Goal: Transaction & Acquisition: Purchase product/service

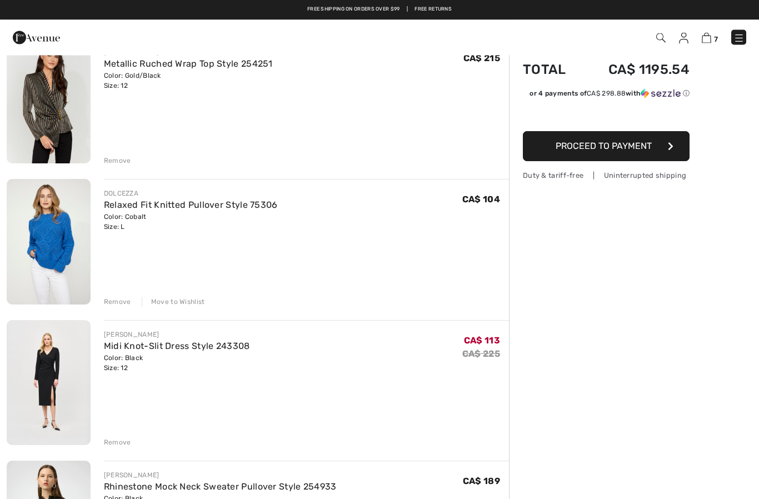
scroll to position [107, 0]
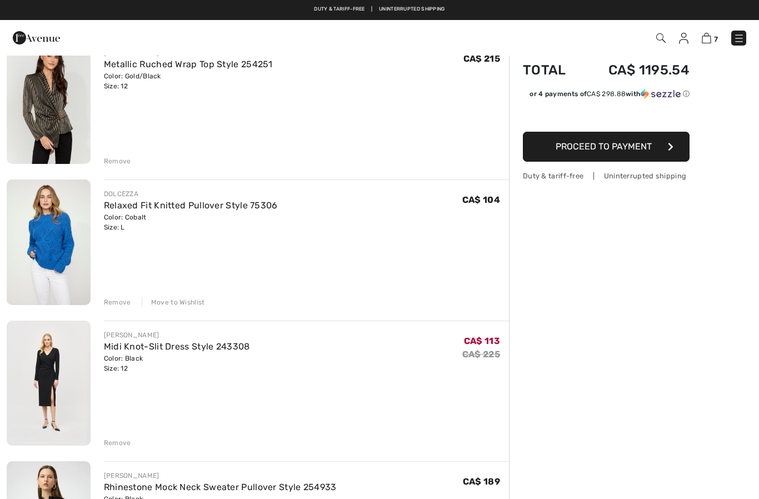
click at [135, 342] on link "Midi Knot-Slit Dress Style 243308" at bounding box center [177, 346] width 146 height 11
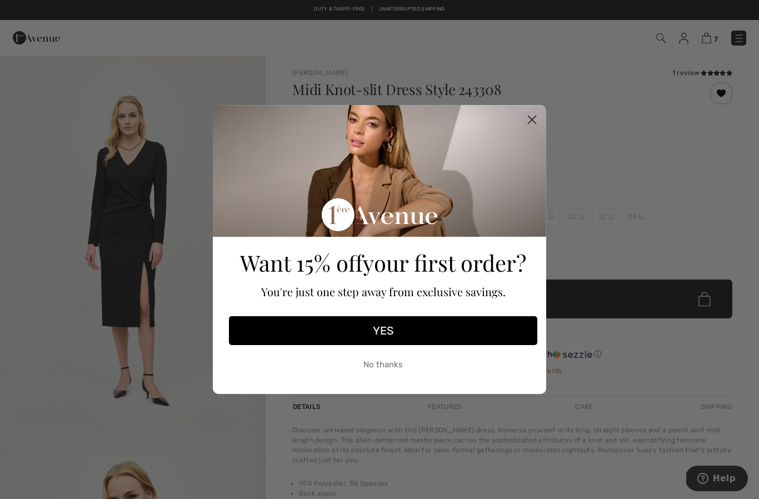
click at [535, 115] on circle "Close dialog" at bounding box center [532, 120] width 18 height 18
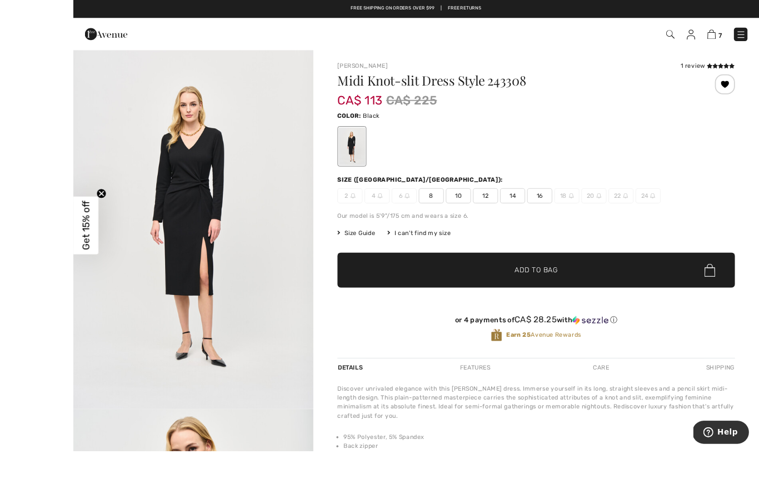
scroll to position [4, 0]
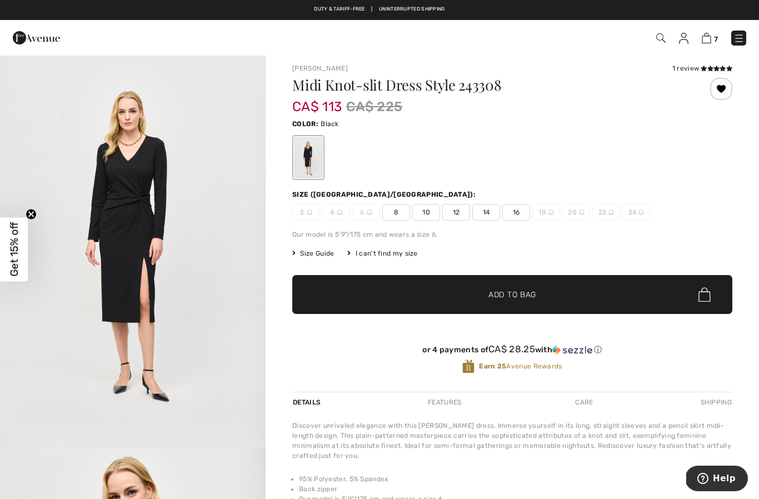
click at [714, 66] on icon at bounding box center [717, 69] width 6 height 6
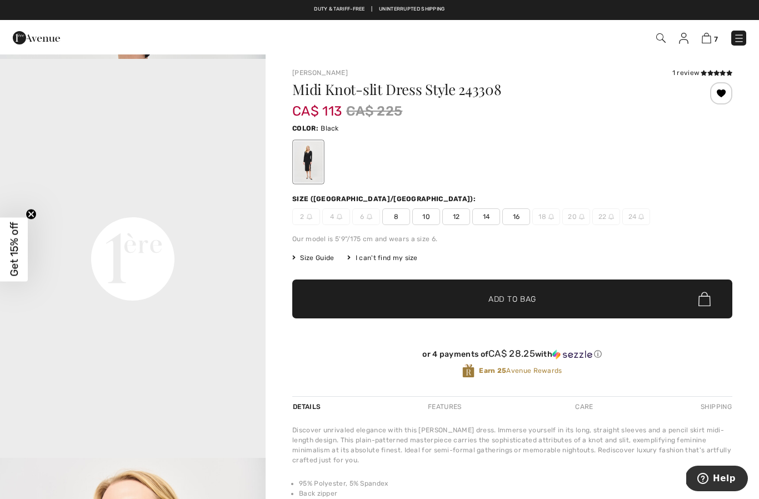
scroll to position [790, 0]
click at [714, 35] on span "7" at bounding box center [716, 39] width 4 height 8
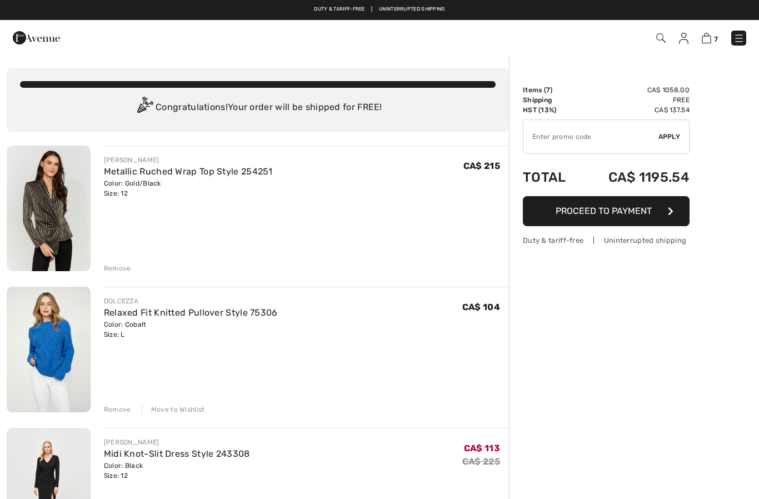
click at [709, 38] on img at bounding box center [706, 38] width 9 height 11
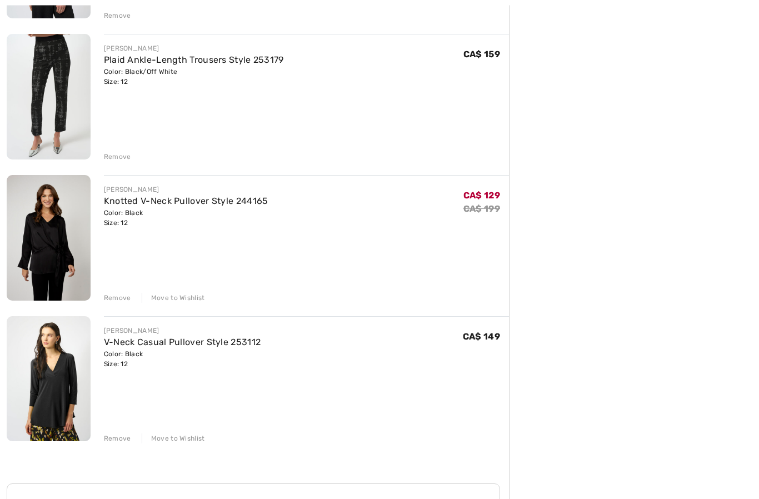
scroll to position [676, 0]
click at [183, 441] on div "Move to Wishlist" at bounding box center [173, 439] width 63 height 10
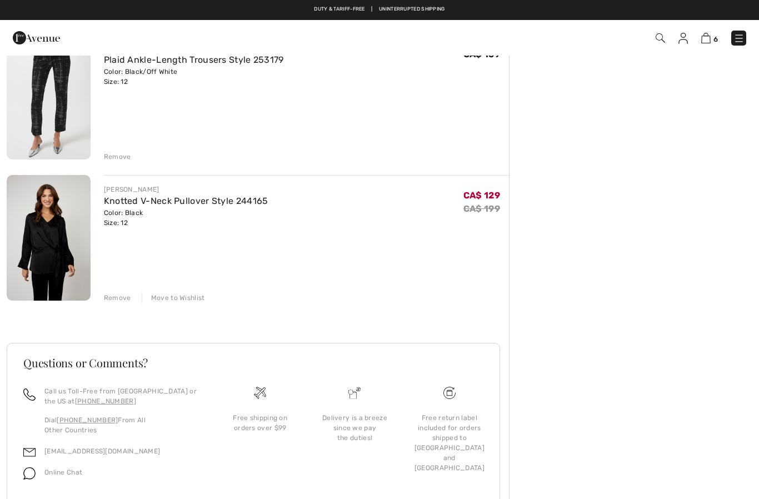
scroll to position [674, 0]
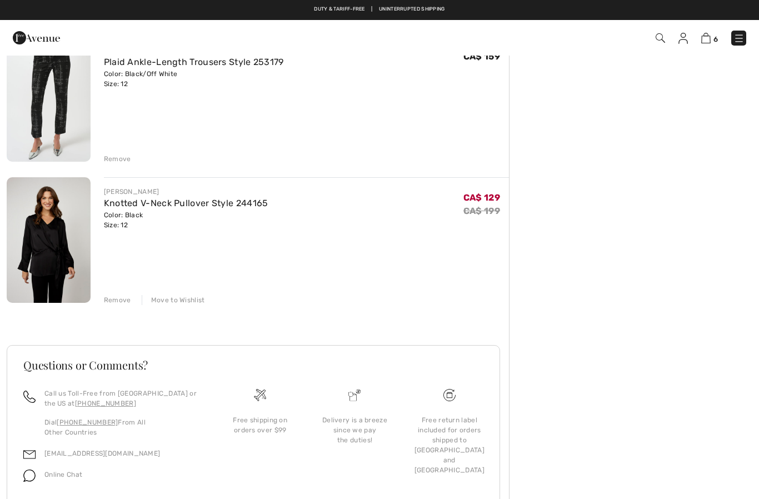
click at [171, 201] on link "Knotted V-Neck Pullover Style 244165" at bounding box center [186, 203] width 165 height 11
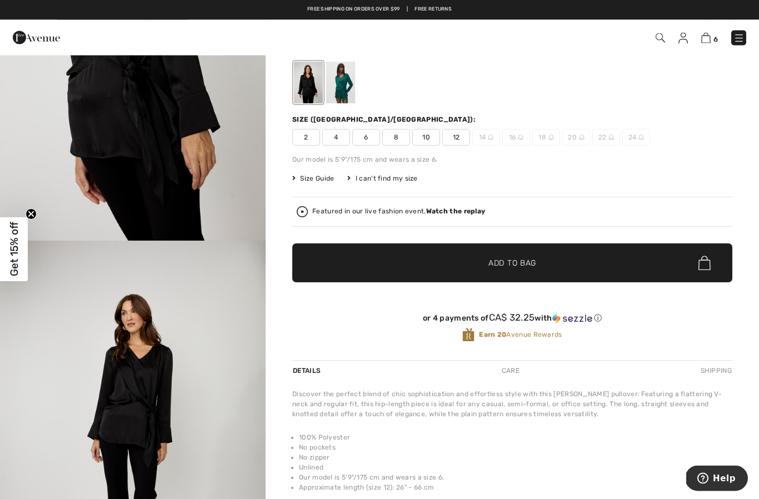
scroll to position [79, 0]
click at [342, 82] on div at bounding box center [340, 83] width 29 height 42
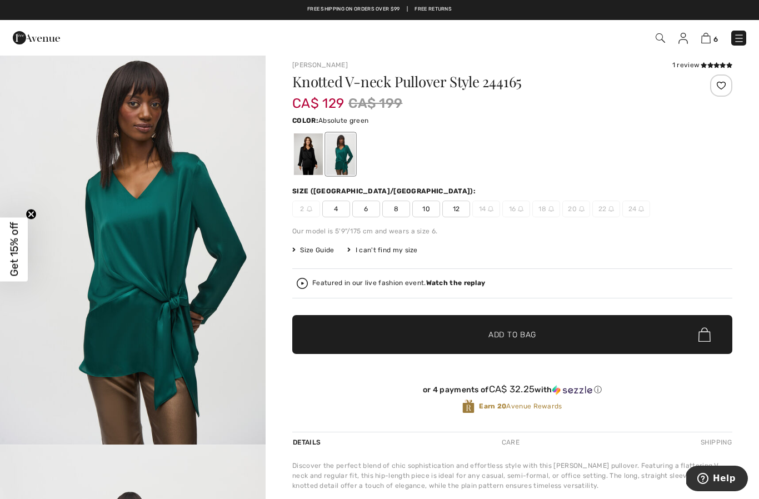
scroll to position [0, 0]
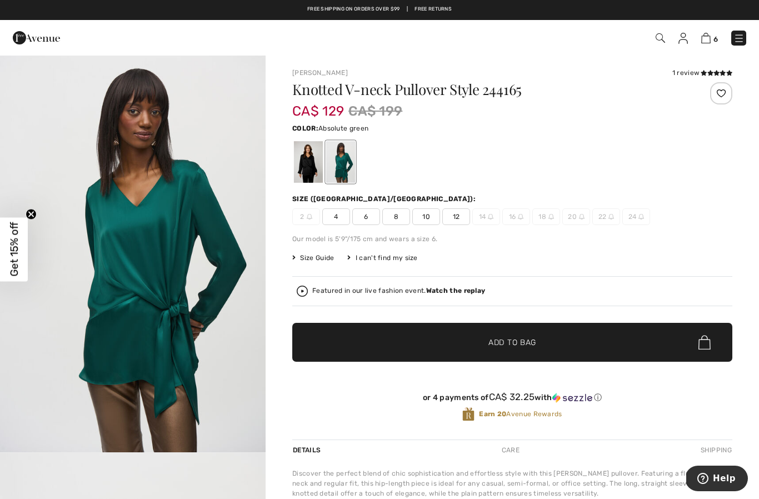
click at [710, 39] on img at bounding box center [706, 38] width 9 height 11
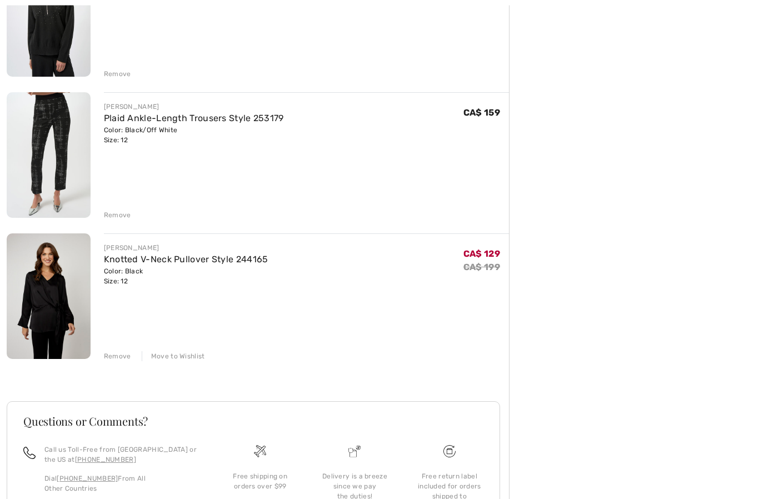
scroll to position [635, 0]
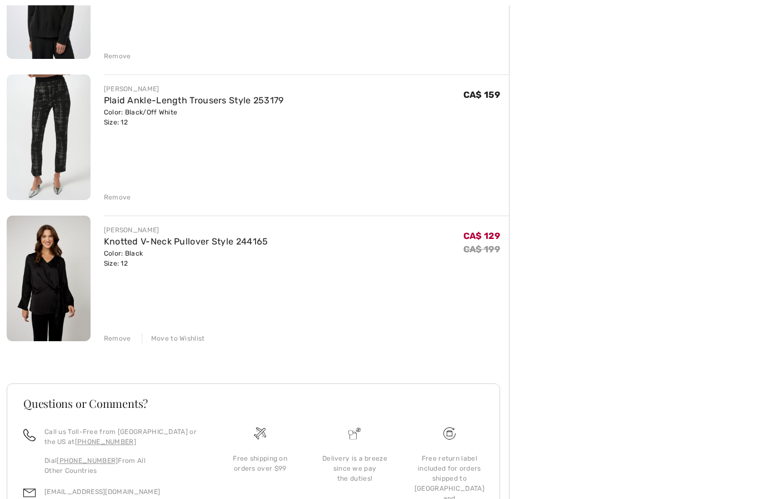
click at [177, 334] on div "Move to Wishlist" at bounding box center [173, 339] width 63 height 10
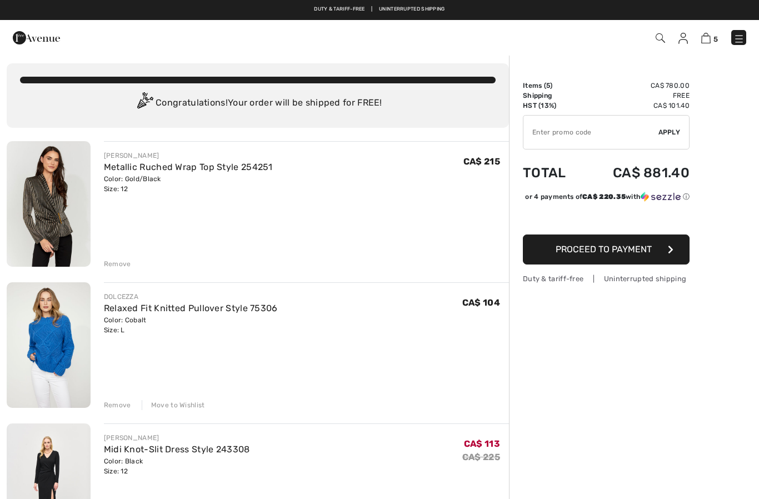
scroll to position [0, 0]
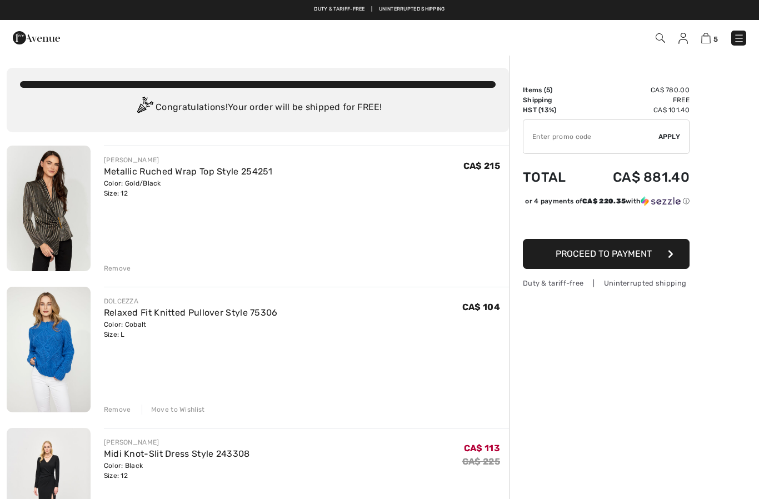
click at [738, 42] on img at bounding box center [739, 38] width 11 height 11
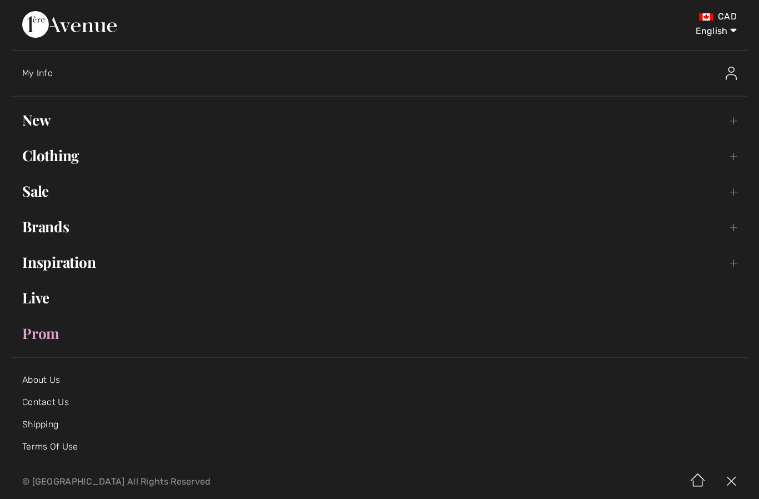
click at [64, 163] on link "Clothing Toggle submenu" at bounding box center [379, 155] width 737 height 24
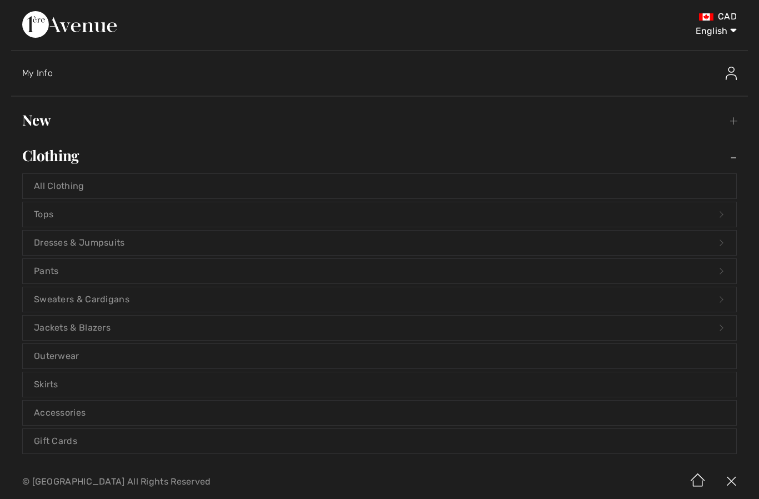
click at [57, 274] on link "Pants Open submenu" at bounding box center [380, 271] width 714 height 24
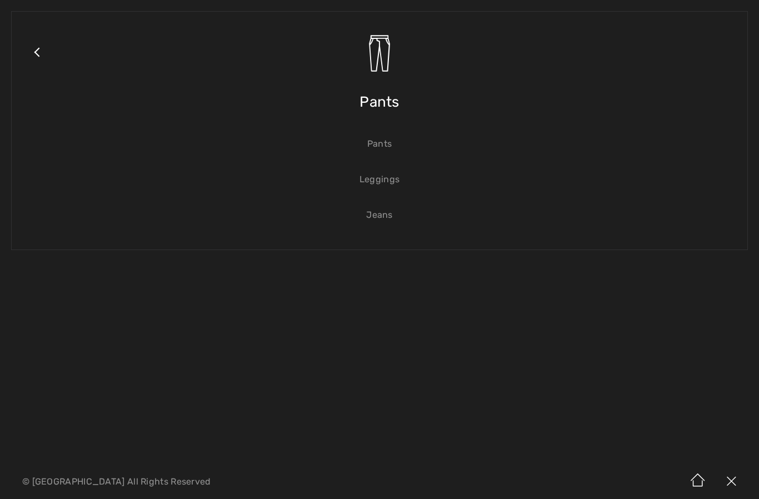
click at [381, 141] on link "Pants" at bounding box center [380, 144] width 714 height 24
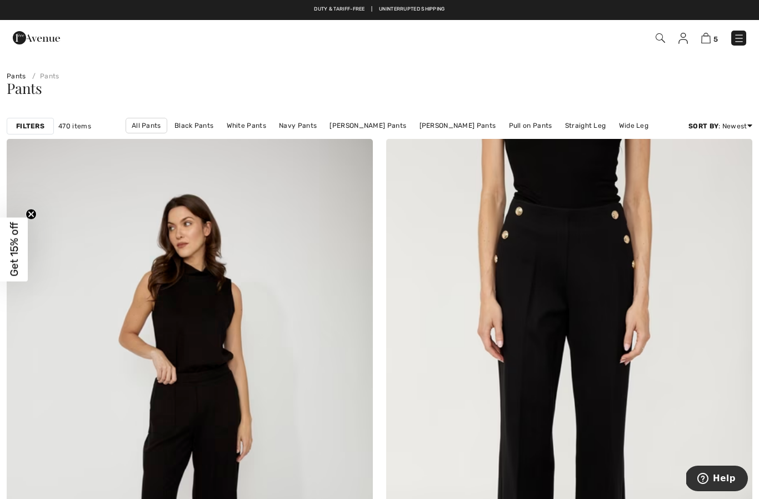
click at [36, 125] on strong "Filters" at bounding box center [30, 126] width 28 height 10
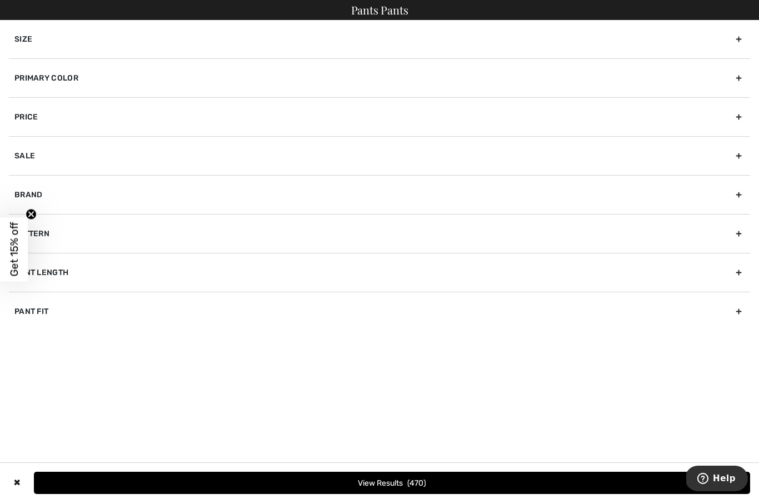
click at [238, 81] on div "Primary Color" at bounding box center [380, 77] width 742 height 39
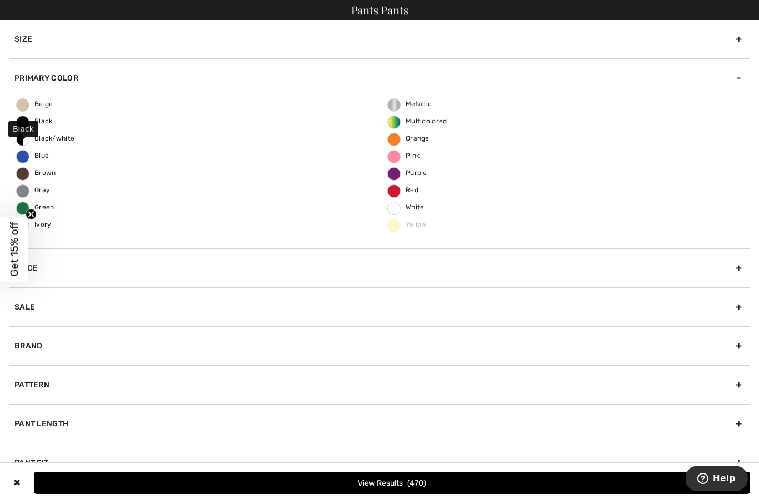
click at [26, 125] on span "Black" at bounding box center [35, 121] width 36 height 8
click at [0, 0] on input "Black" at bounding box center [0, 0] width 0 height 0
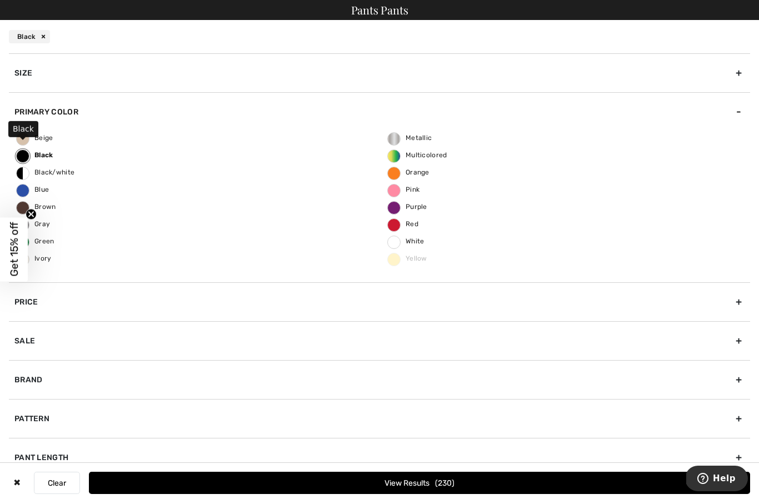
click at [184, 73] on div "Size" at bounding box center [380, 72] width 742 height 39
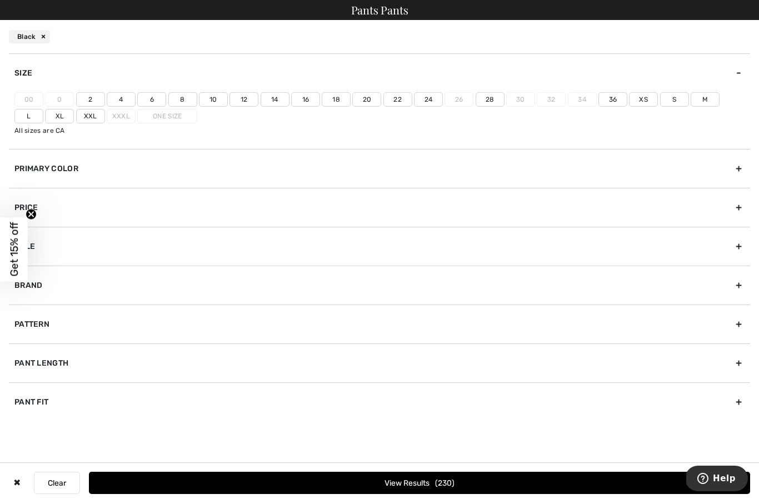
click at [245, 103] on label "12" at bounding box center [244, 99] width 29 height 14
click at [0, 0] on input"] "12" at bounding box center [0, 0] width 0 height 0
click at [43, 109] on label "L" at bounding box center [28, 116] width 29 height 14
click at [0, 0] on input"] "L" at bounding box center [0, 0] width 0 height 0
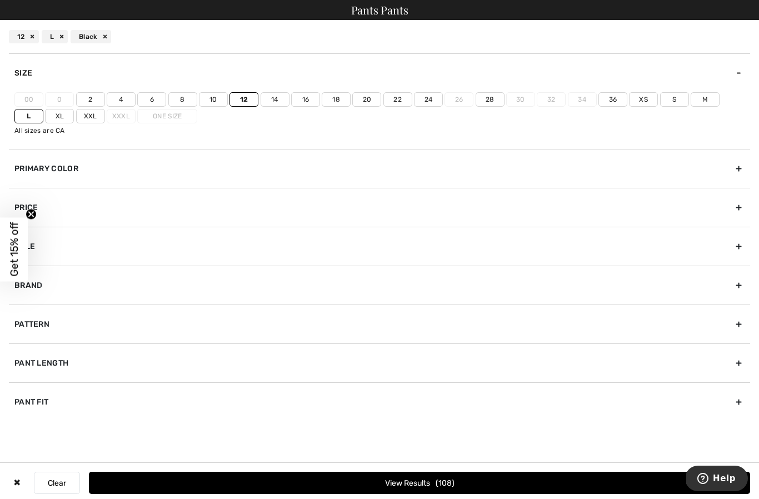
click at [257, 365] on div "Pant Length" at bounding box center [380, 363] width 742 height 39
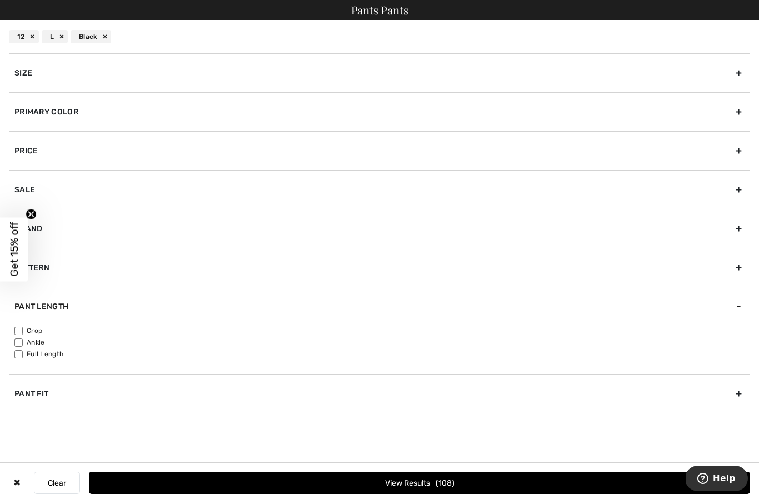
click at [23, 350] on label "Full Length" at bounding box center [382, 354] width 736 height 10
click at [23, 350] on input"] "Full Length" at bounding box center [18, 354] width 8 height 8
checkbox input"] "true"
click at [17, 340] on input"] "Ankle" at bounding box center [18, 343] width 8 height 8
checkbox input"] "true"
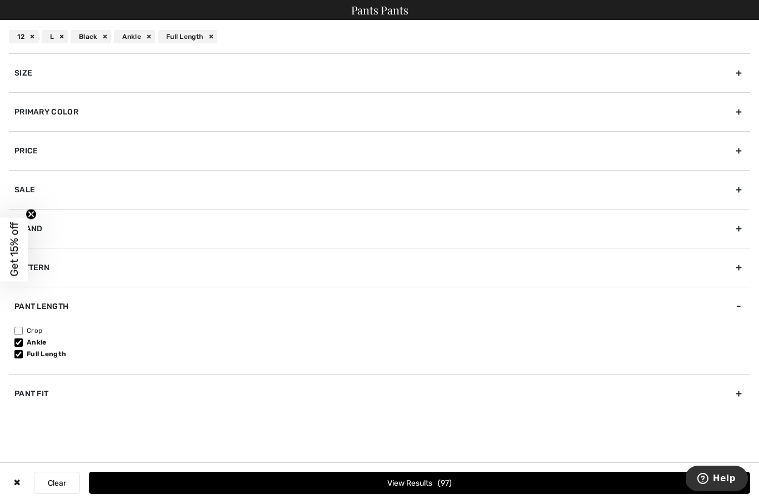
click at [266, 397] on div "Pant Fit" at bounding box center [380, 393] width 742 height 39
click at [18, 384] on input"] "Straight" at bounding box center [18, 381] width 8 height 8
checkbox input"] "true"
click at [22, 371] on input"] "Flared" at bounding box center [18, 370] width 8 height 8
checkbox input"] "true"
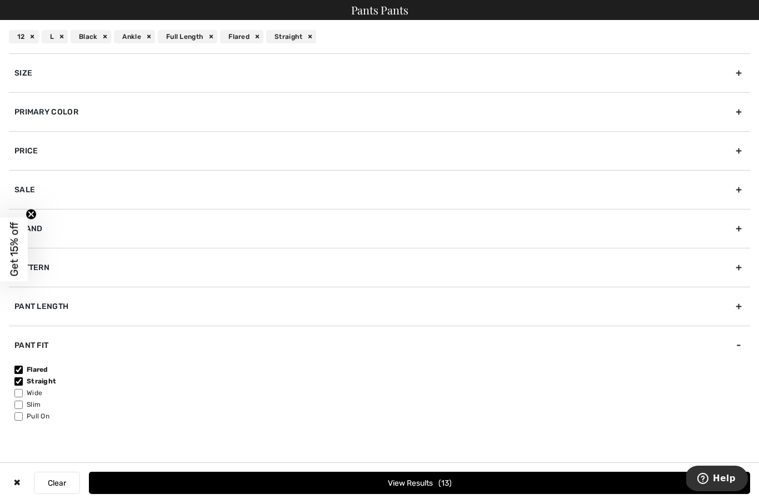
scroll to position [0, 0]
click at [439, 479] on span "13" at bounding box center [445, 483] width 13 height 9
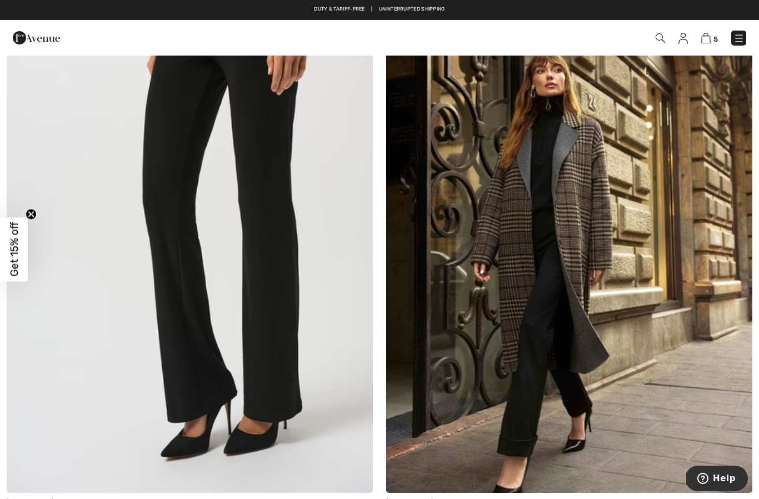
scroll to position [1974, 0]
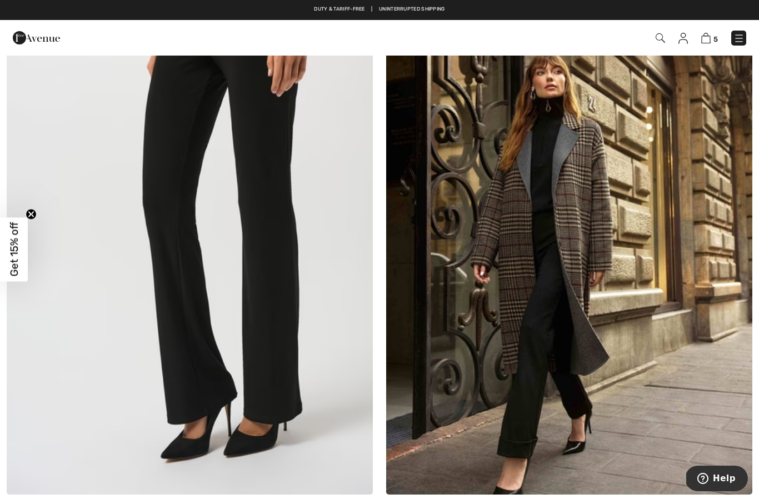
click at [591, 284] on img at bounding box center [569, 221] width 366 height 550
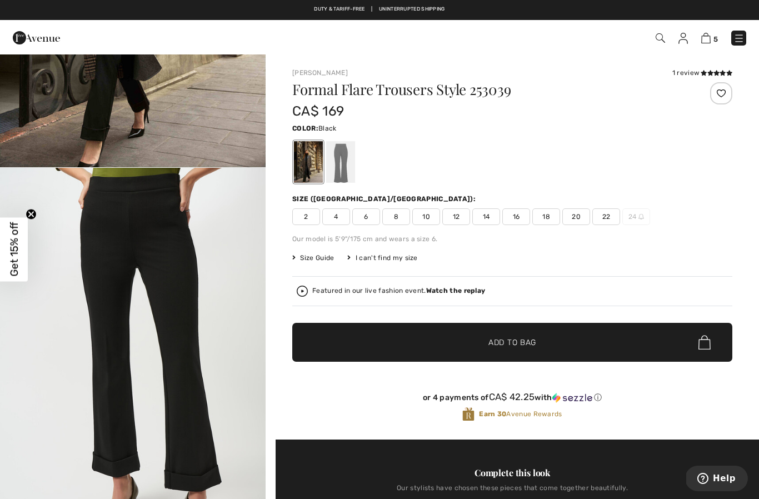
scroll to position [281, 0]
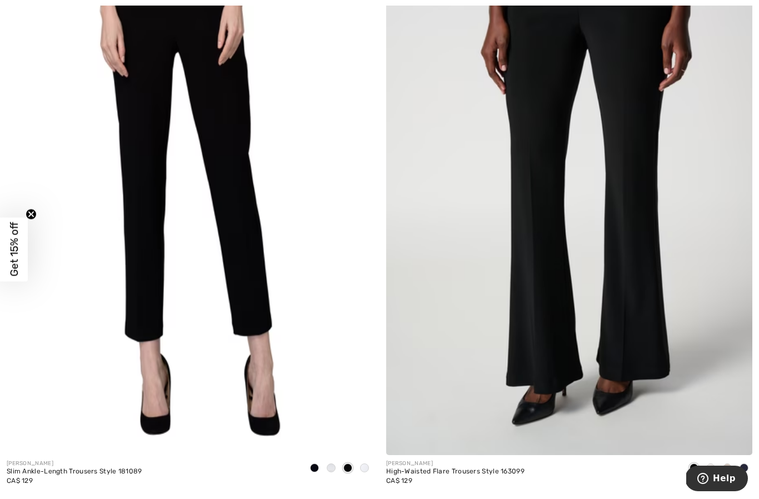
scroll to position [3216, 0]
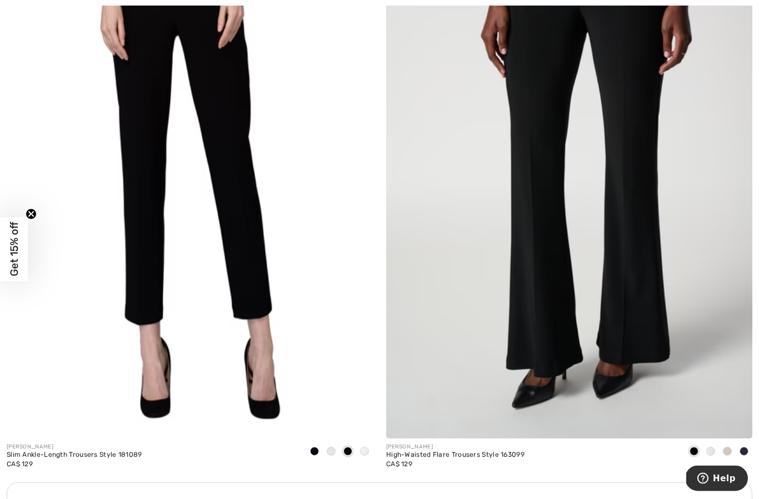
click at [643, 179] on img at bounding box center [569, 164] width 366 height 550
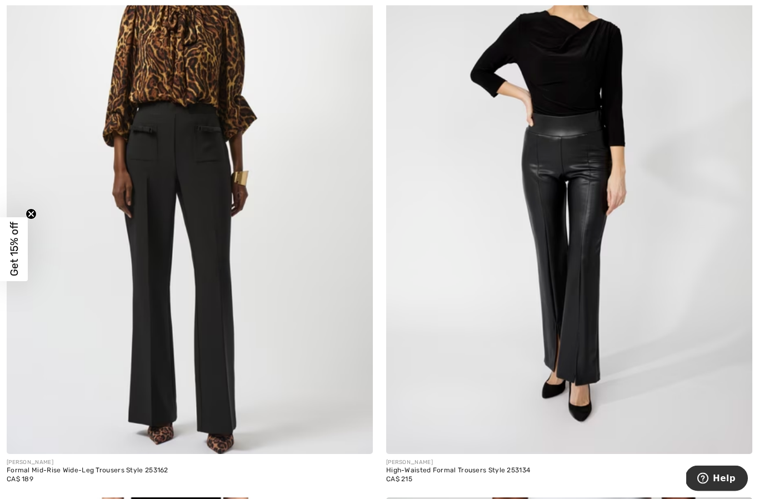
scroll to position [2608, 0]
click at [254, 317] on img at bounding box center [190, 179] width 366 height 550
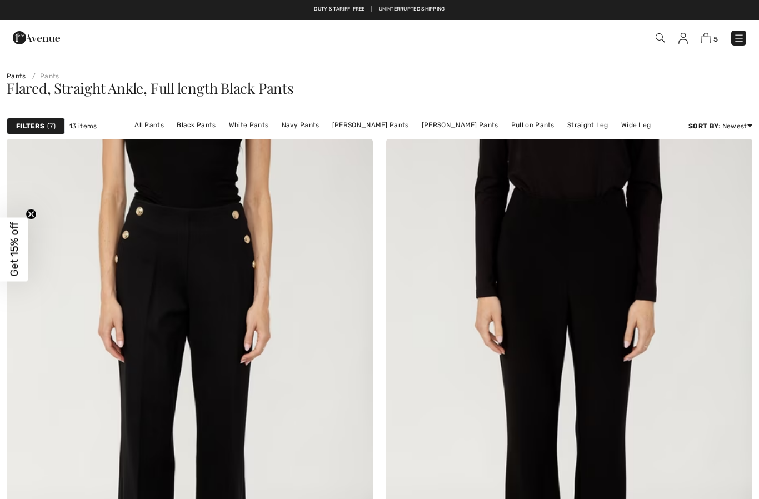
checkbox input "true"
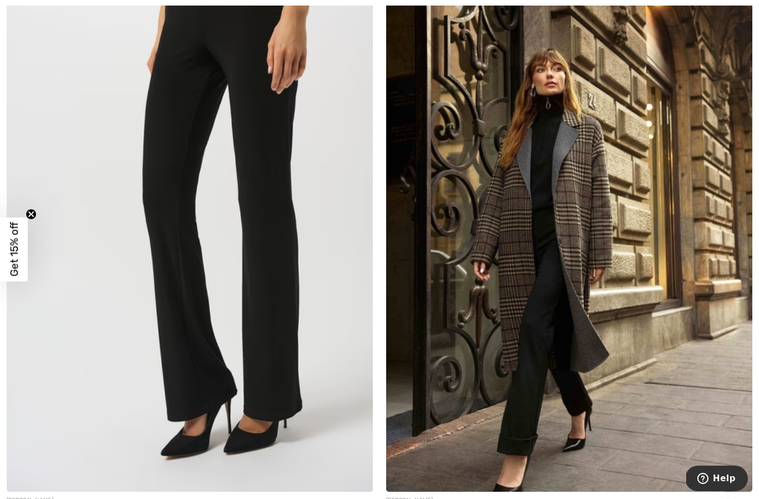
scroll to position [1990, 0]
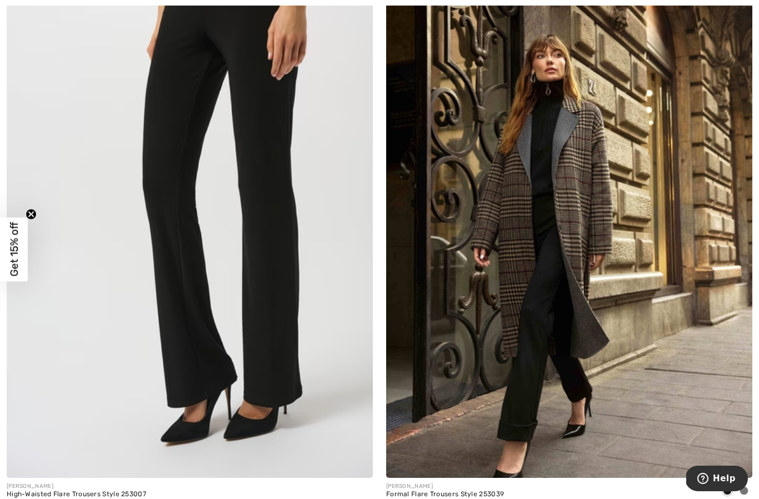
click at [287, 280] on img at bounding box center [190, 204] width 366 height 550
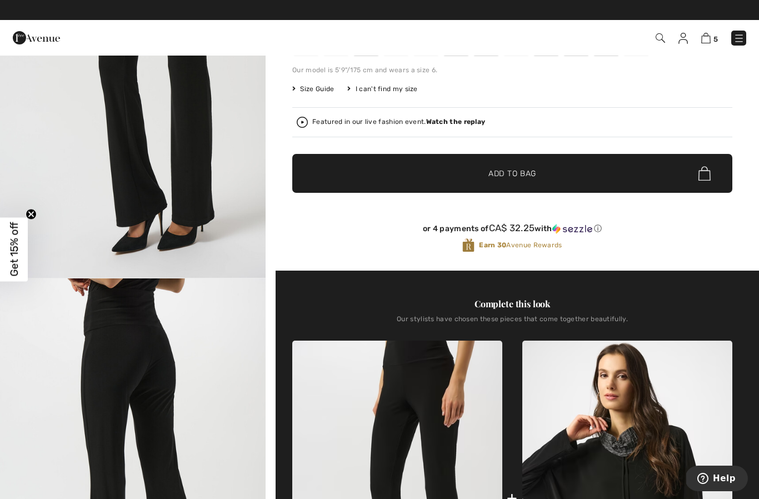
scroll to position [161, 0]
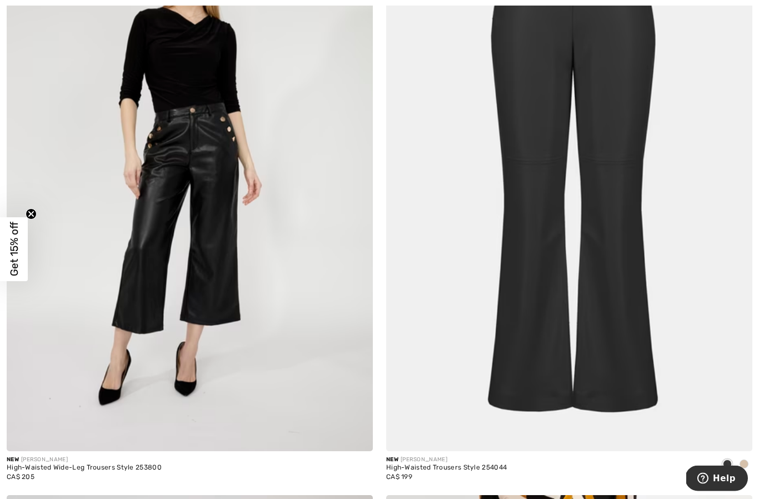
scroll to position [841, 0]
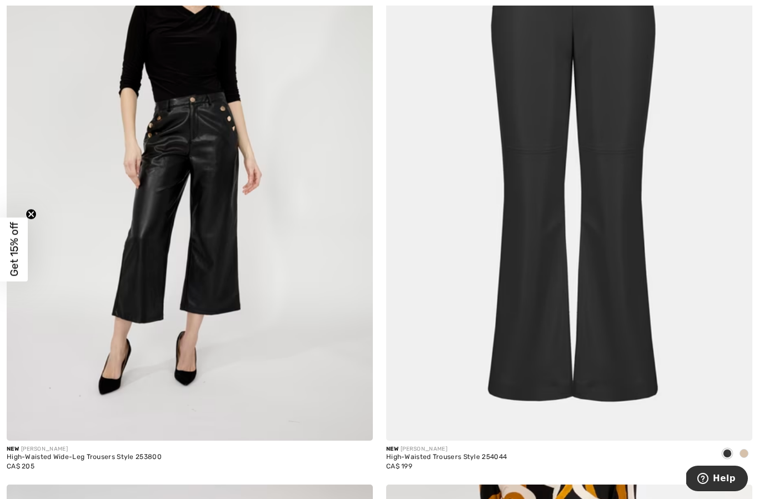
click at [565, 281] on img at bounding box center [569, 166] width 366 height 550
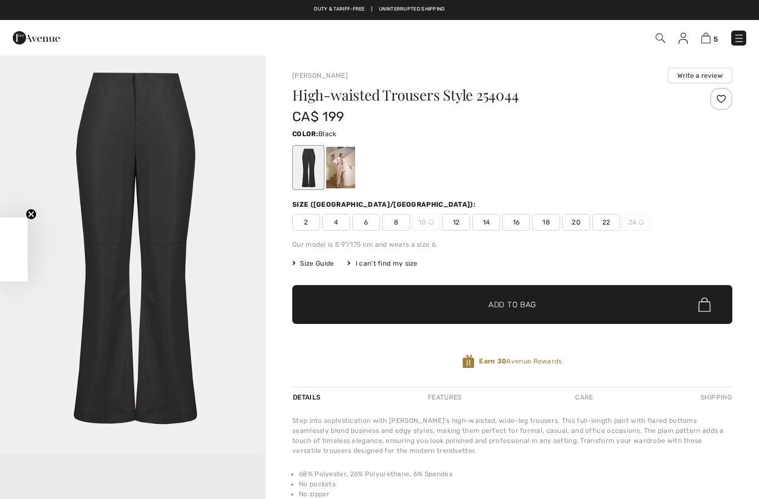
checkbox input "true"
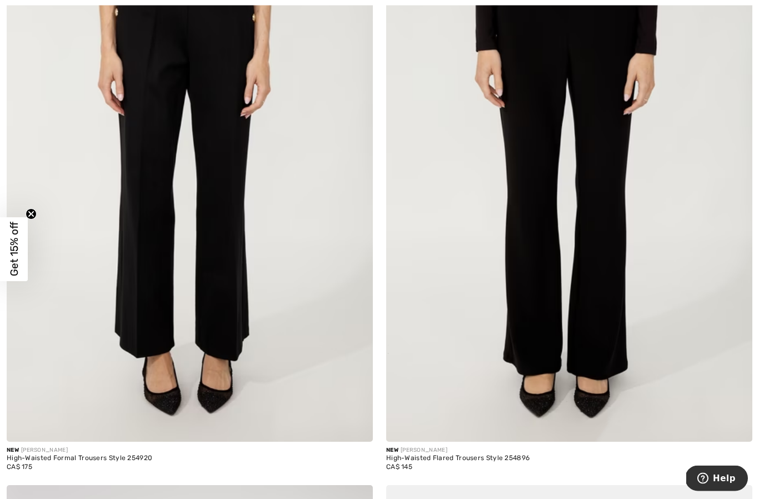
scroll to position [247, 0]
click at [212, 225] on img at bounding box center [190, 167] width 366 height 550
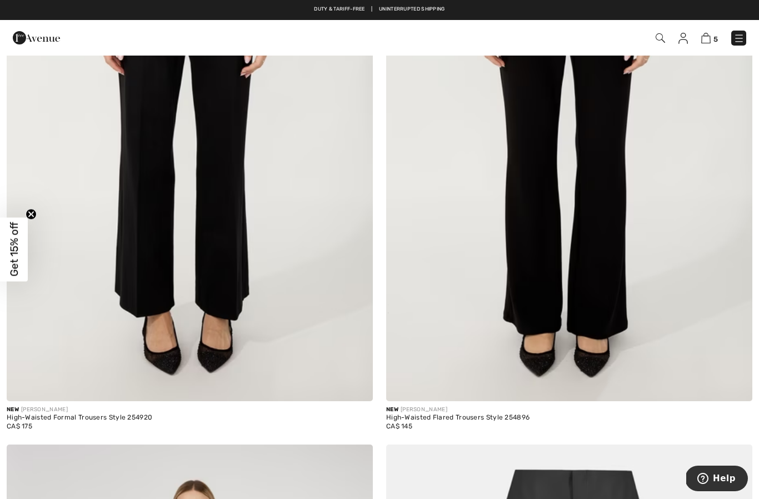
click at [620, 179] on img at bounding box center [569, 127] width 366 height 550
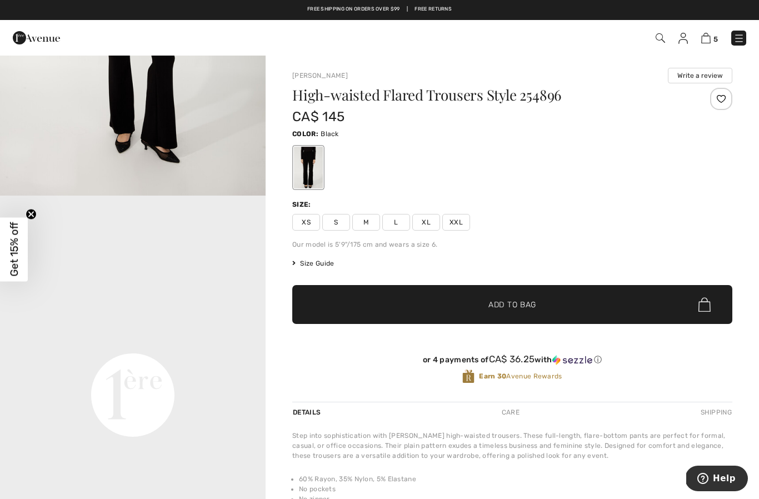
click at [394, 216] on span "L" at bounding box center [396, 222] width 28 height 17
click at [533, 299] on span "Add to Bag" at bounding box center [513, 305] width 48 height 12
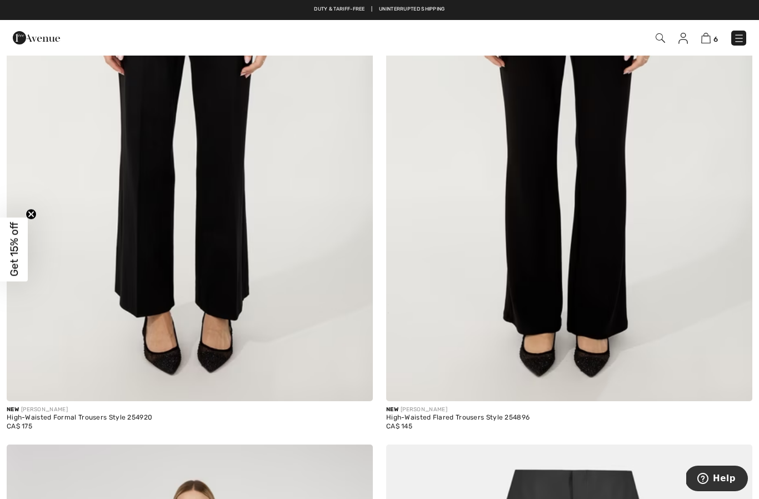
click at [220, 240] on img at bounding box center [190, 127] width 366 height 550
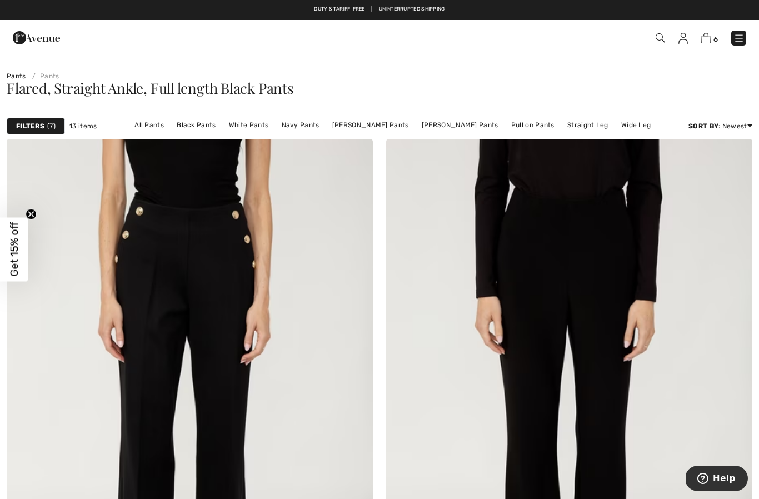
click at [42, 125] on strong "Filters" at bounding box center [30, 126] width 28 height 10
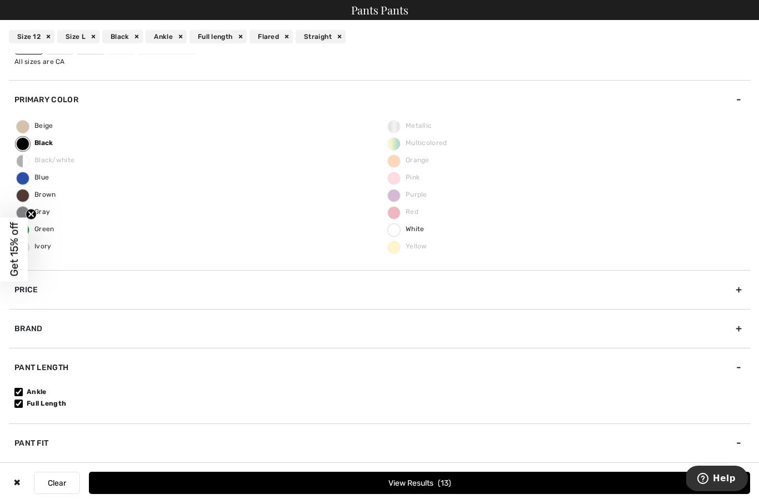
scroll to position [69, 0]
click at [741, 371] on div "Pant Length" at bounding box center [380, 367] width 742 height 39
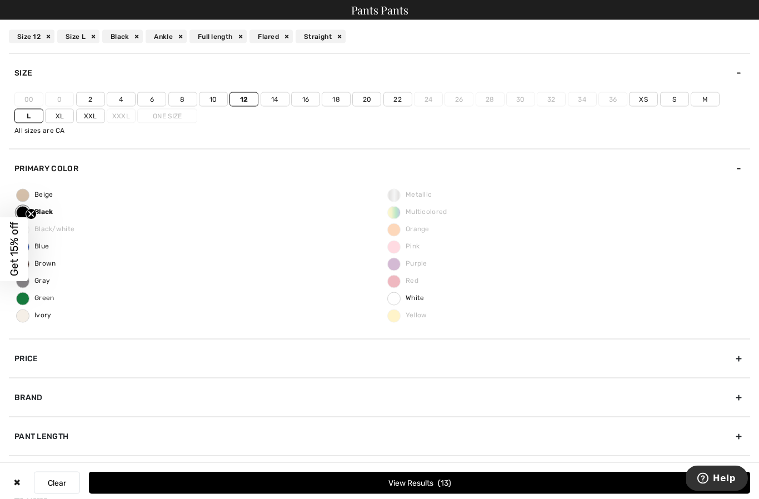
scroll to position [1536, 0]
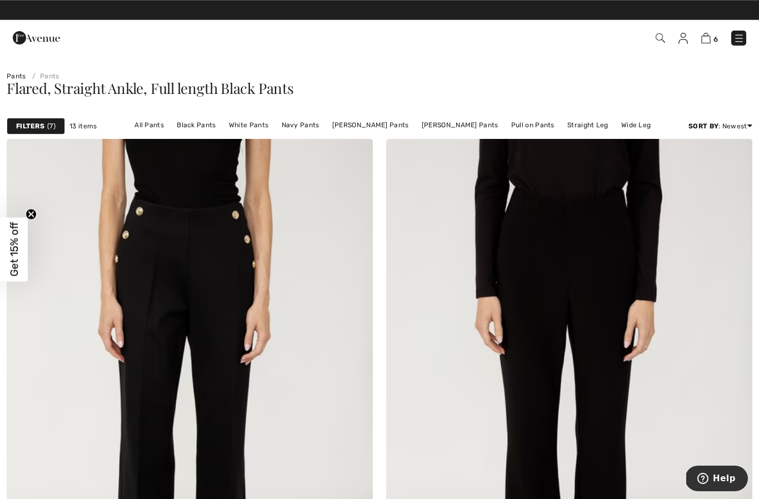
click at [43, 120] on div "Filters 7" at bounding box center [36, 126] width 58 height 17
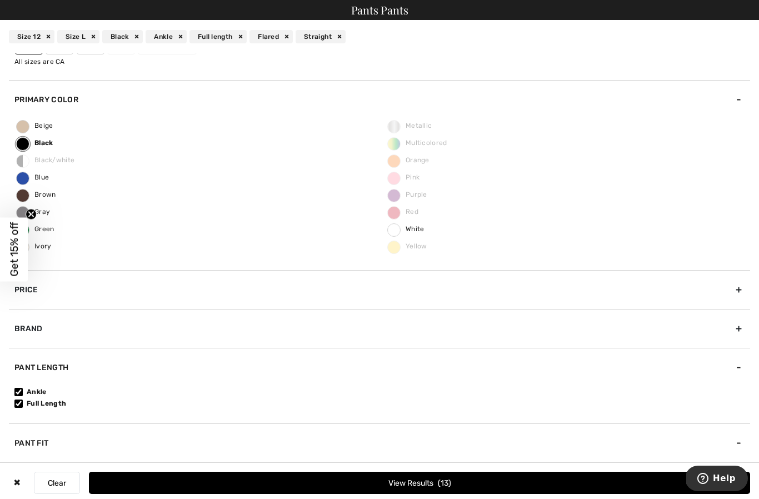
click at [737, 368] on div "Pant Length" at bounding box center [380, 367] width 742 height 39
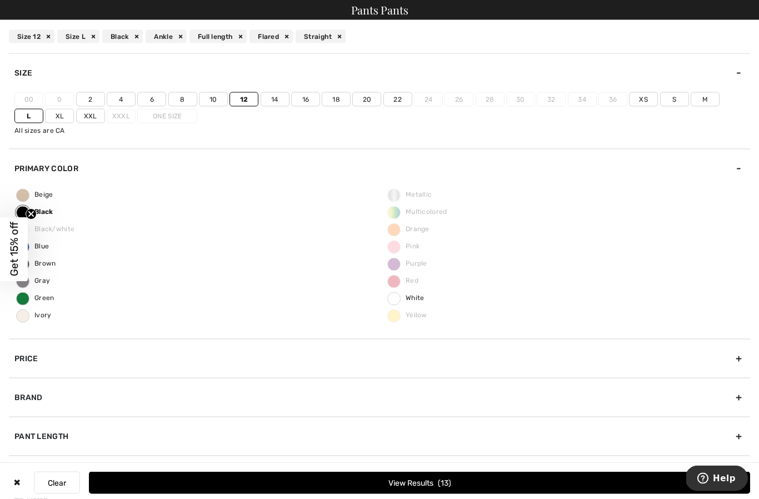
scroll to position [374, 0]
click at [140, 434] on div "Pant Length" at bounding box center [380, 436] width 742 height 39
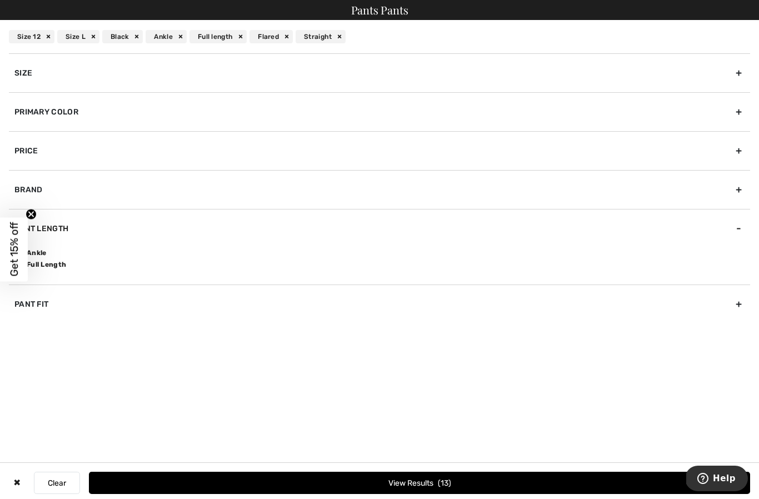
scroll to position [252, 0]
click at [61, 307] on div "Pant Fit" at bounding box center [380, 304] width 742 height 39
click at [62, 236] on div "Pant Length" at bounding box center [380, 228] width 742 height 39
click at [52, 310] on div "Pant Fit" at bounding box center [380, 304] width 742 height 39
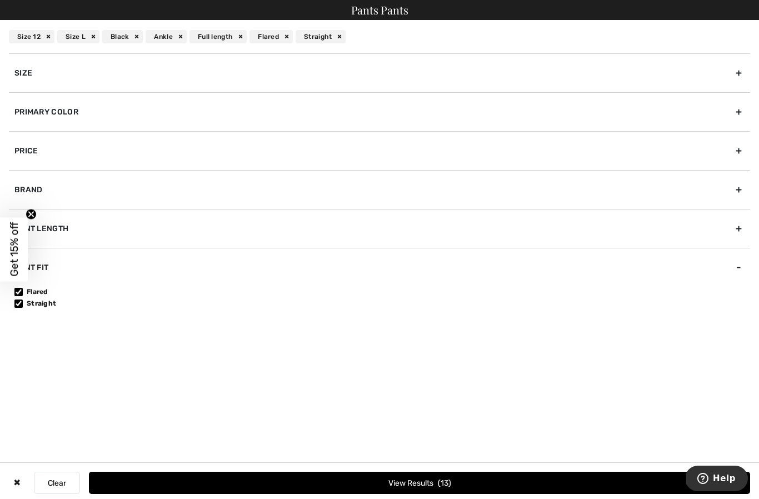
click at [19, 302] on input"] "Straight" at bounding box center [18, 304] width 8 height 8
checkbox input"] "false"
click at [23, 282] on span "Get 15% off" at bounding box center [14, 250] width 28 height 64
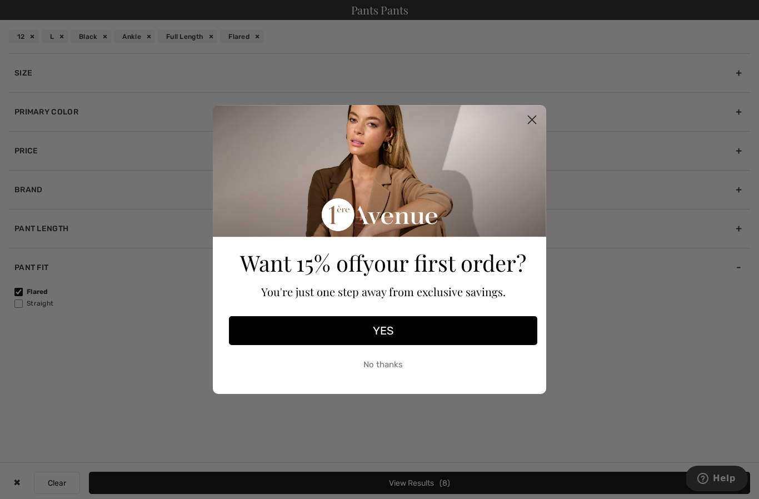
click at [533, 129] on circle "Close dialog" at bounding box center [532, 120] width 18 height 18
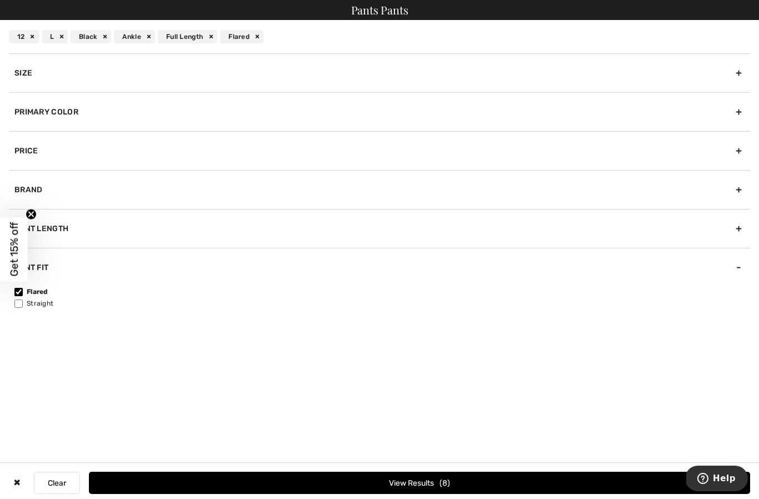
click at [39, 296] on label "Flared" at bounding box center [382, 292] width 736 height 10
click at [23, 296] on input"] "Flared" at bounding box center [18, 292] width 8 height 8
checkbox input"] "false"
click at [34, 220] on circle "Close teaser" at bounding box center [31, 214] width 11 height 11
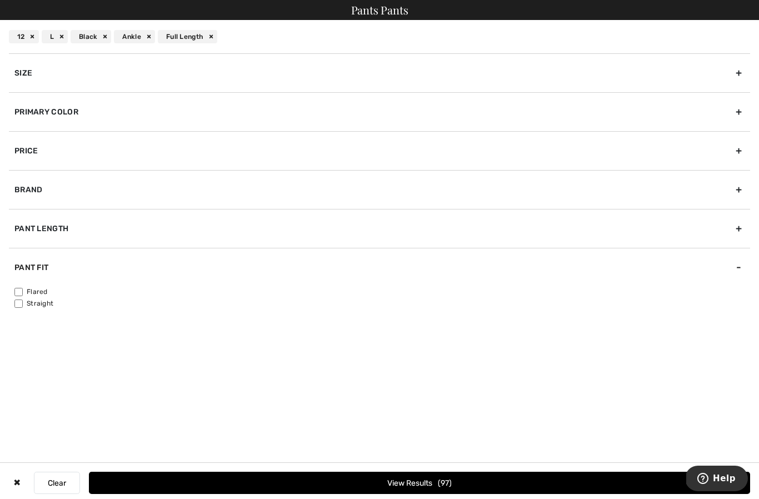
click at [57, 230] on div "Pant Length" at bounding box center [380, 228] width 742 height 39
click at [20, 265] on input"] "Full Length" at bounding box center [18, 265] width 8 height 8
checkbox input"] "false"
click at [733, 110] on div "Primary Color" at bounding box center [380, 111] width 742 height 39
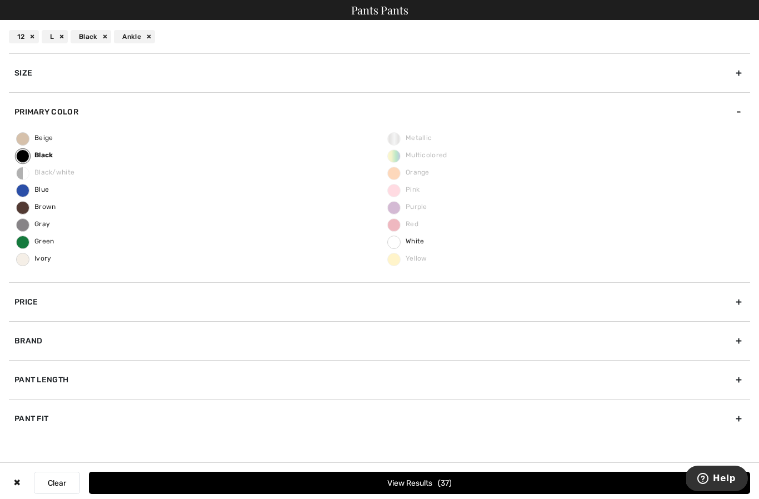
click at [421, 494] on button "View Results 37" at bounding box center [420, 483] width 662 height 22
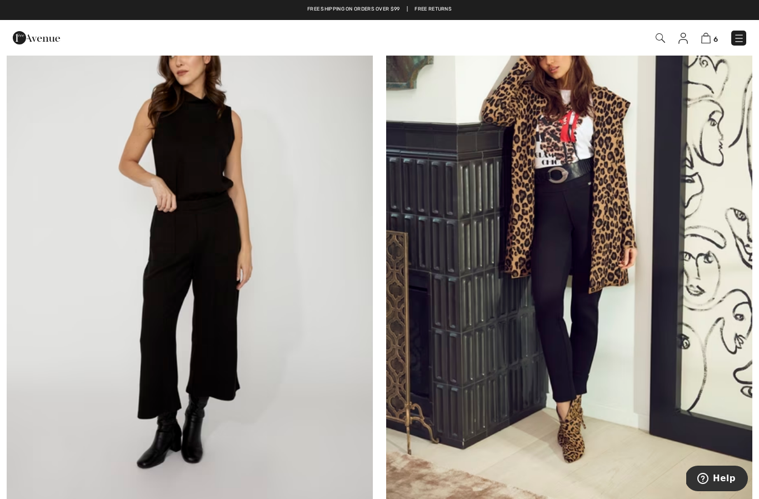
scroll to position [171, 0]
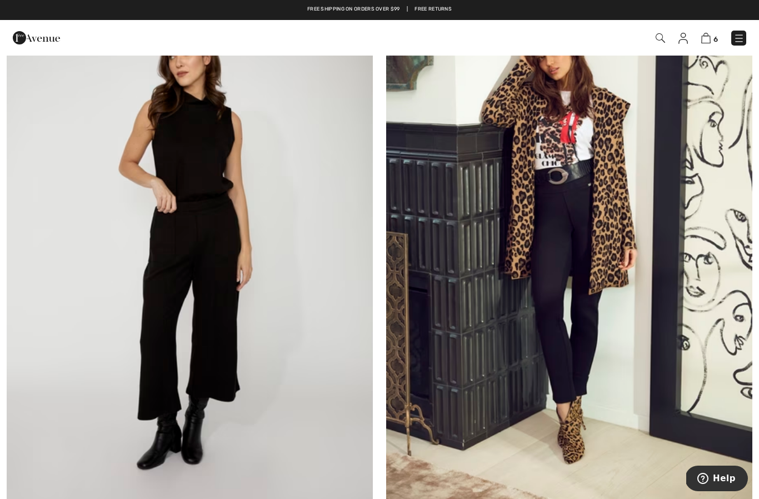
click at [578, 365] on img at bounding box center [569, 243] width 366 height 550
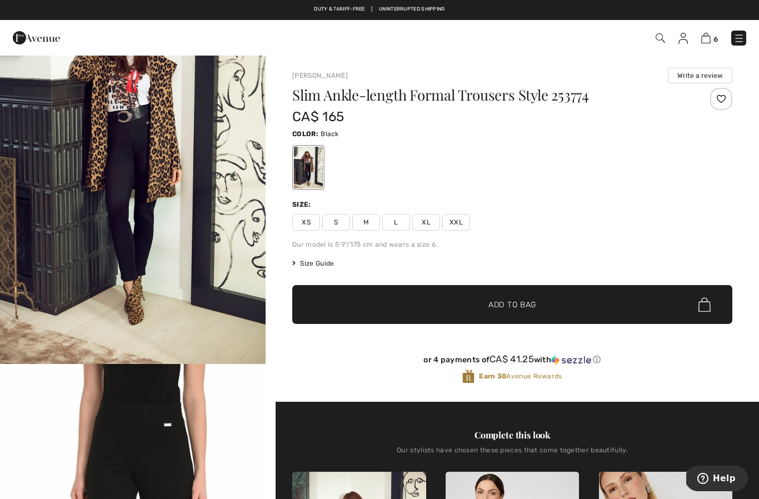
click at [395, 224] on span "L" at bounding box center [396, 222] width 28 height 17
click at [513, 302] on span "Add to Bag" at bounding box center [513, 305] width 48 height 12
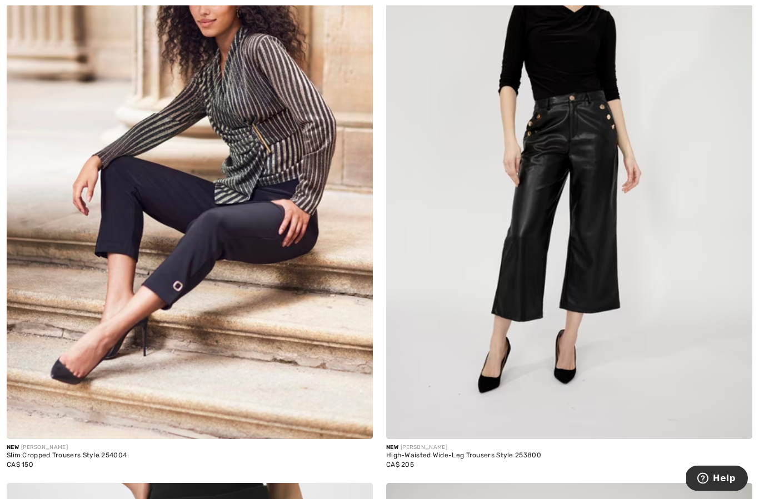
scroll to position [843, 0]
click at [250, 256] on img at bounding box center [190, 164] width 366 height 550
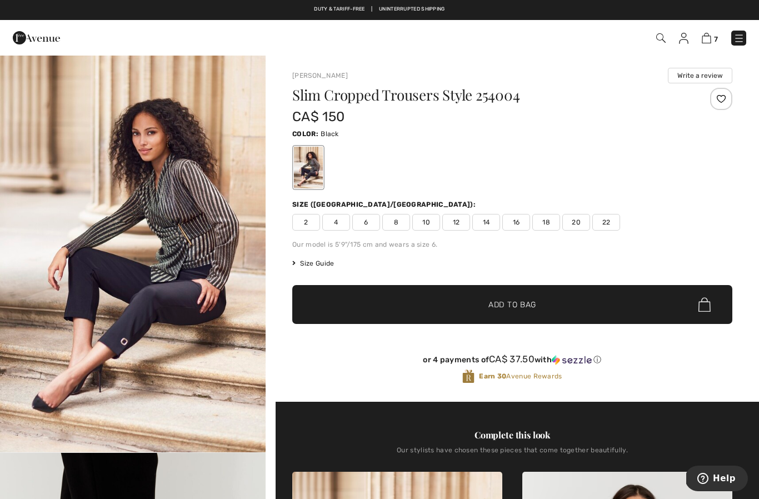
click at [461, 220] on span "12" at bounding box center [457, 222] width 28 height 17
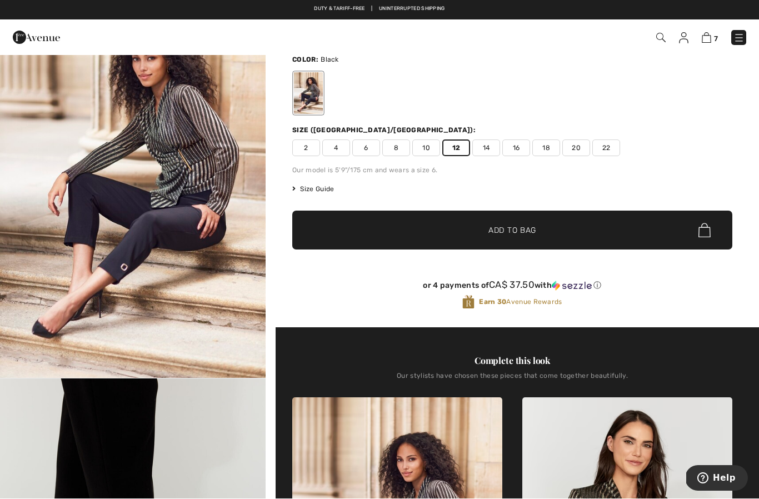
scroll to position [74, 0]
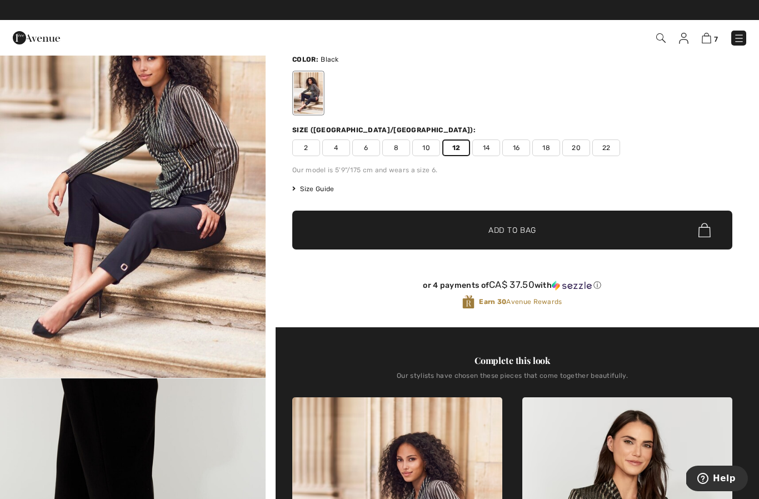
click at [512, 228] on span "Add to Bag" at bounding box center [513, 231] width 48 height 12
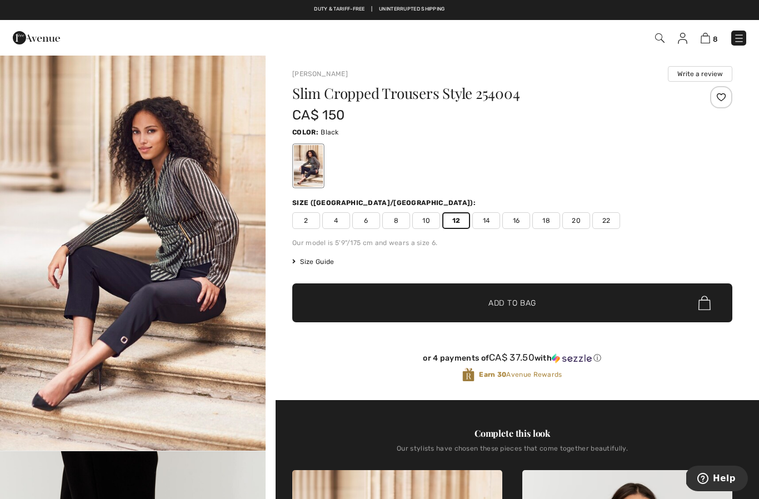
scroll to position [0, 0]
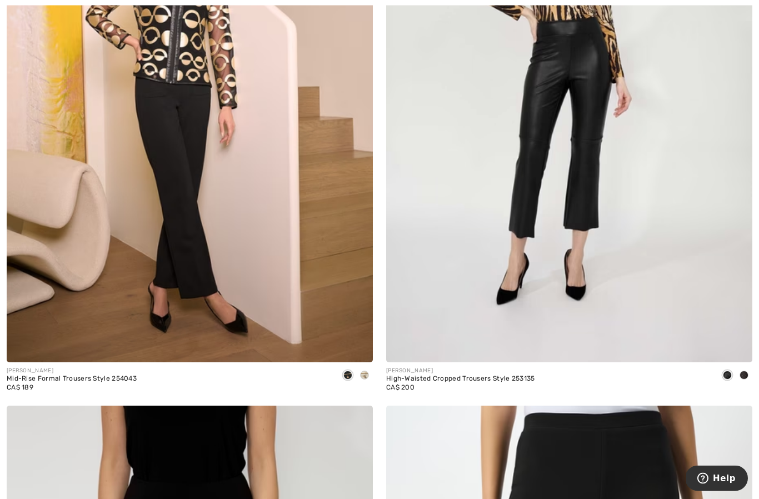
scroll to position [2700, 0]
click at [365, 373] on span at bounding box center [364, 375] width 9 height 9
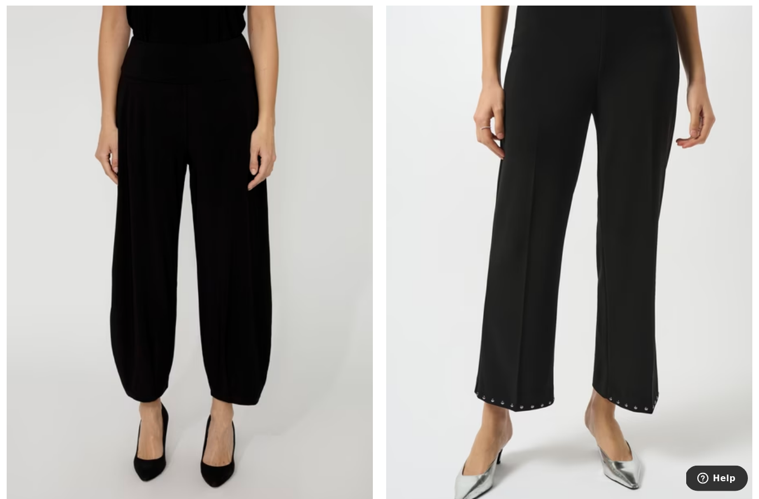
scroll to position [3139, 0]
click at [625, 310] on img at bounding box center [569, 242] width 366 height 550
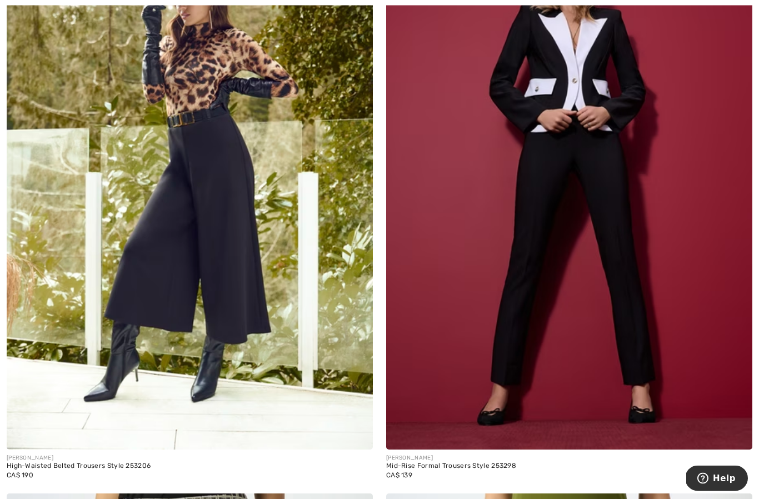
scroll to position [5101, 0]
click at [583, 312] on img at bounding box center [569, 175] width 366 height 550
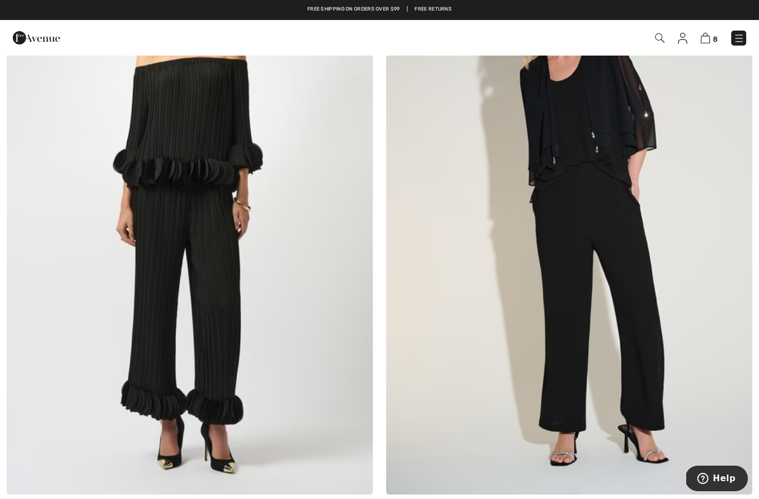
scroll to position [6241, 0]
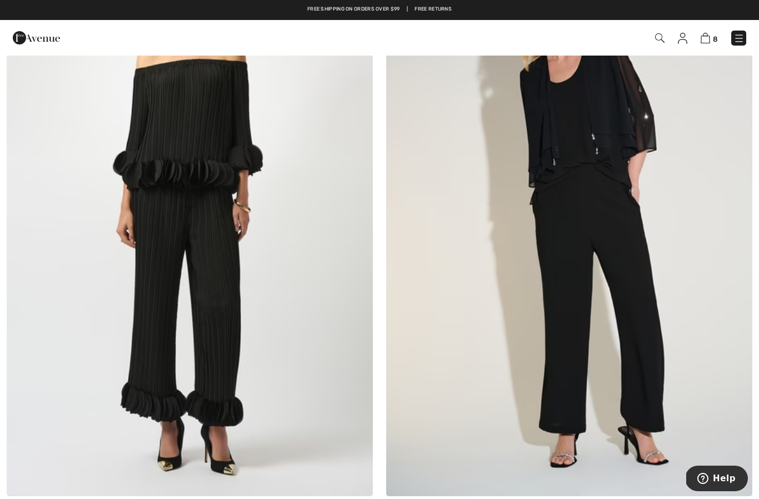
click at [645, 280] on img at bounding box center [569, 222] width 366 height 550
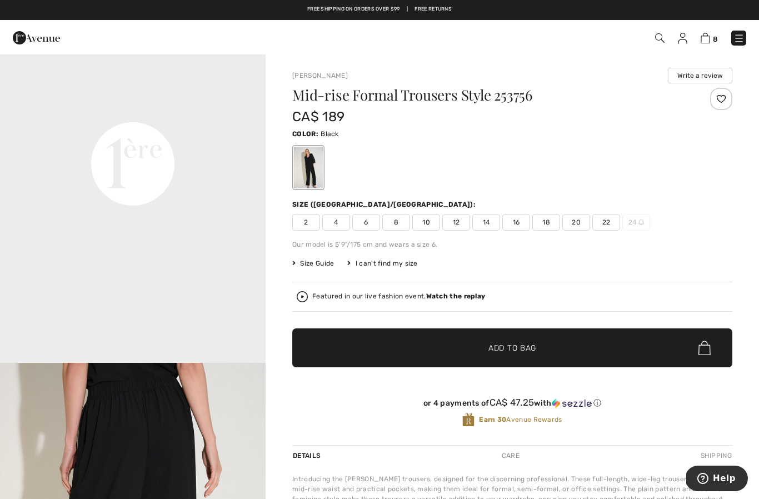
scroll to position [888, 0]
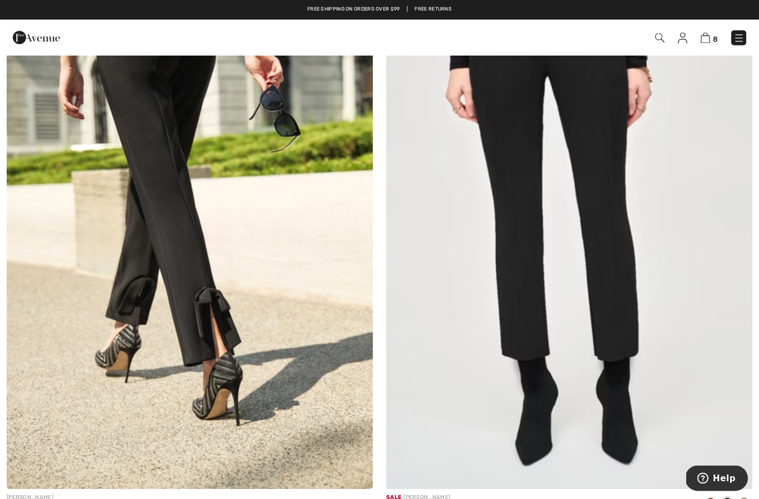
scroll to position [9361, 0]
click at [183, 275] on img at bounding box center [190, 214] width 366 height 550
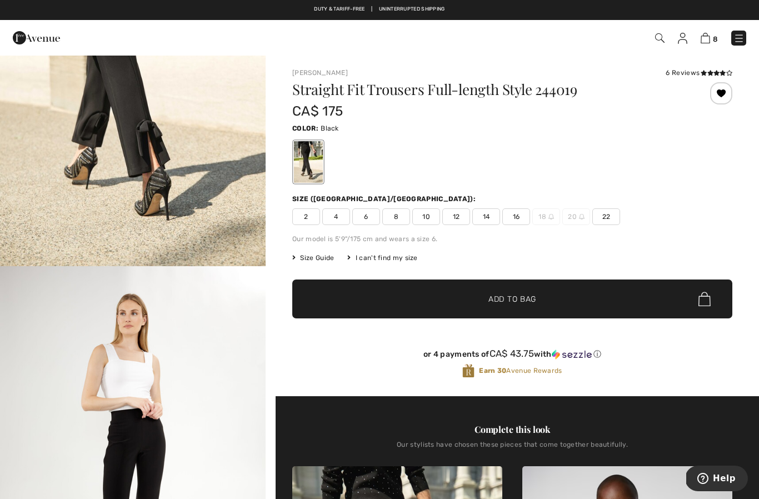
click at [712, 70] on icon at bounding box center [711, 73] width 6 height 6
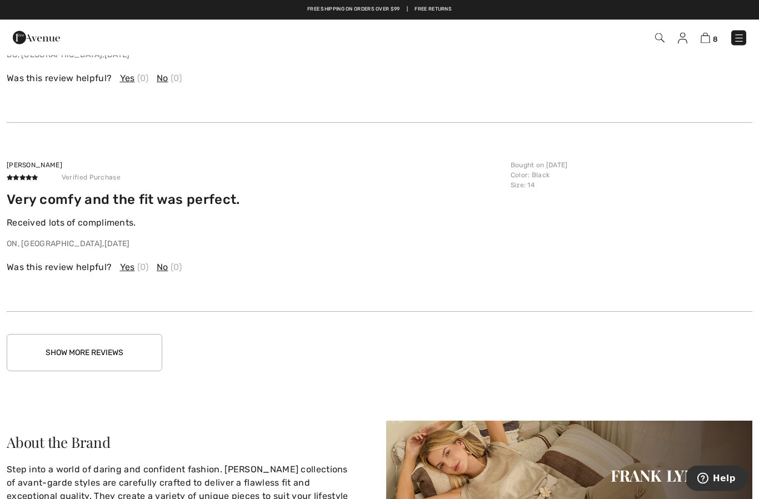
scroll to position [2037, 0]
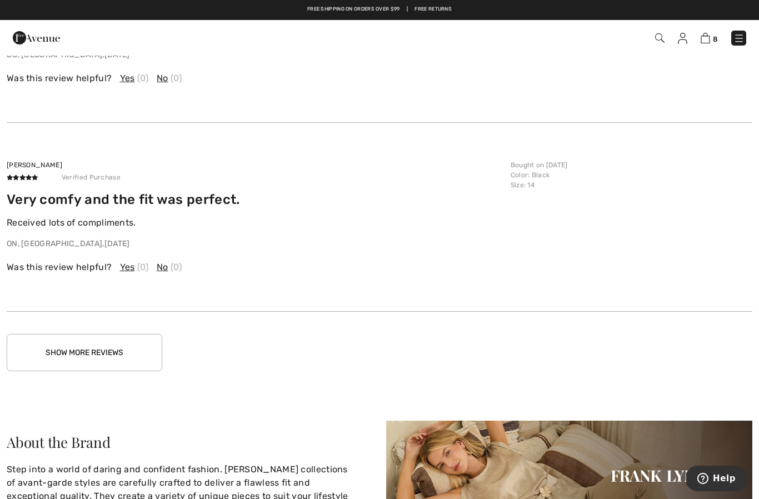
click at [120, 345] on button "Show More Reviews" at bounding box center [85, 352] width 156 height 37
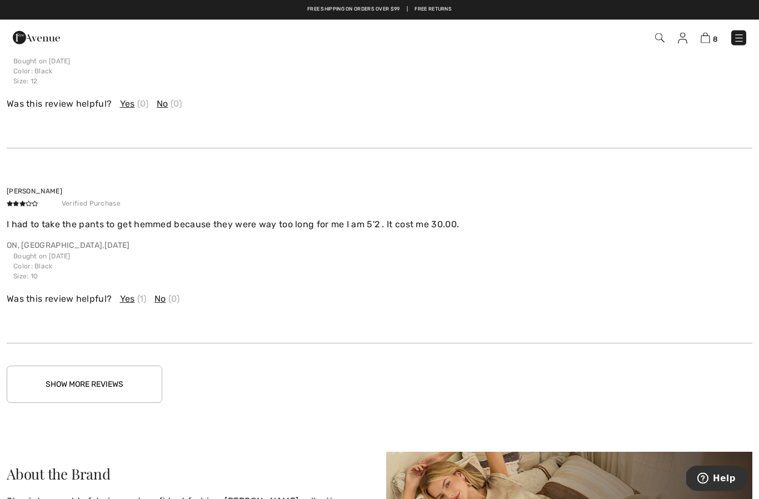
scroll to position [2589, 0]
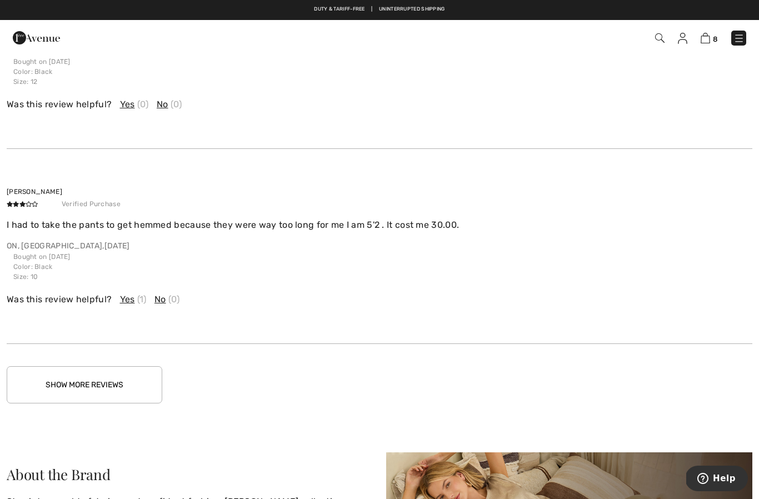
click at [113, 373] on button "Show More Reviews" at bounding box center [85, 384] width 156 height 37
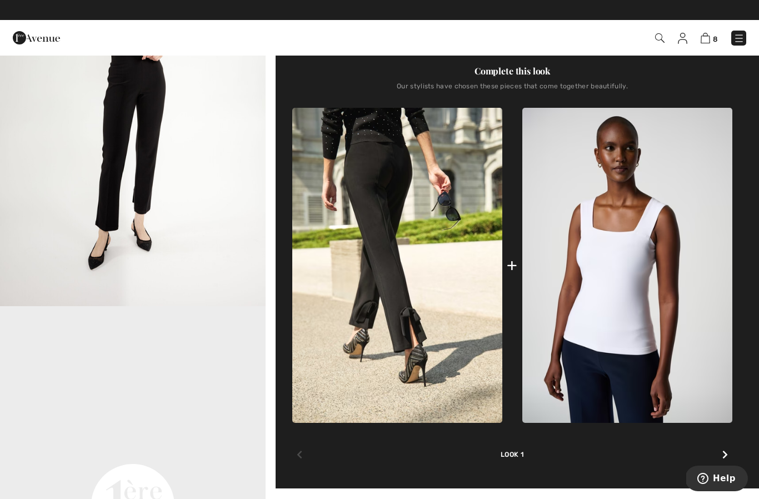
scroll to position [357, 0]
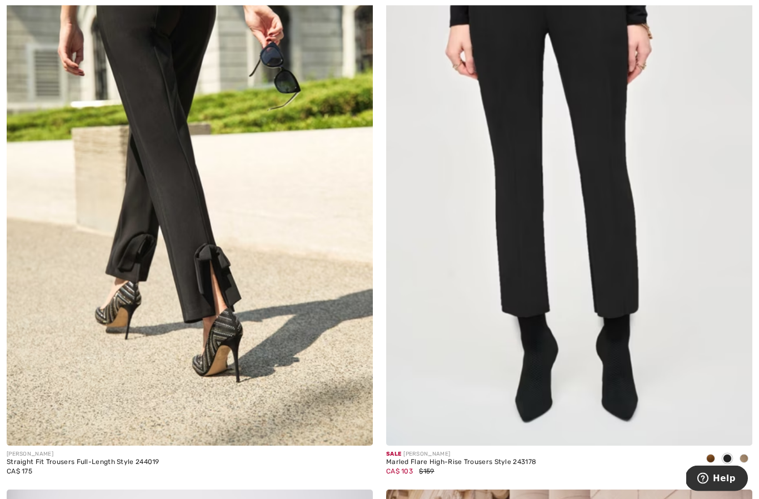
scroll to position [9404, 0]
click at [742, 454] on span at bounding box center [744, 458] width 9 height 9
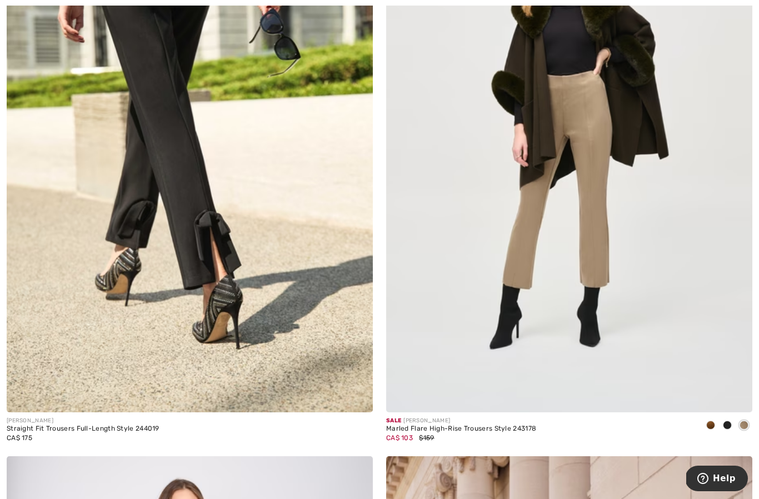
scroll to position [9440, 0]
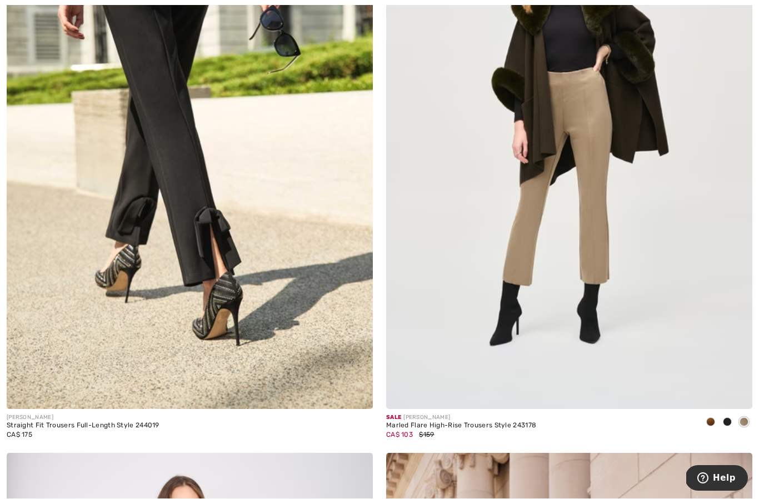
click at [704, 417] on div at bounding box center [711, 423] width 17 height 18
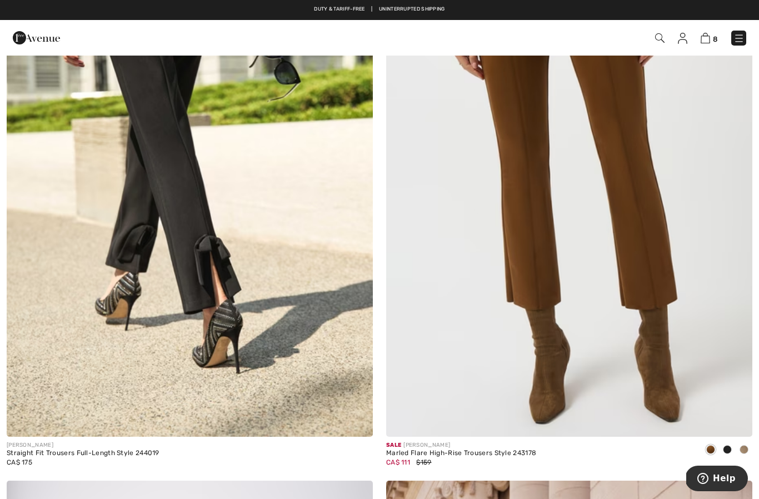
scroll to position [9412, 0]
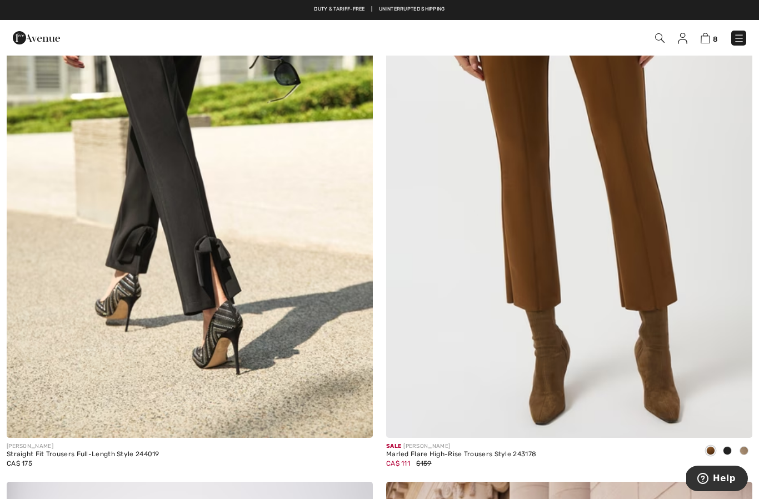
click at [531, 261] on img at bounding box center [569, 163] width 366 height 550
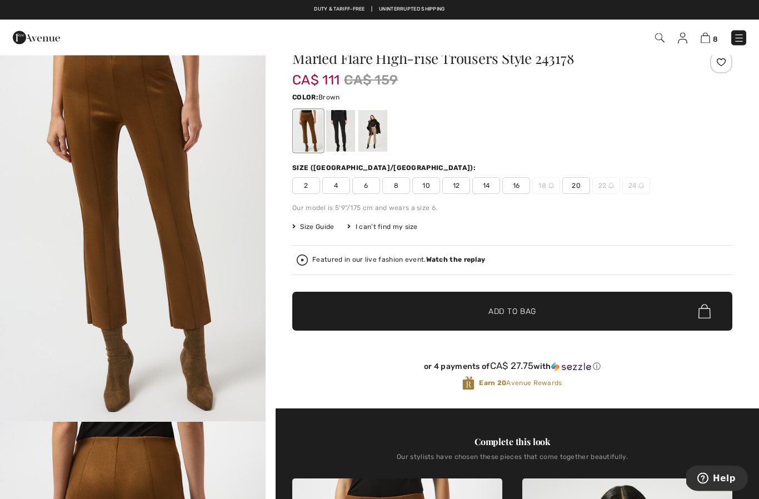
scroll to position [2, 0]
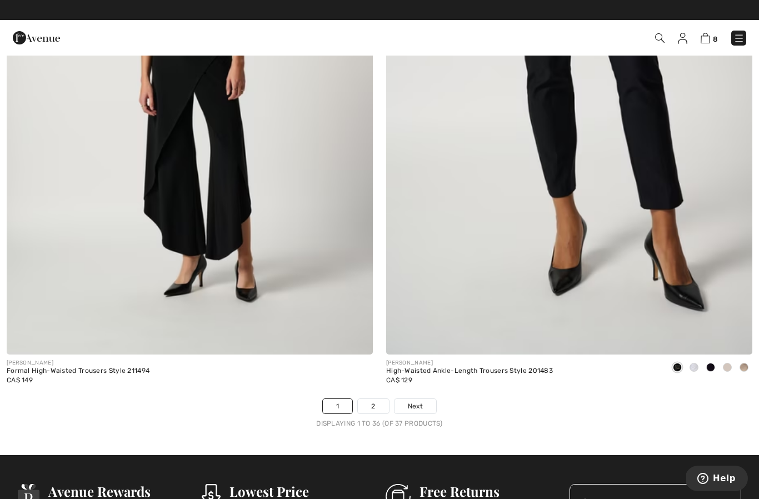
scroll to position [10682, 0]
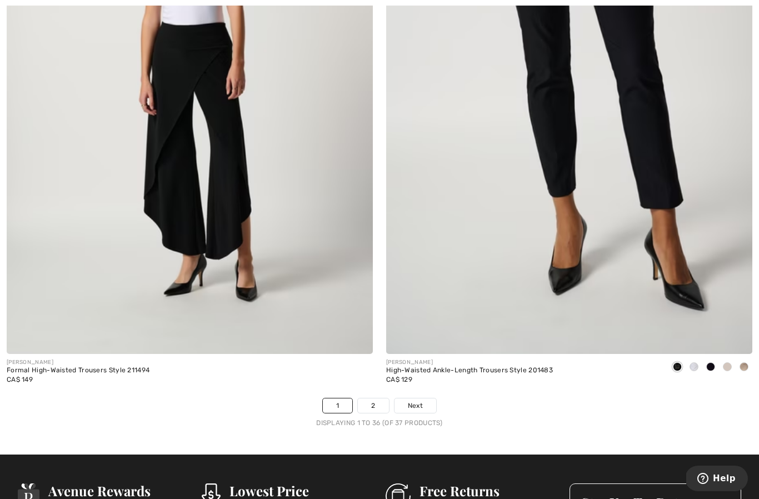
click at [745, 364] on span at bounding box center [744, 366] width 9 height 9
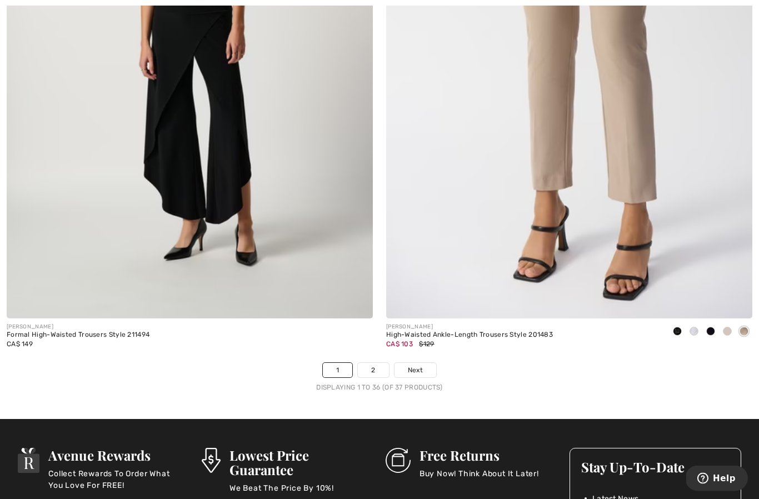
scroll to position [10718, 0]
click at [420, 365] on span "Next" at bounding box center [415, 370] width 15 height 10
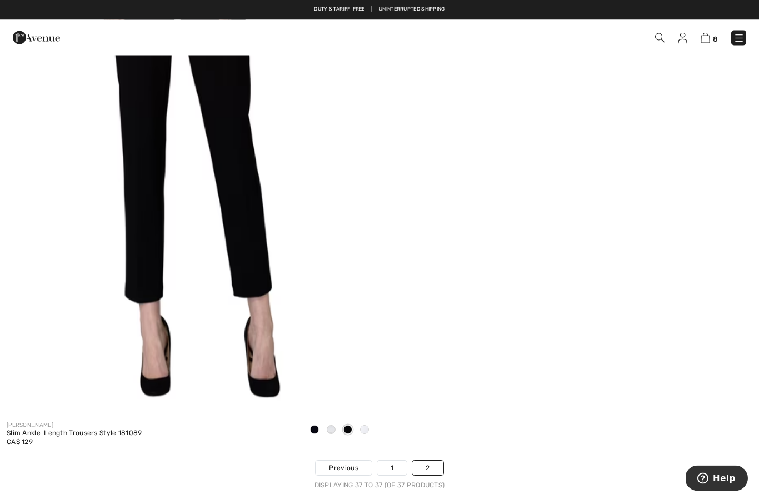
scroll to position [262, 0]
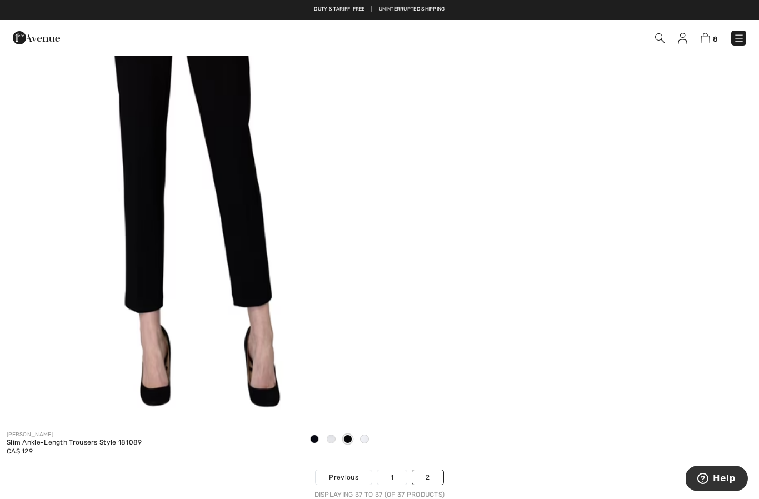
click at [366, 438] on span at bounding box center [364, 439] width 9 height 9
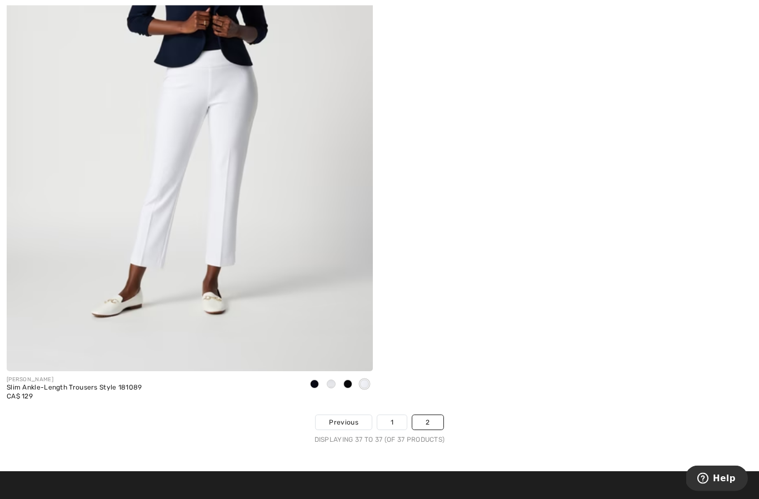
scroll to position [317, 0]
click at [330, 385] on span at bounding box center [331, 384] width 9 height 9
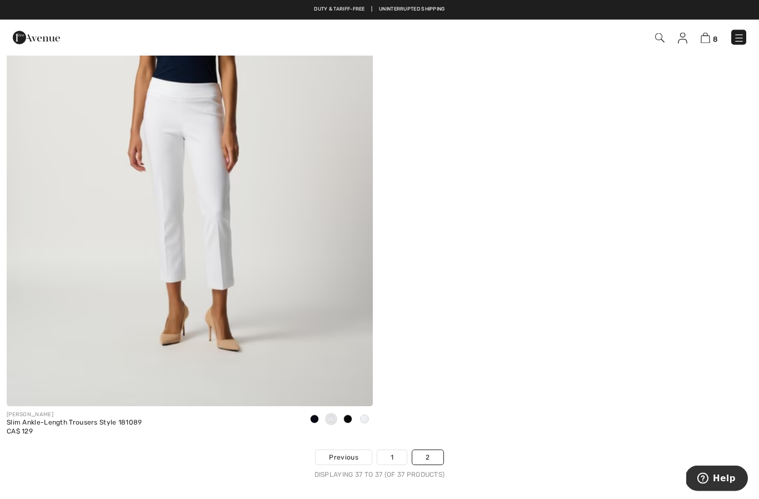
scroll to position [266, 0]
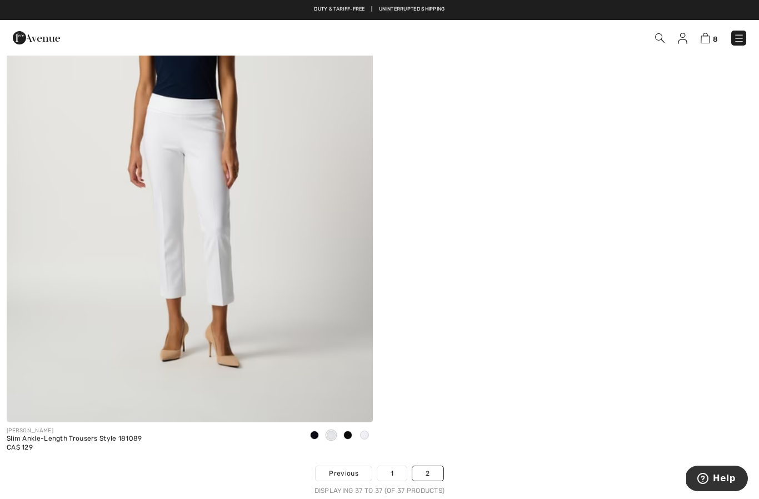
click at [315, 436] on span at bounding box center [314, 435] width 9 height 9
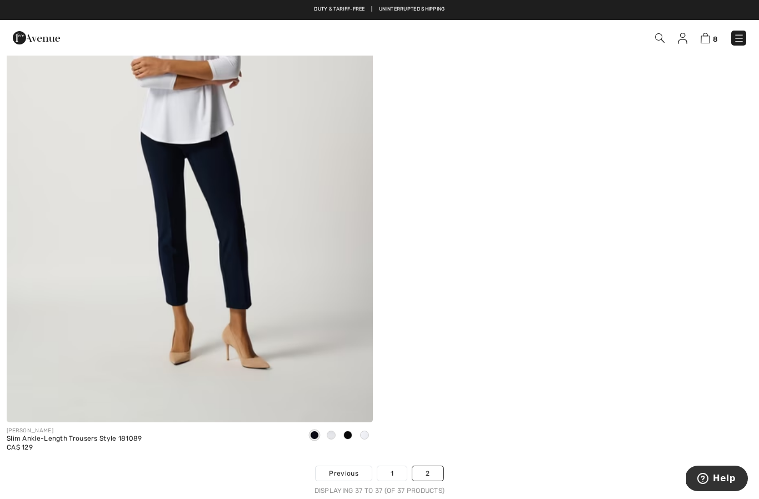
click at [311, 262] on img at bounding box center [190, 148] width 366 height 550
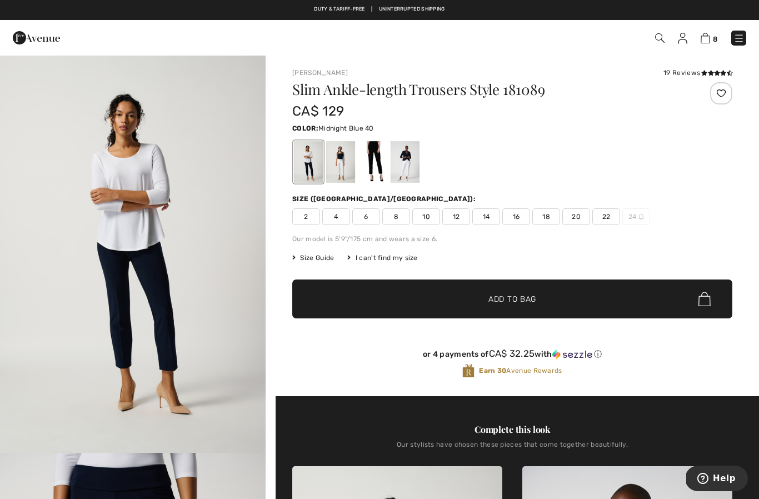
click at [319, 158] on div at bounding box center [308, 162] width 29 height 42
click at [301, 167] on div at bounding box center [308, 162] width 29 height 42
click at [379, 167] on div at bounding box center [373, 162] width 29 height 42
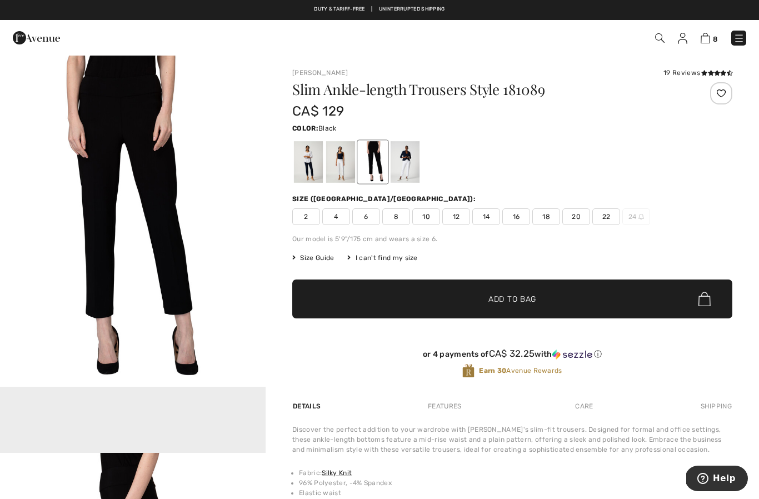
click at [704, 73] on icon at bounding box center [705, 73] width 6 height 6
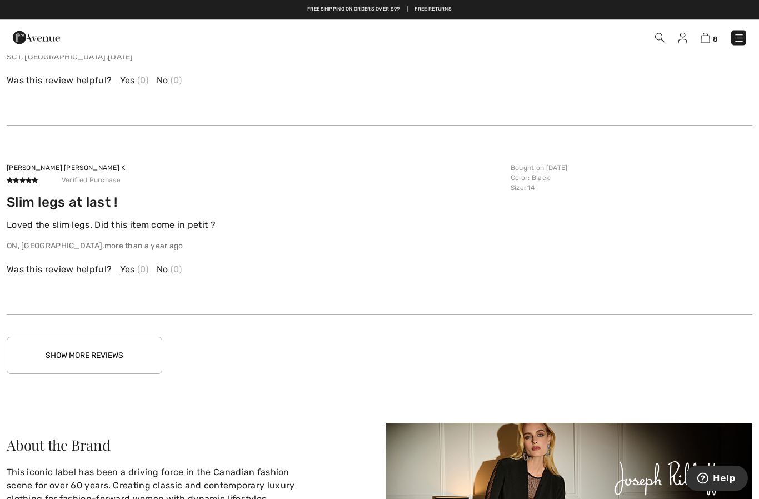
scroll to position [1587, 0]
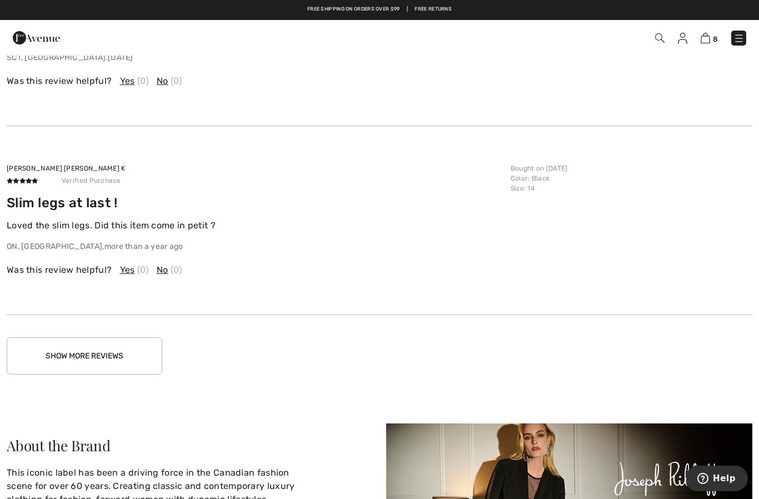
click at [119, 348] on button "Show More Reviews" at bounding box center [85, 355] width 156 height 37
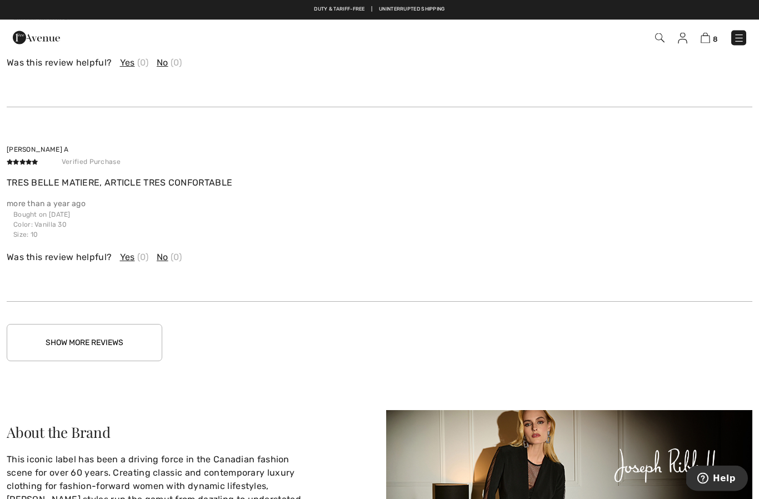
scroll to position [2222, 0]
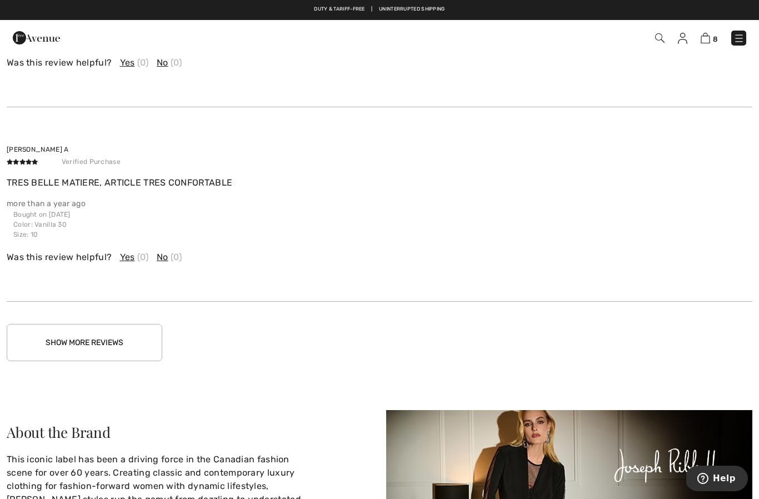
click at [117, 341] on button "Show More Reviews" at bounding box center [85, 342] width 156 height 37
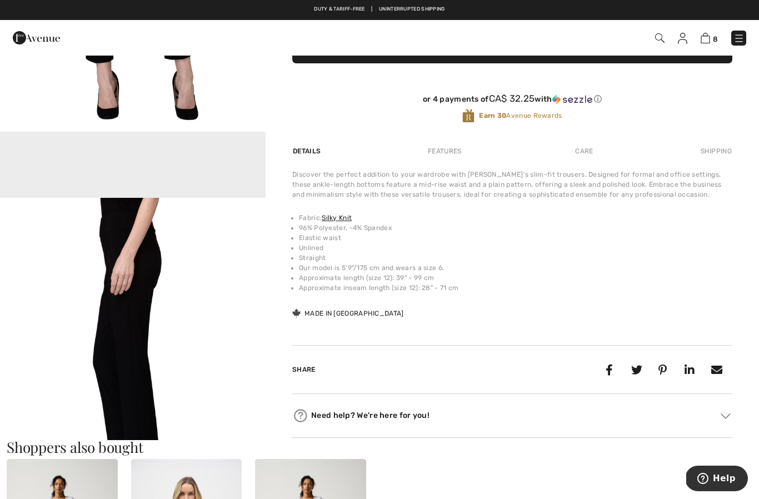
scroll to position [0, 0]
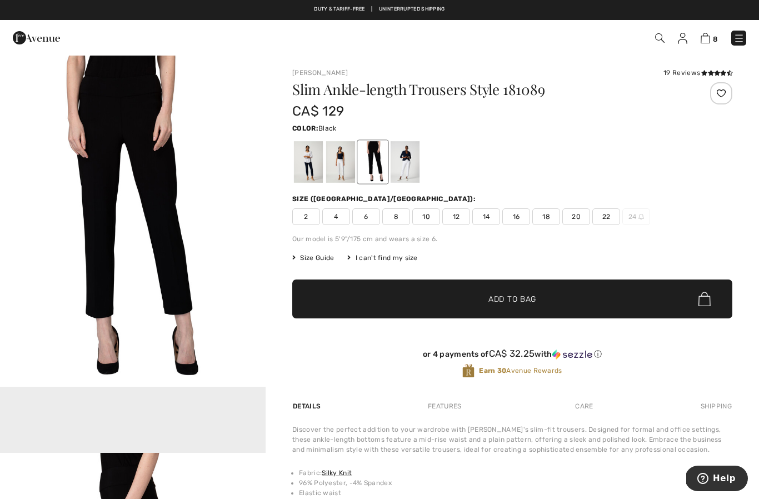
click at [459, 219] on span "12" at bounding box center [457, 216] width 28 height 17
click at [521, 307] on span "✔ Added to Bag Add to Bag" at bounding box center [512, 299] width 440 height 39
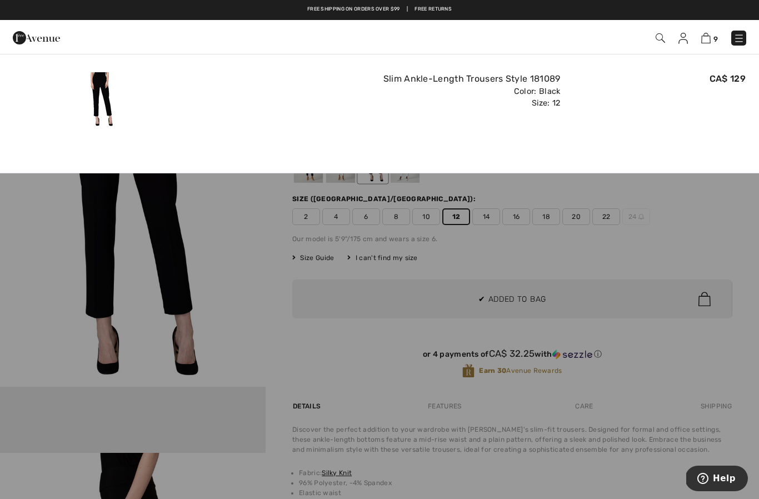
click at [710, 38] on img at bounding box center [706, 38] width 9 height 11
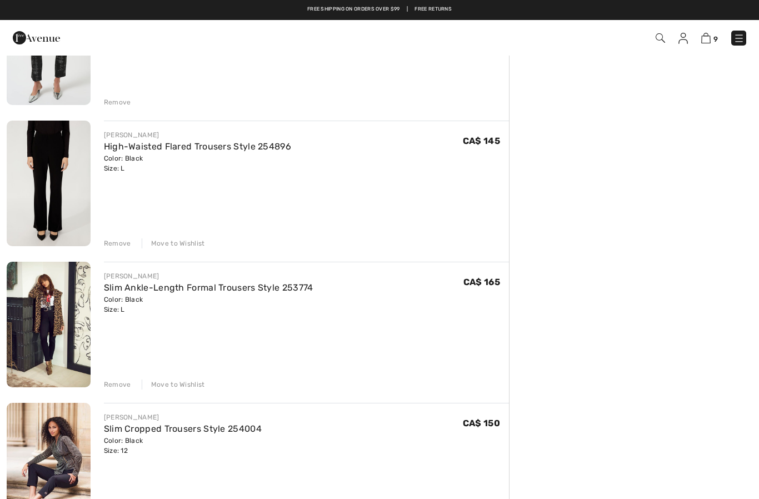
scroll to position [730, 0]
click at [196, 291] on link "Slim Ankle-Length Formal Trousers Style 253774" at bounding box center [209, 288] width 210 height 11
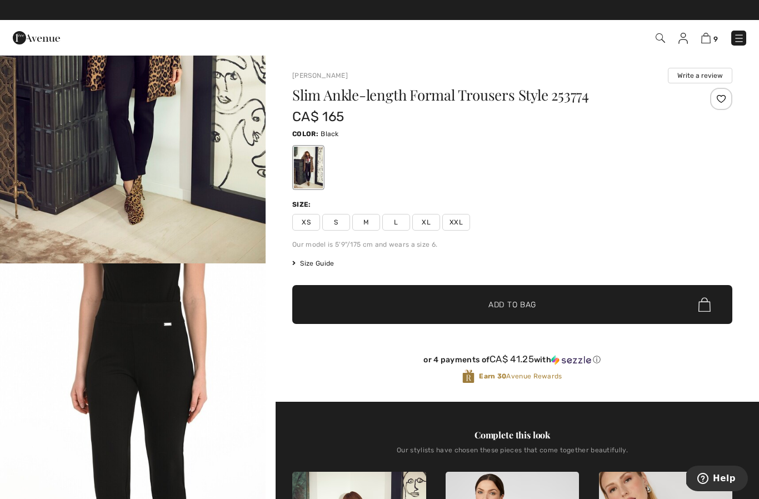
scroll to position [217, 0]
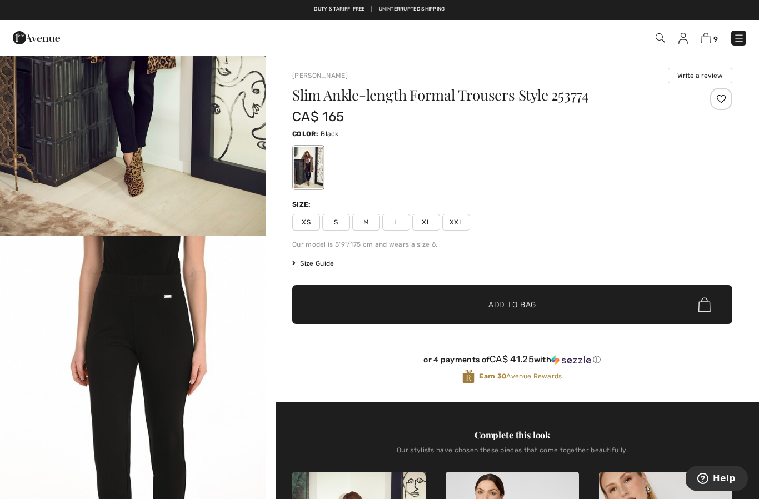
click at [240, 284] on img "2 / 3" at bounding box center [133, 435] width 266 height 399
click at [708, 40] on img at bounding box center [706, 38] width 9 height 11
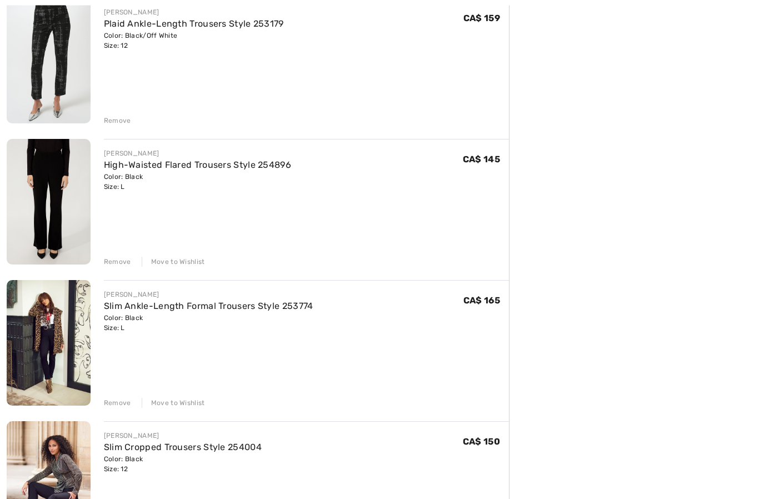
scroll to position [712, 0]
click at [118, 402] on div "Remove" at bounding box center [117, 403] width 27 height 10
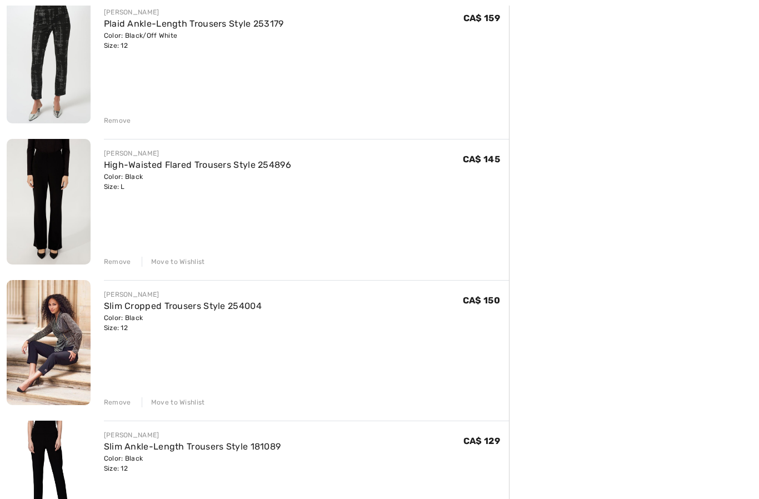
click at [207, 162] on link "High-Waisted Flared Trousers Style 254896" at bounding box center [197, 165] width 187 height 11
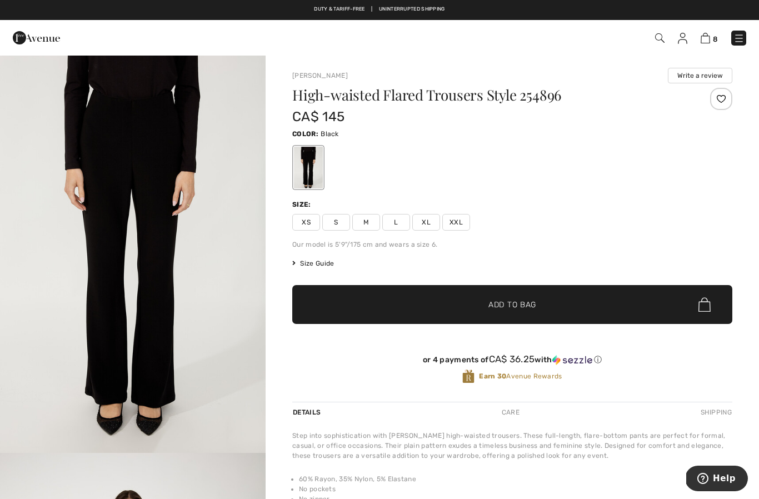
click at [708, 37] on img at bounding box center [705, 38] width 9 height 11
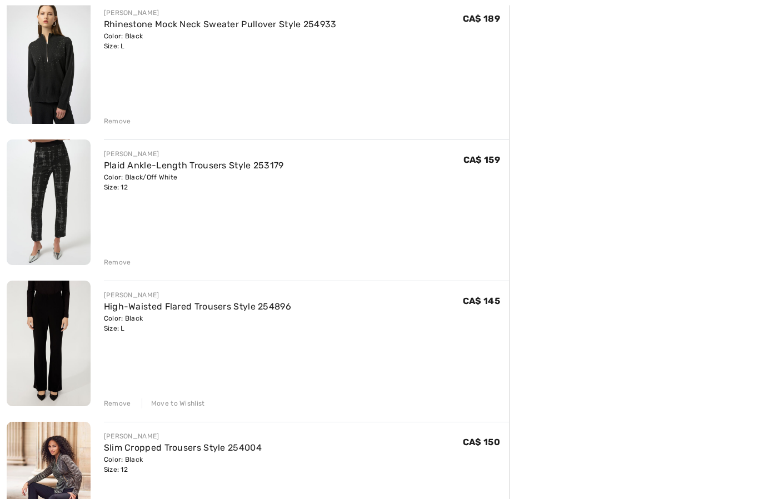
scroll to position [614, 0]
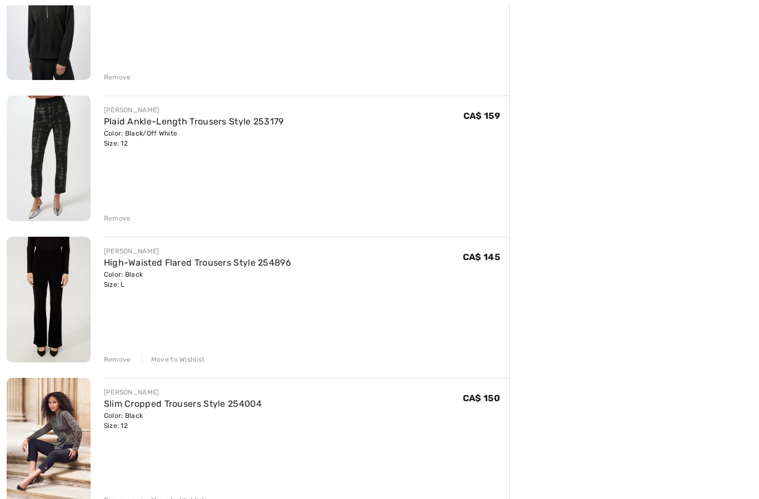
click at [117, 359] on div "Remove" at bounding box center [117, 360] width 27 height 10
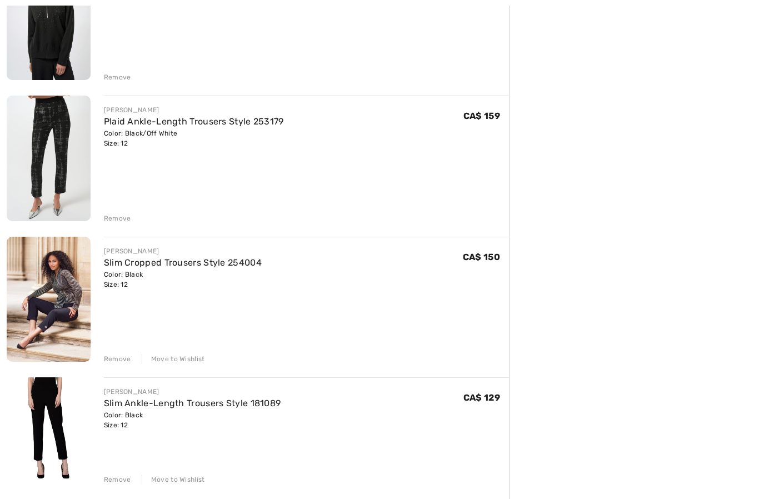
click at [194, 405] on link "Slim Ankle-Length Trousers Style 181089" at bounding box center [192, 403] width 177 height 11
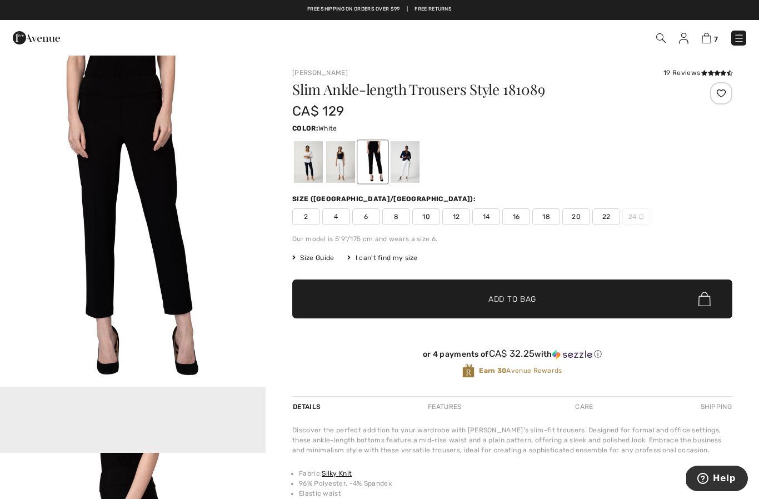
click at [339, 170] on div at bounding box center [340, 162] width 29 height 42
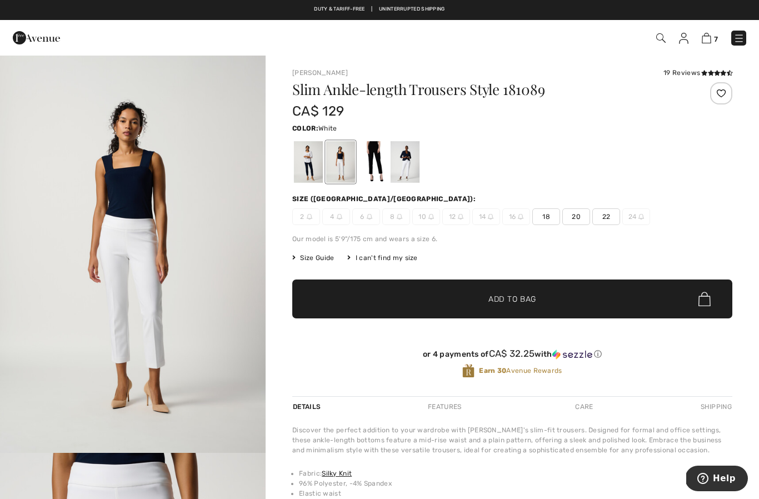
click at [710, 41] on img at bounding box center [706, 38] width 9 height 11
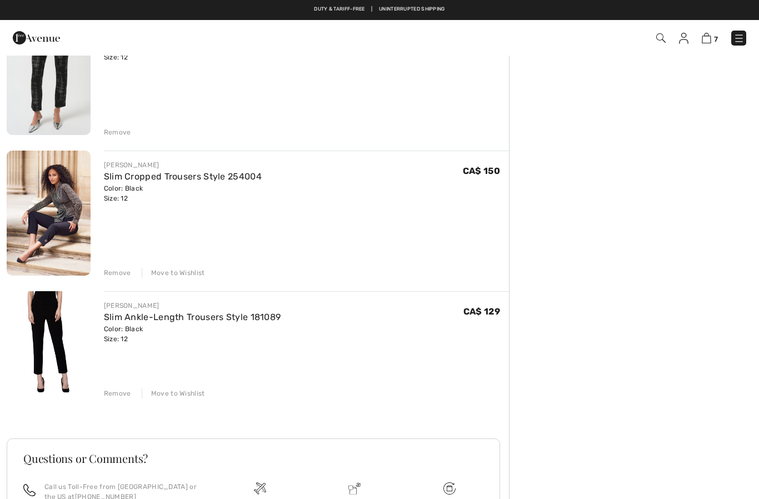
scroll to position [675, 0]
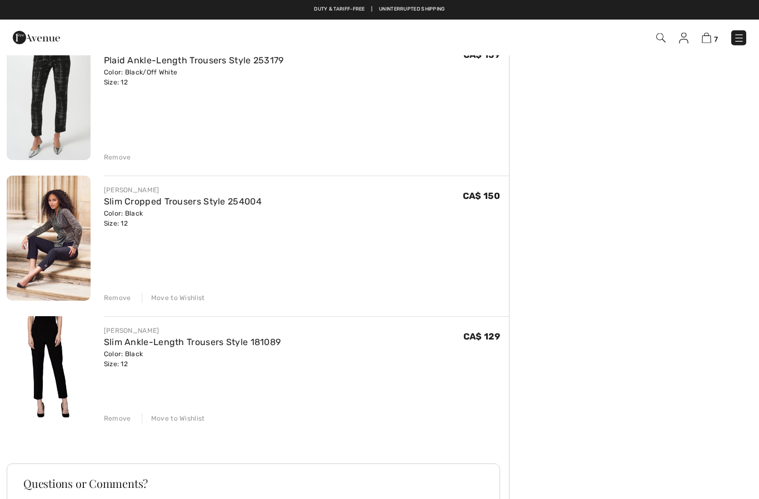
click at [203, 200] on link "Slim Cropped Trousers Style 254004" at bounding box center [183, 202] width 158 height 11
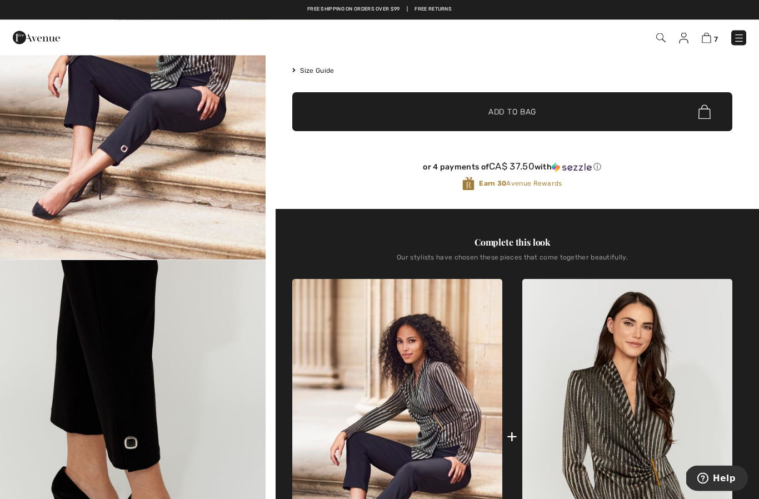
scroll to position [180, 0]
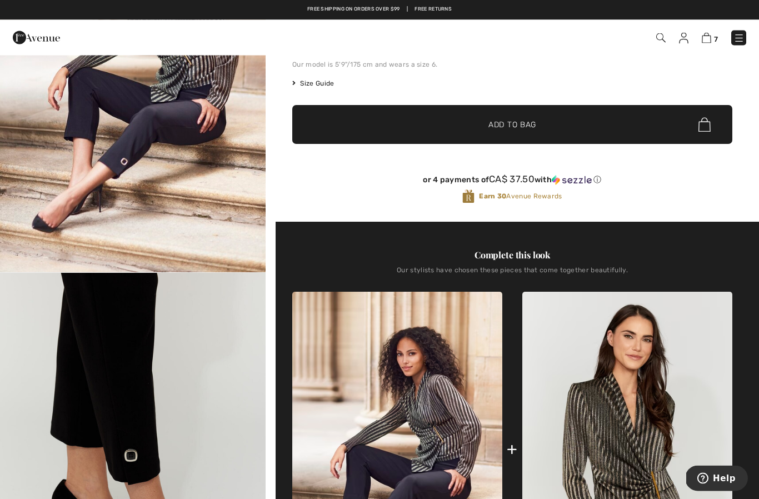
click at [709, 36] on img at bounding box center [706, 38] width 9 height 11
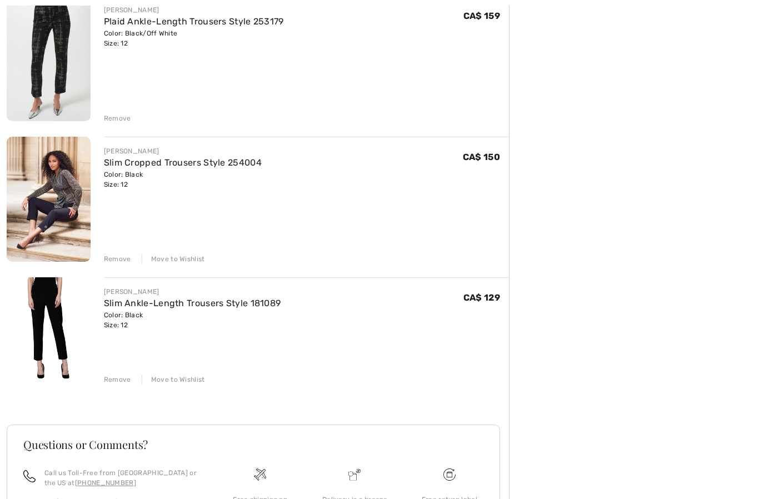
scroll to position [741, 0]
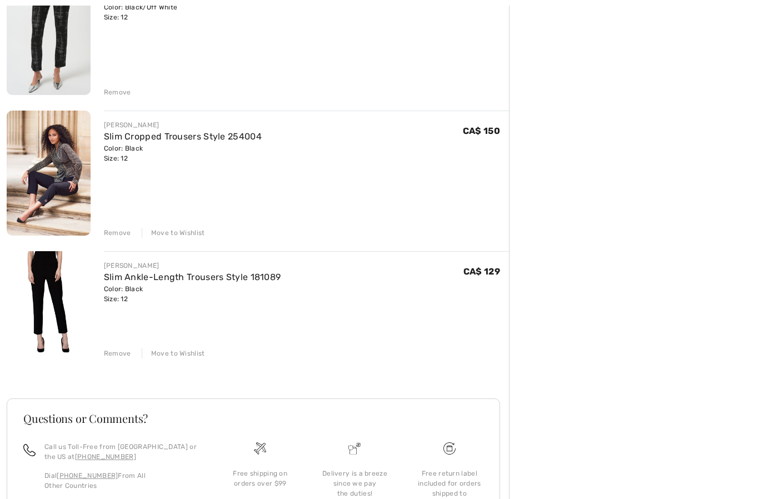
click at [181, 354] on div "Move to Wishlist" at bounding box center [173, 354] width 63 height 10
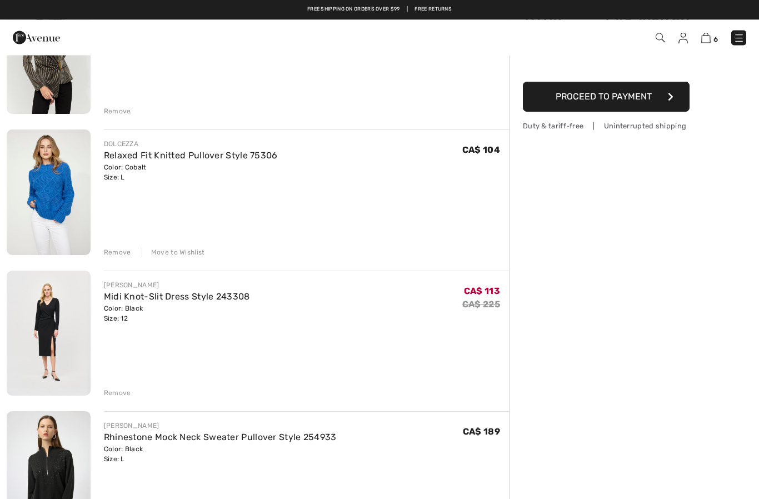
scroll to position [157, 0]
click at [115, 392] on div "Remove" at bounding box center [117, 393] width 27 height 10
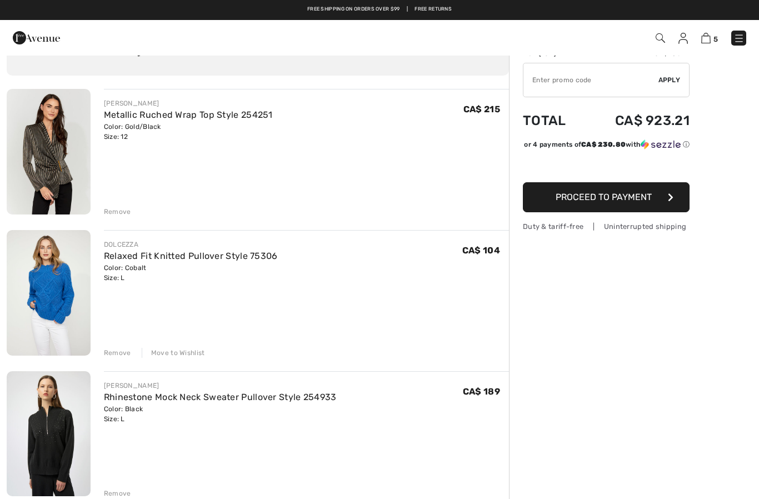
scroll to position [0, 0]
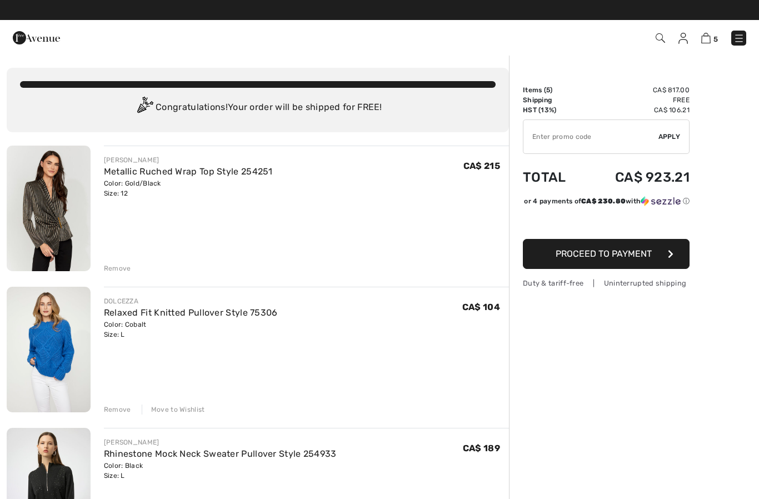
click at [688, 38] on img at bounding box center [683, 38] width 9 height 11
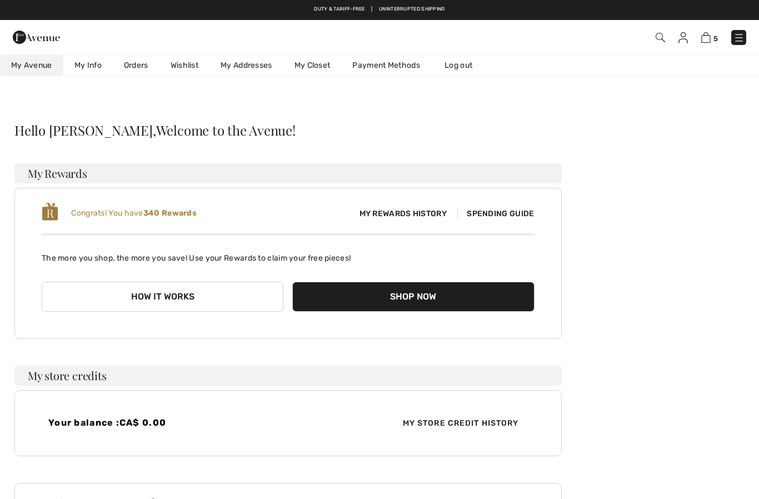
click at [519, 213] on span "Spending Guide" at bounding box center [496, 213] width 77 height 9
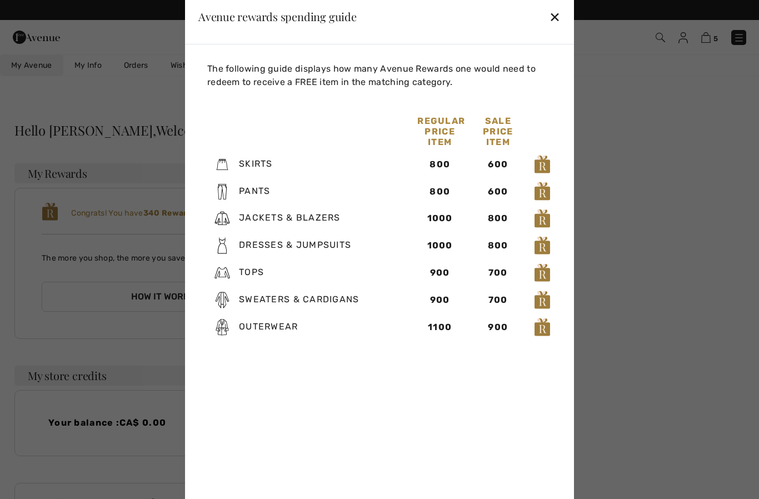
click at [553, 15] on div "✕" at bounding box center [555, 16] width 12 height 23
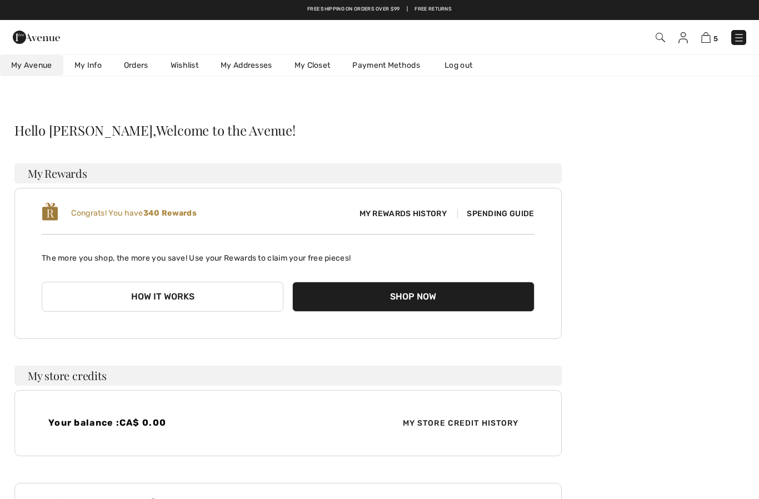
click at [706, 39] on img at bounding box center [706, 37] width 9 height 11
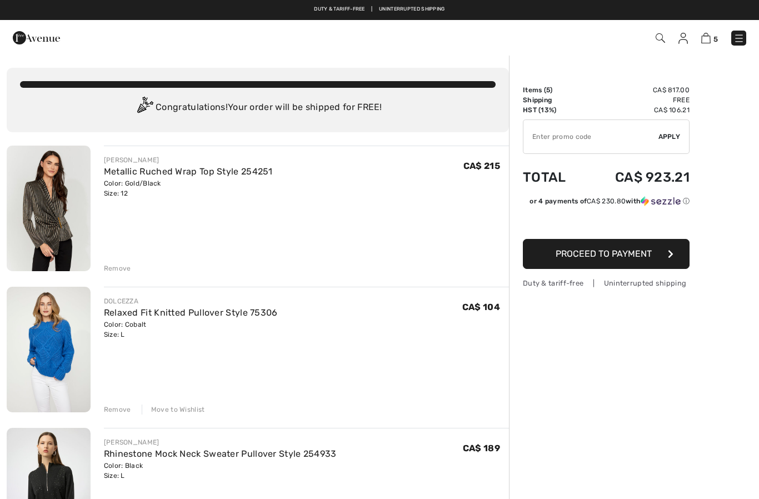
click at [738, 38] on img at bounding box center [739, 38] width 11 height 11
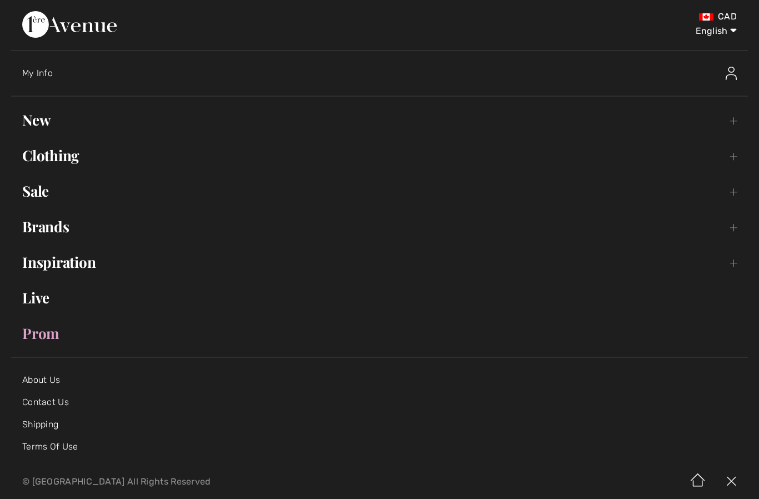
click at [63, 159] on link "Clothing Toggle submenu" at bounding box center [379, 155] width 737 height 24
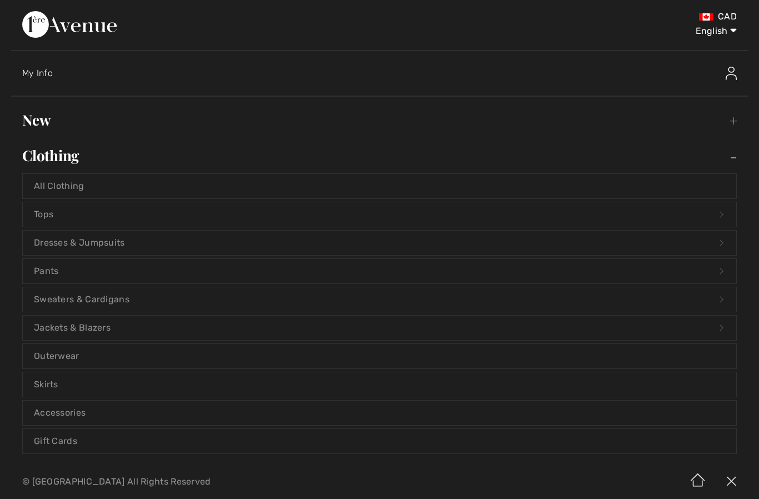
click at [103, 249] on link "Dresses & Jumpsuits Open submenu" at bounding box center [380, 243] width 714 height 24
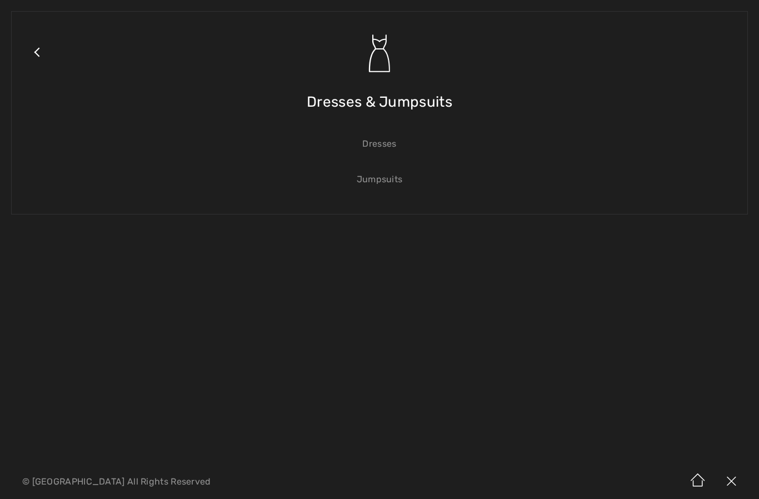
click at [384, 142] on link "Dresses" at bounding box center [380, 144] width 714 height 24
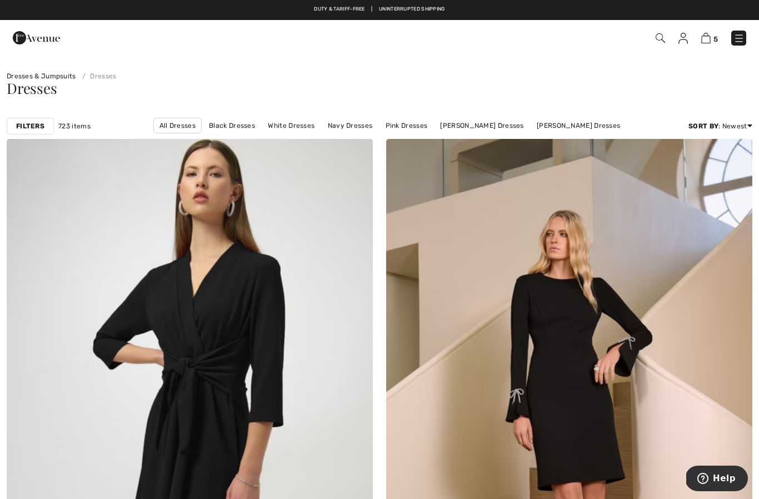
click at [30, 118] on div "Filters" at bounding box center [30, 126] width 47 height 17
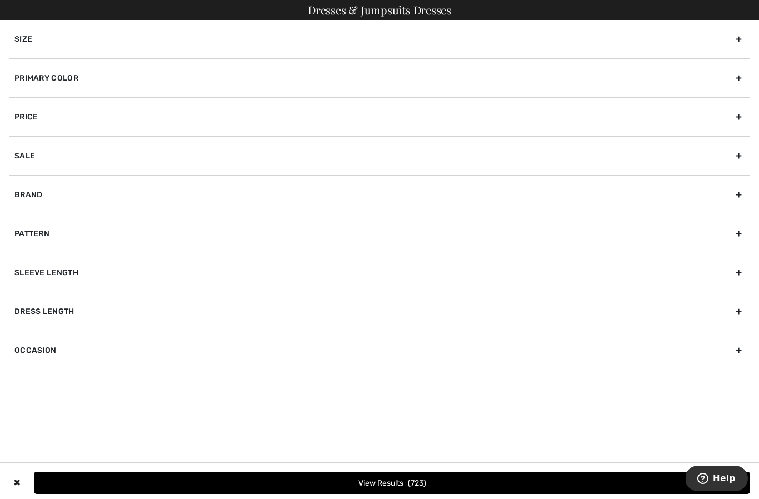
click at [209, 37] on div "Size" at bounding box center [380, 39] width 742 height 38
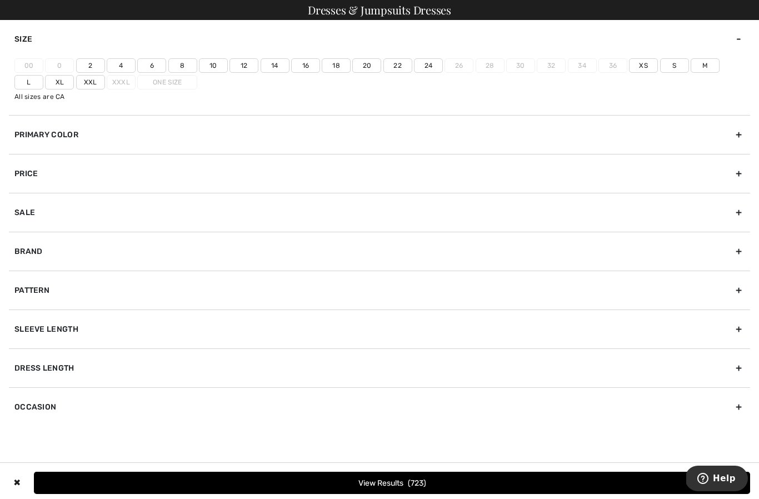
click at [248, 66] on label "12" at bounding box center [244, 65] width 29 height 14
click at [0, 0] on input"] "12" at bounding box center [0, 0] width 0 height 0
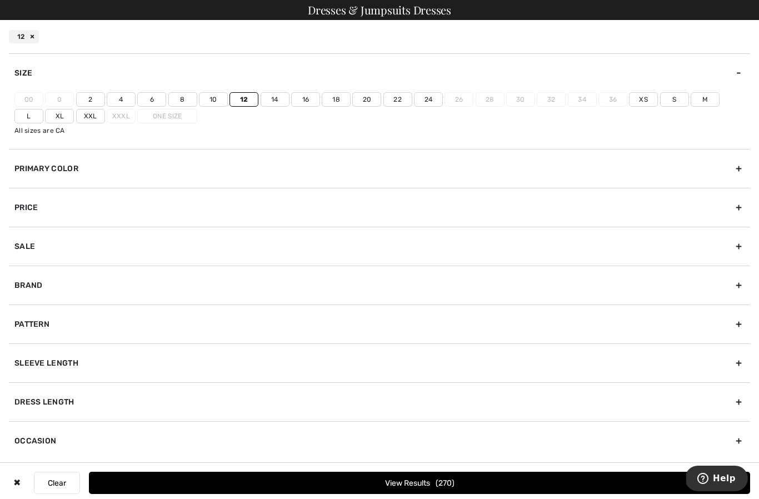
click at [43, 109] on label "L" at bounding box center [28, 116] width 29 height 14
click at [0, 0] on input"] "L" at bounding box center [0, 0] width 0 height 0
click at [429, 488] on button "View Results 329" at bounding box center [420, 483] width 662 height 22
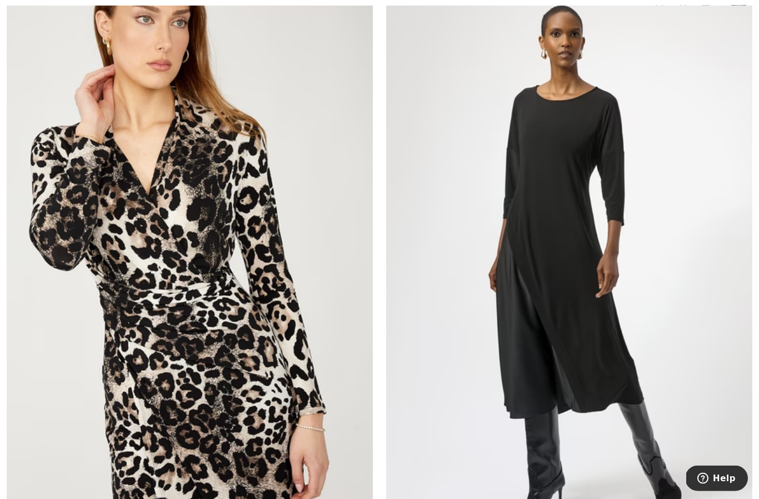
scroll to position [3117, 0]
click at [601, 353] on img at bounding box center [569, 263] width 366 height 550
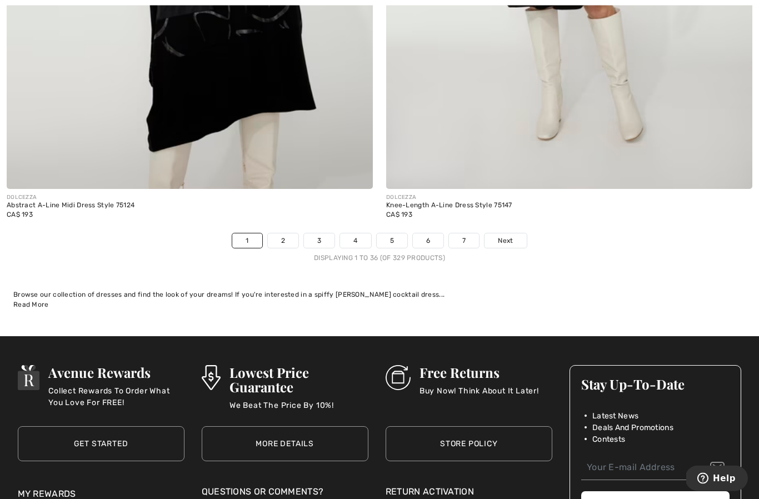
scroll to position [10843, 0]
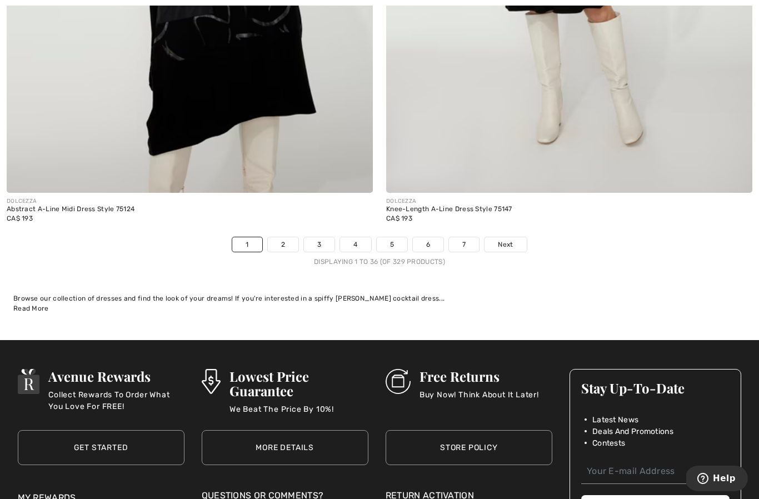
click at [510, 240] on span "Next" at bounding box center [505, 245] width 15 height 10
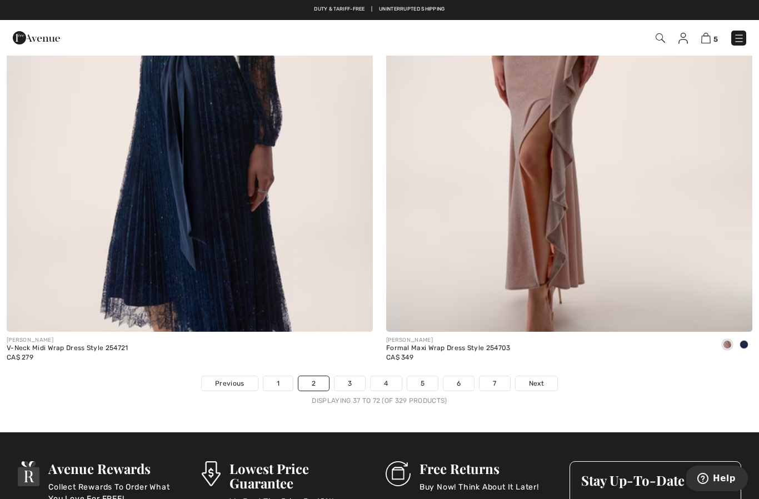
scroll to position [10706, 0]
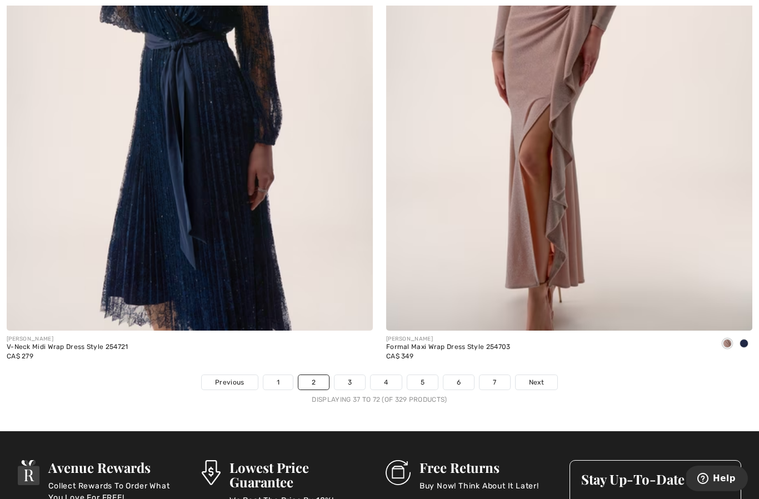
click at [539, 377] on span "Next" at bounding box center [536, 382] width 15 height 10
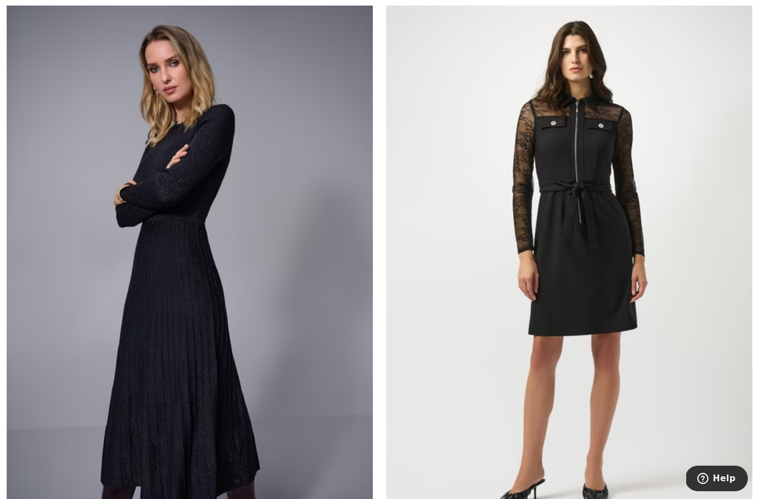
scroll to position [6218, 0]
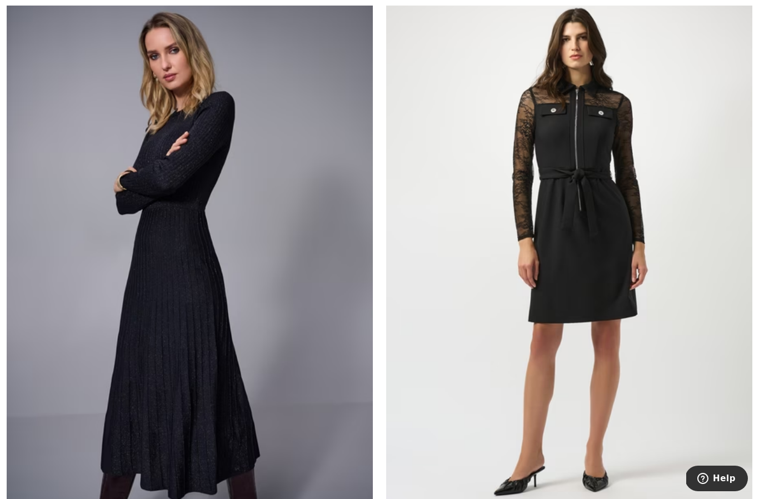
click at [176, 329] on img at bounding box center [190, 245] width 366 height 550
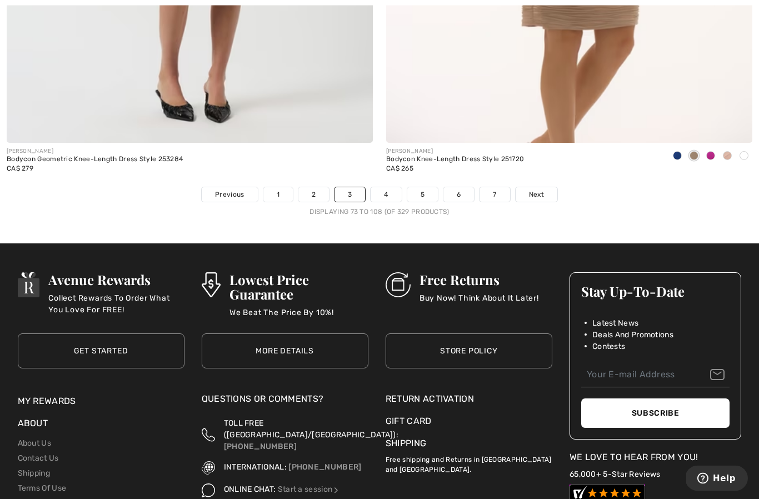
scroll to position [10893, 0]
click at [542, 190] on span "Next" at bounding box center [536, 195] width 15 height 10
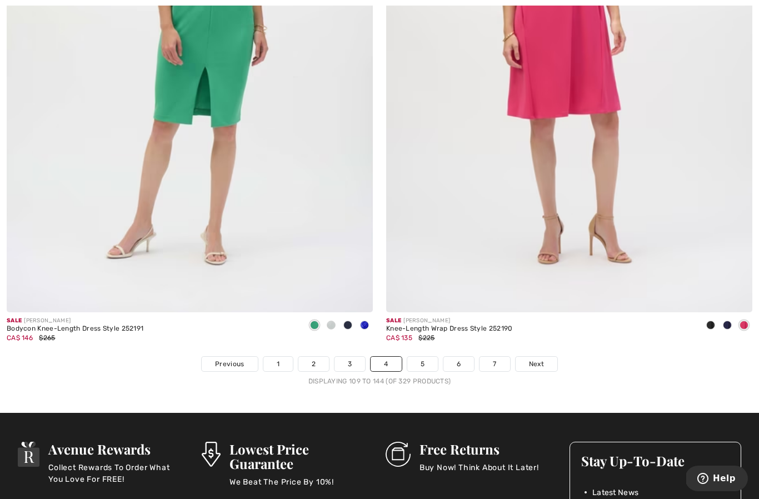
scroll to position [10727, 0]
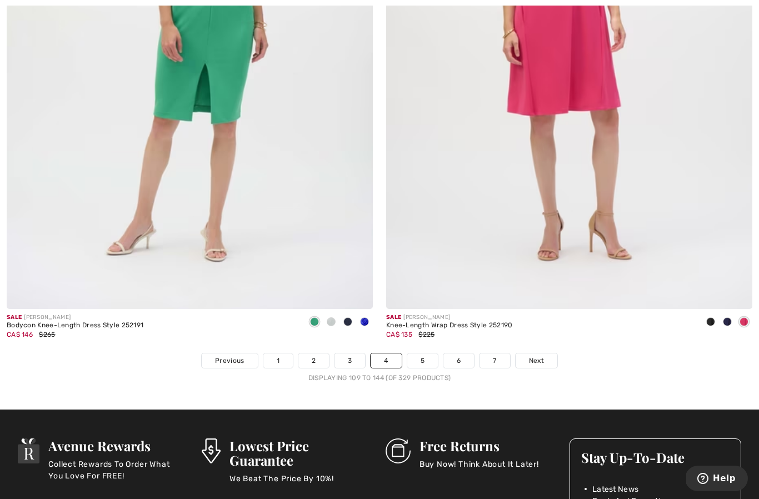
click at [534, 358] on link "Next" at bounding box center [537, 361] width 42 height 14
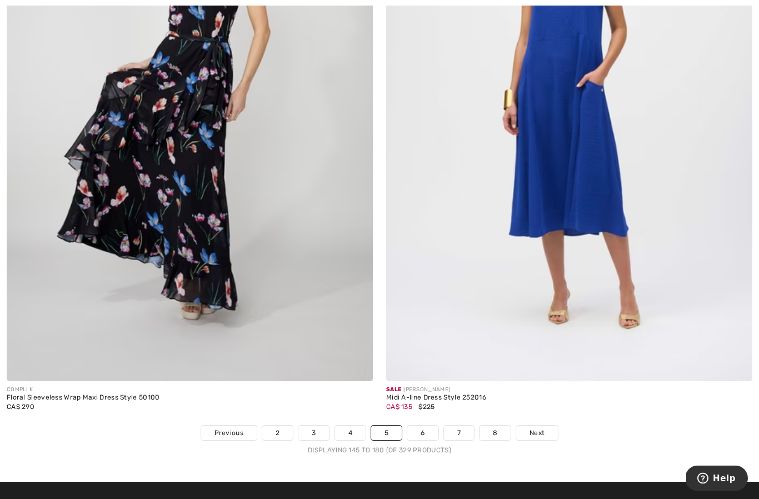
scroll to position [10752, 0]
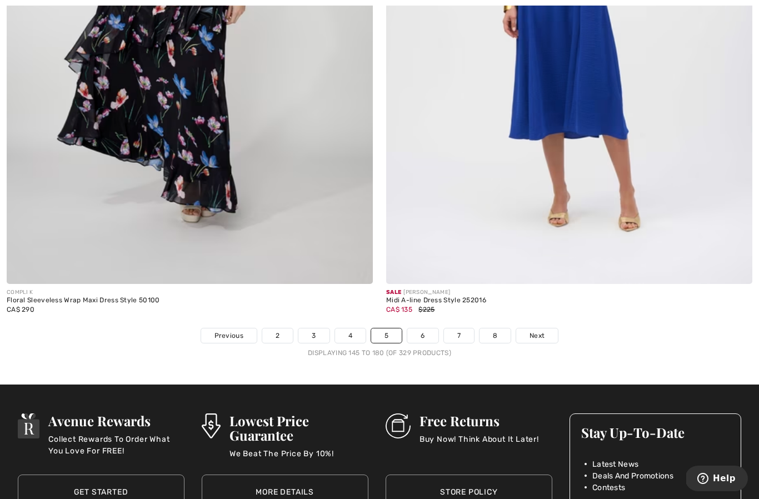
click at [536, 331] on span "Next" at bounding box center [537, 336] width 15 height 10
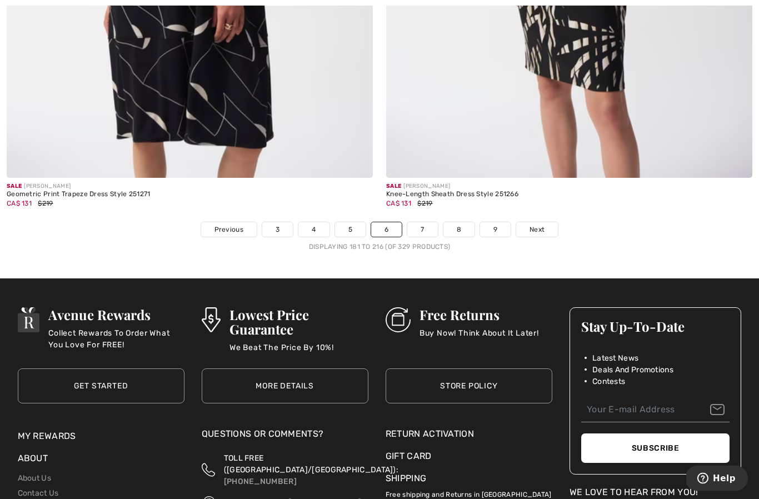
scroll to position [10858, 0]
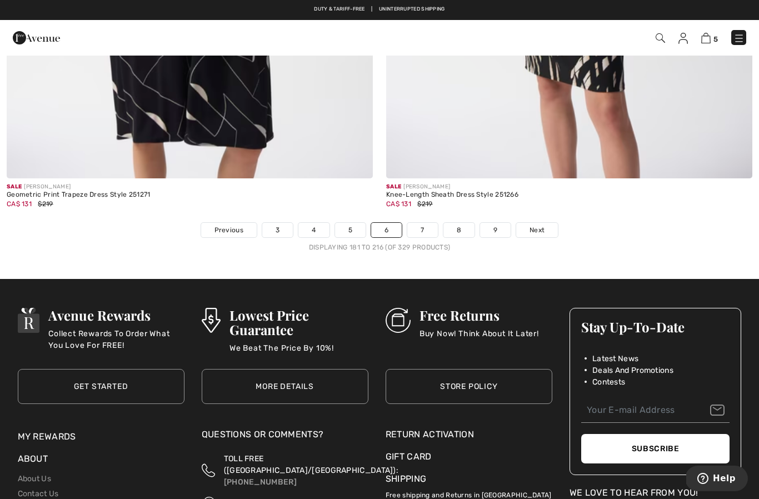
click at [536, 225] on span "Next" at bounding box center [537, 230] width 15 height 10
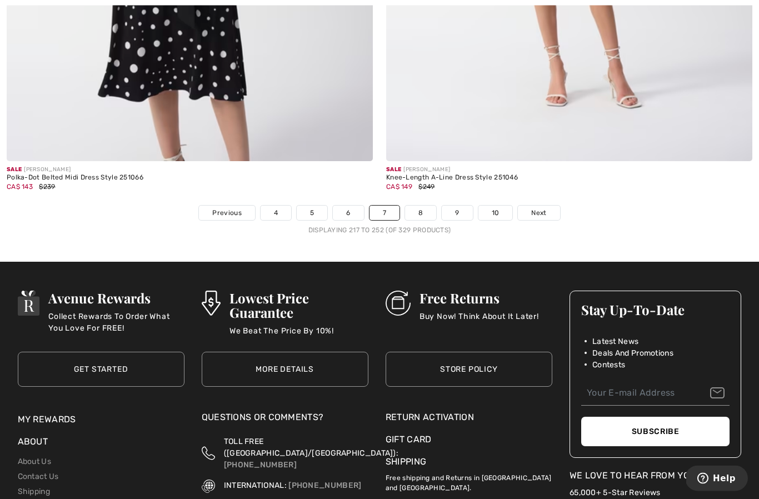
scroll to position [10875, 0]
click at [539, 208] on span "Next" at bounding box center [538, 213] width 15 height 10
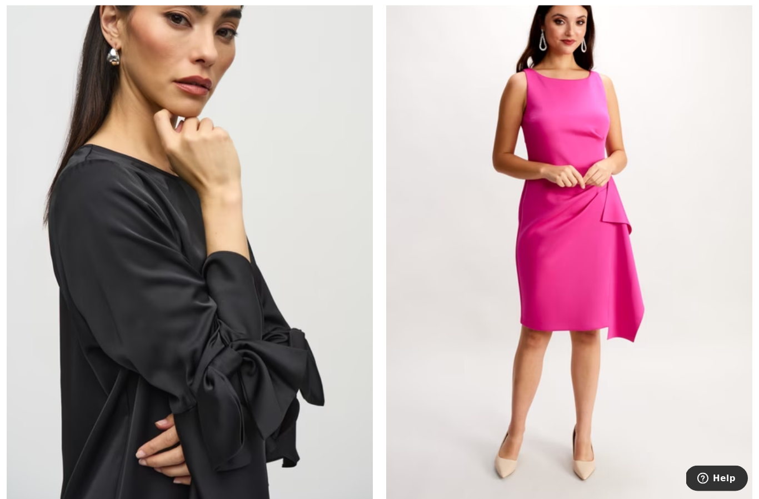
scroll to position [5050, 0]
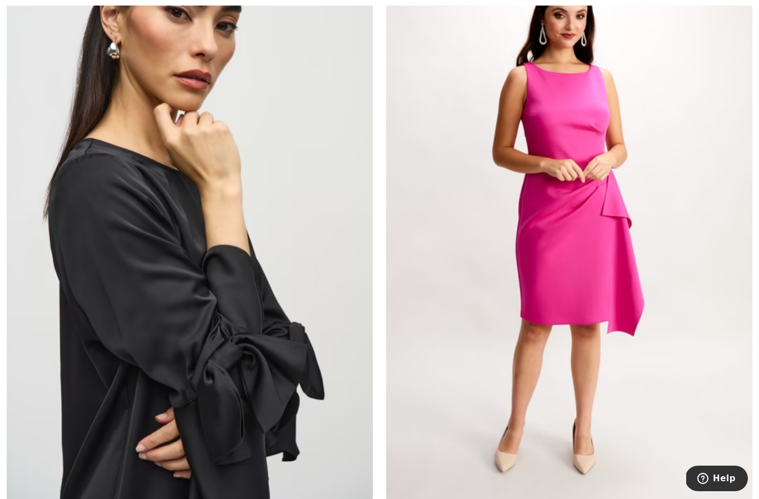
click at [206, 321] on img at bounding box center [190, 227] width 366 height 550
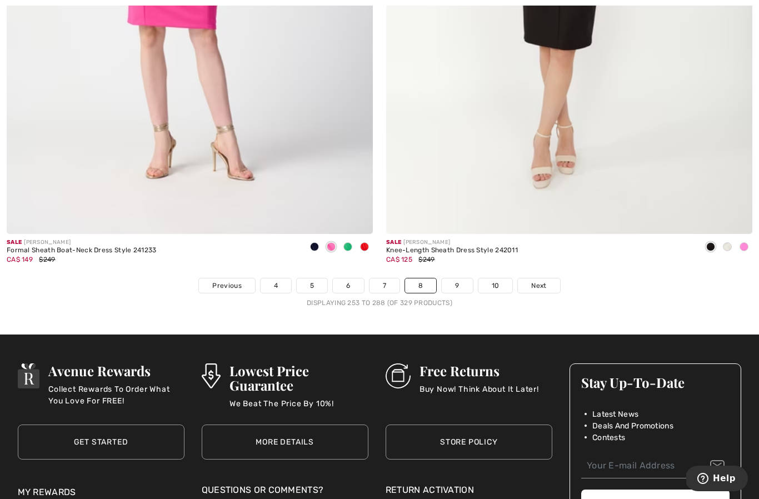
scroll to position [10811, 0]
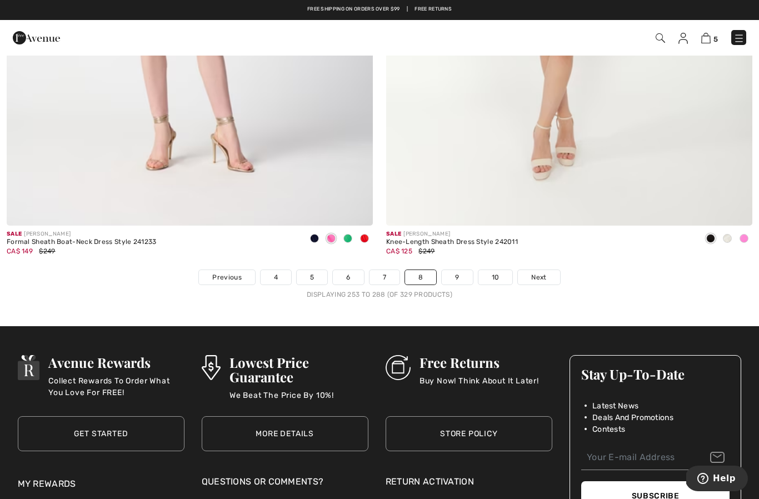
click at [545, 272] on span "Next" at bounding box center [538, 277] width 15 height 10
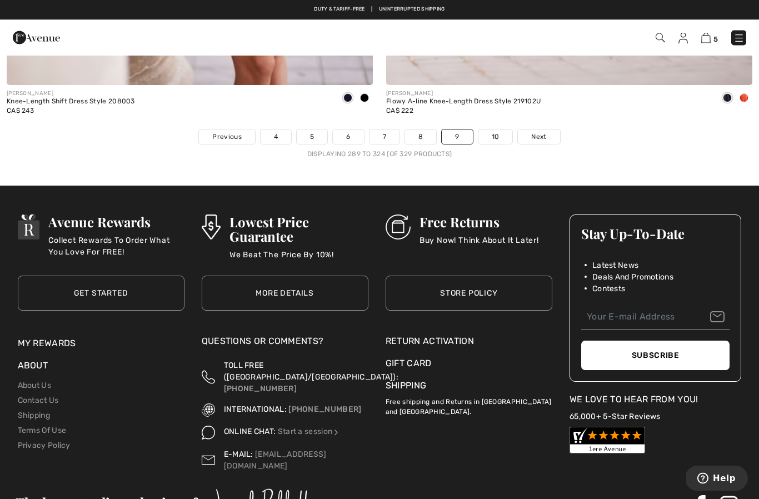
scroll to position [10947, 0]
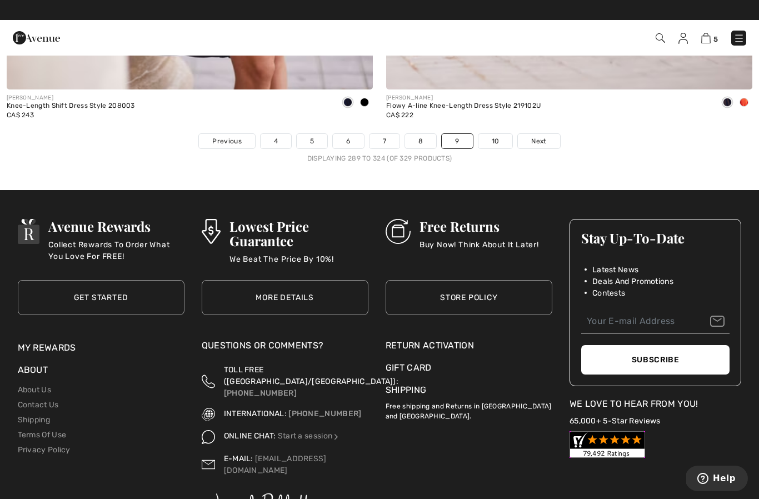
click at [548, 134] on link "Next" at bounding box center [539, 141] width 42 height 14
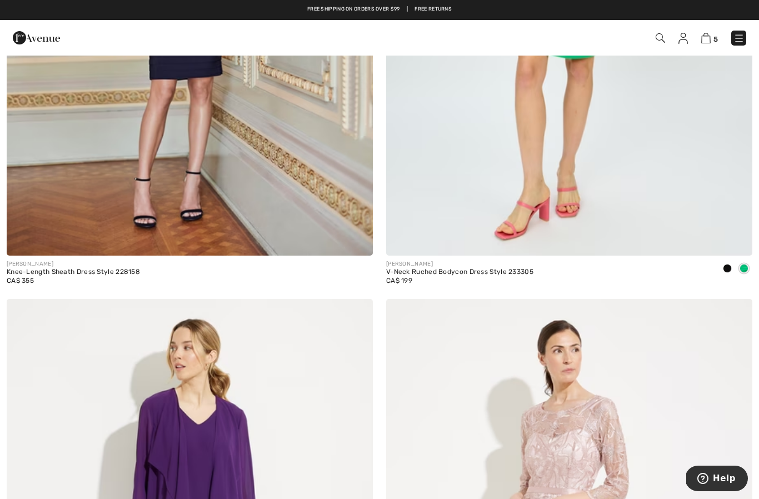
scroll to position [426, 0]
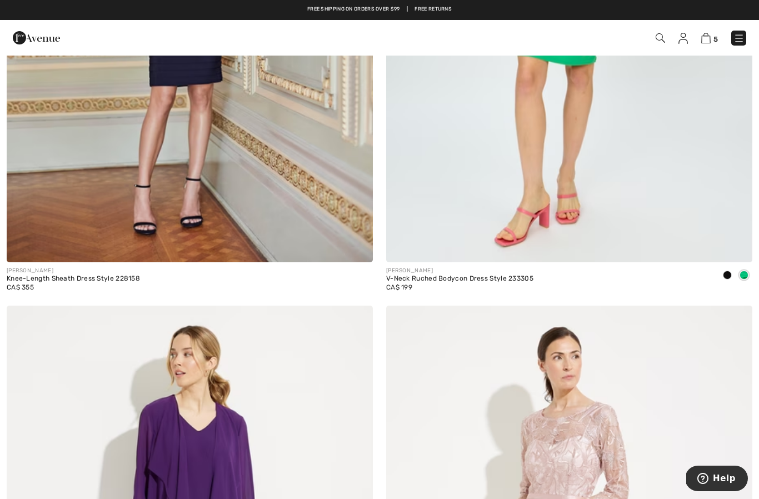
click at [744, 36] on img at bounding box center [739, 38] width 11 height 11
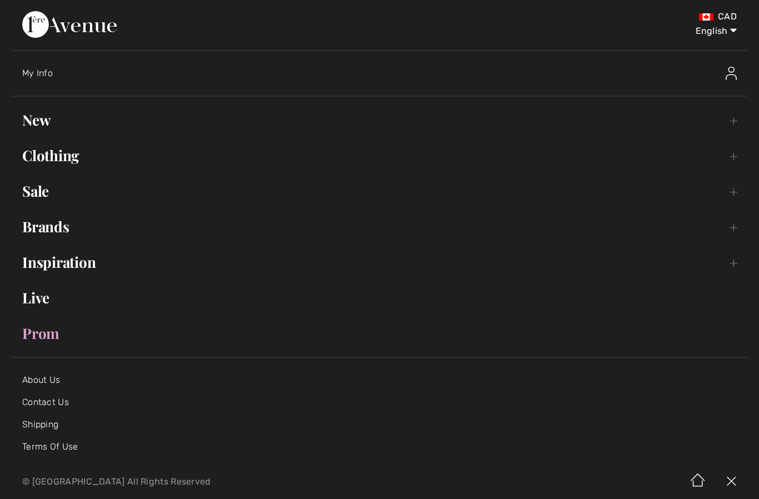
click at [68, 160] on link "Clothing Toggle submenu" at bounding box center [379, 155] width 737 height 24
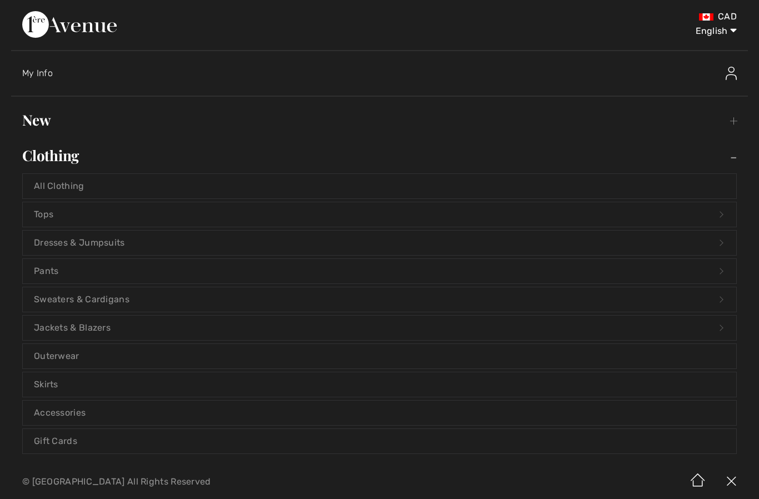
click at [56, 382] on link "Skirts" at bounding box center [380, 384] width 714 height 24
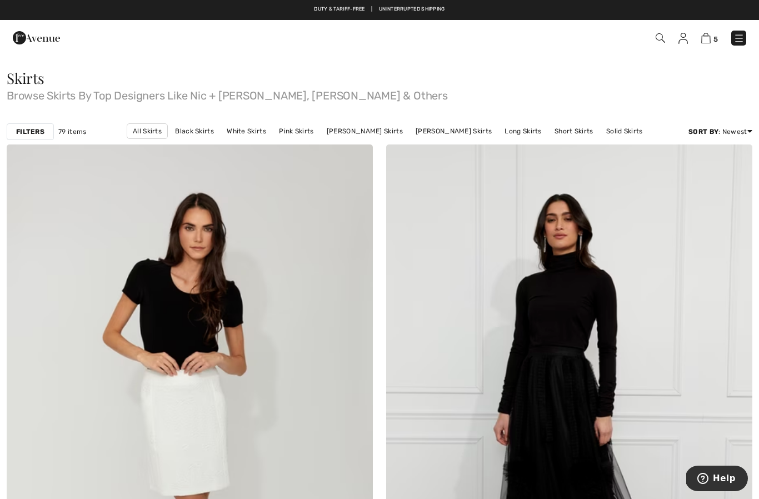
click at [33, 130] on strong "Filters" at bounding box center [30, 132] width 28 height 10
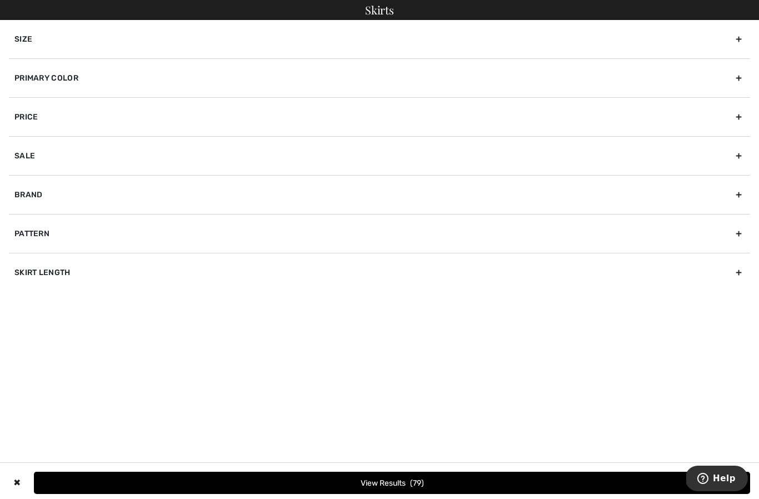
click at [306, 36] on div "Size" at bounding box center [380, 39] width 742 height 38
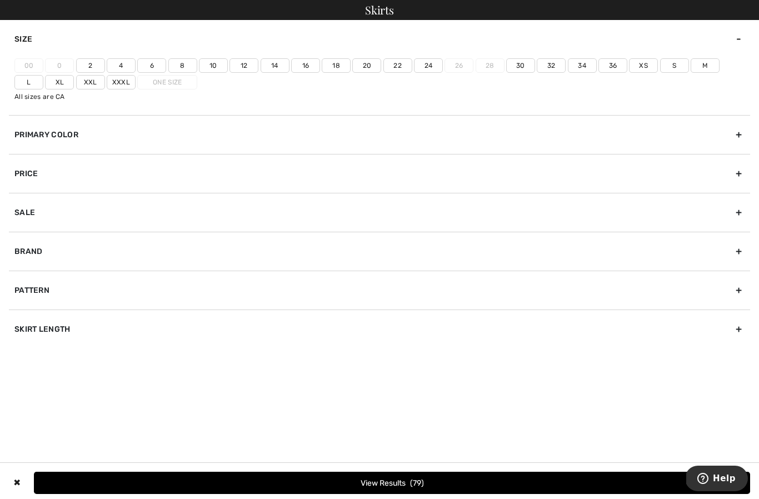
click at [247, 63] on label "12" at bounding box center [244, 65] width 29 height 14
click at [0, 0] on input"] "12" at bounding box center [0, 0] width 0 height 0
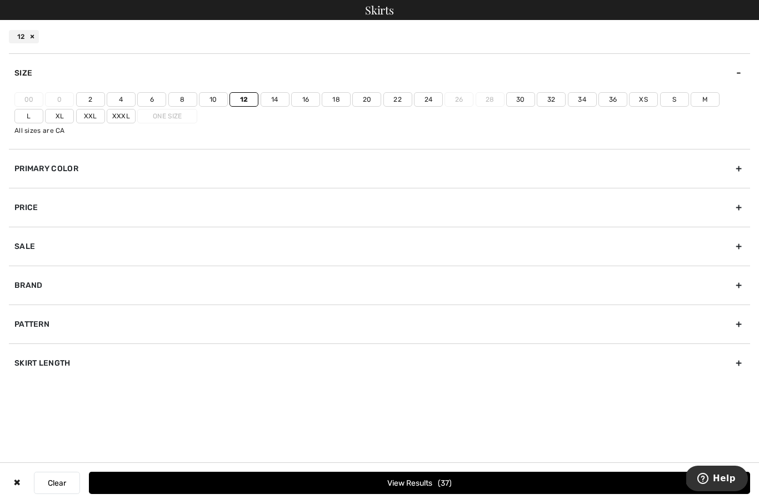
click at [43, 109] on label "L" at bounding box center [28, 116] width 29 height 14
click at [0, 0] on input"] "L" at bounding box center [0, 0] width 0 height 0
click at [416, 490] on button "View Results 49" at bounding box center [420, 483] width 662 height 22
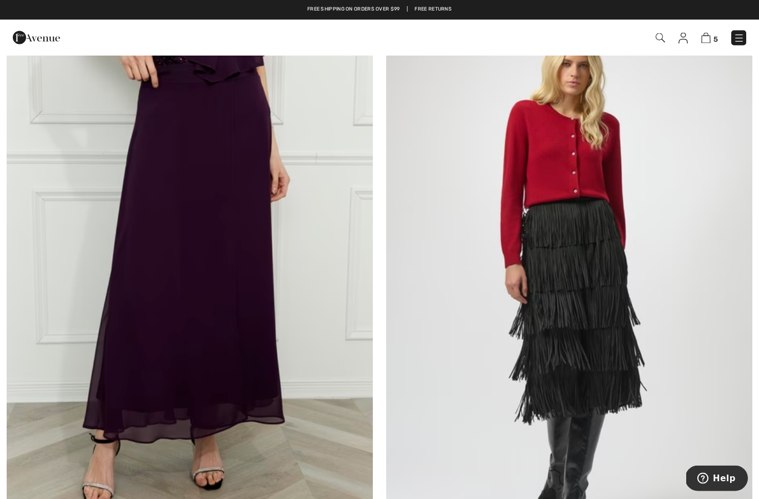
scroll to position [3115, 0]
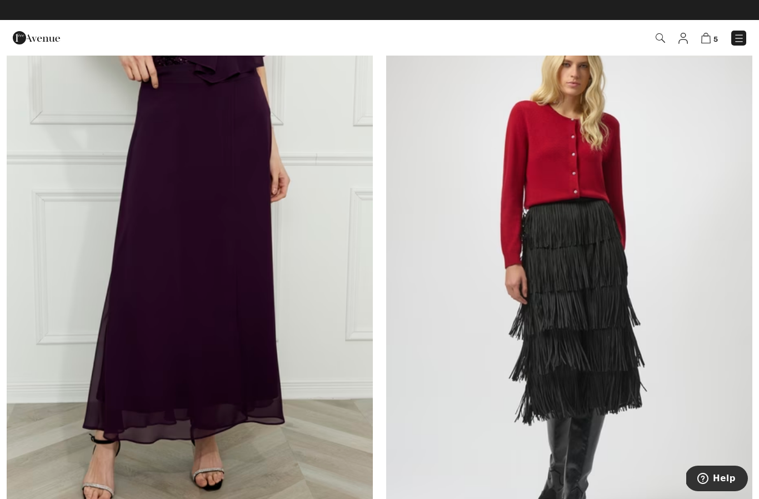
click at [202, 312] on img at bounding box center [190, 281] width 366 height 550
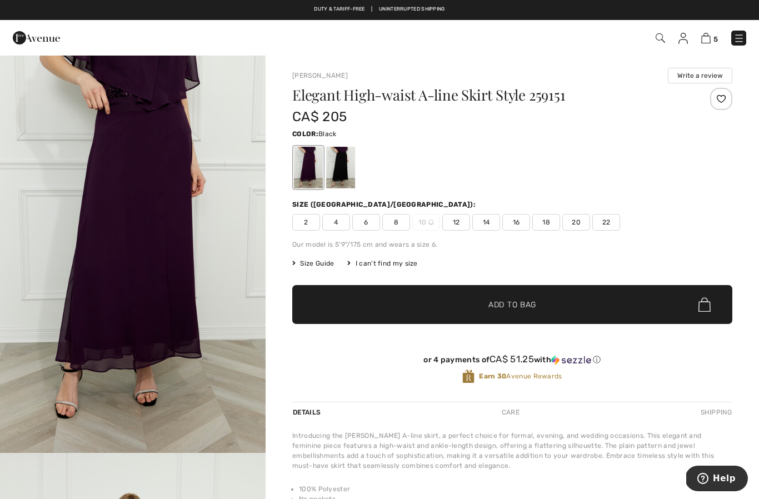
click at [345, 171] on div at bounding box center [340, 168] width 29 height 42
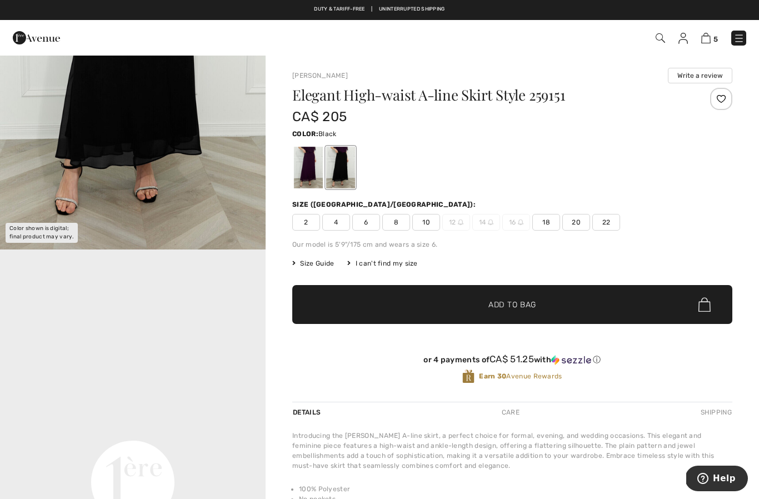
click at [315, 162] on div at bounding box center [308, 168] width 29 height 42
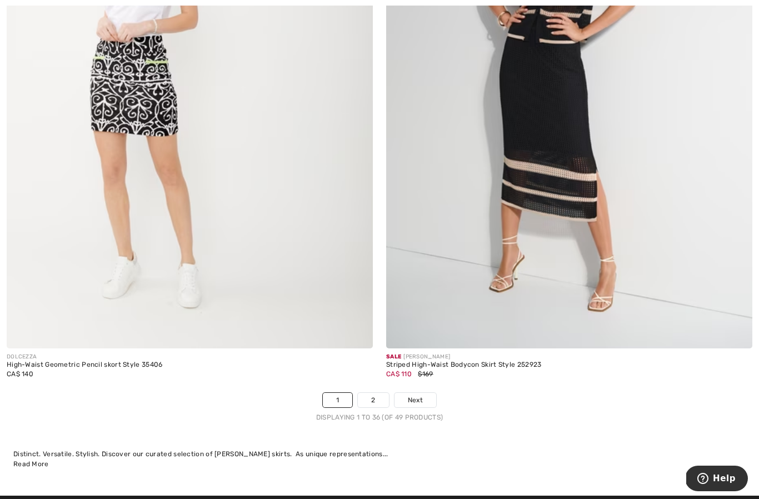
scroll to position [10707, 0]
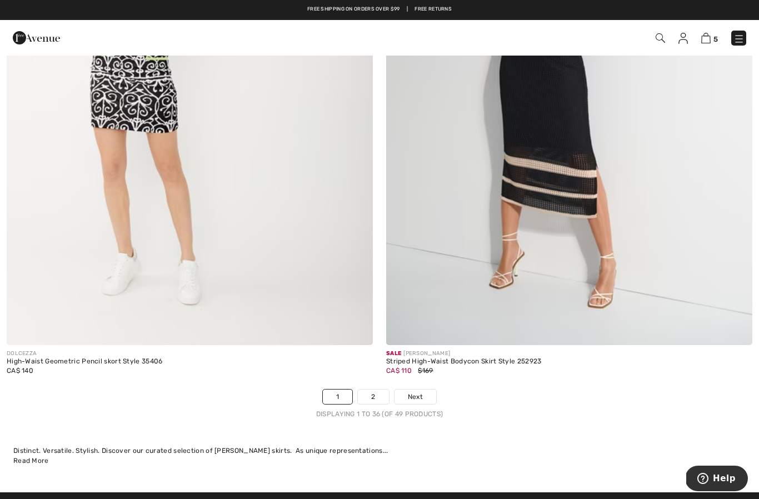
click at [424, 390] on link "Next" at bounding box center [416, 397] width 42 height 14
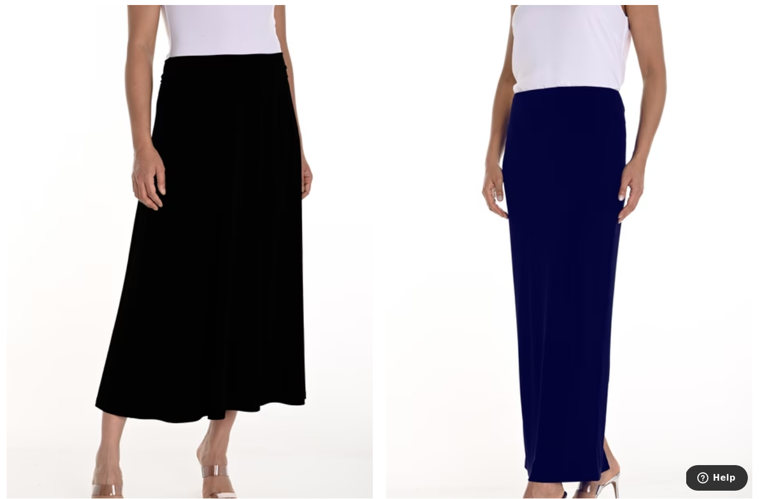
scroll to position [1323, 0]
click at [223, 252] on img at bounding box center [190, 278] width 366 height 550
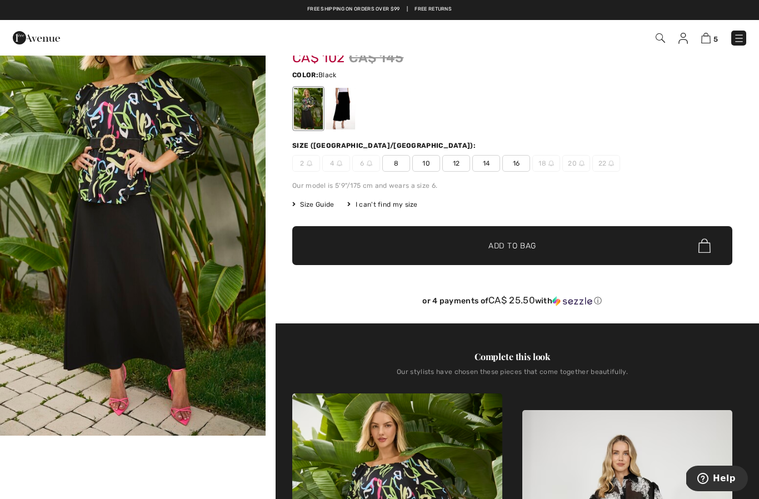
scroll to position [58, 0]
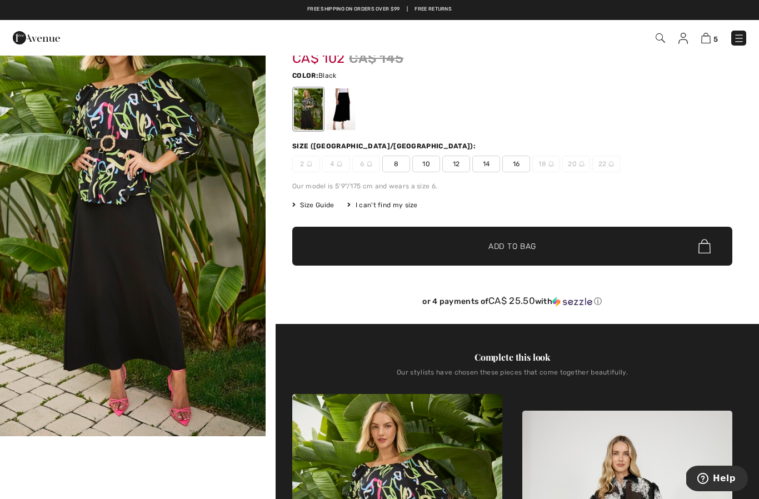
click at [340, 126] on div at bounding box center [340, 109] width 29 height 42
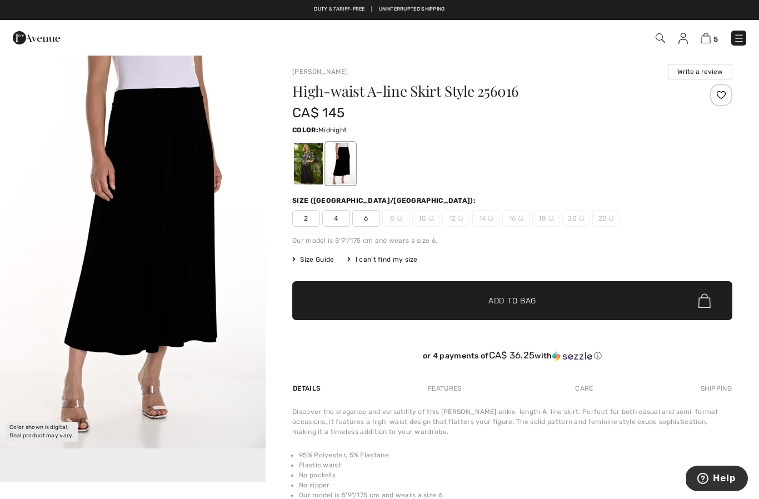
scroll to position [0, 0]
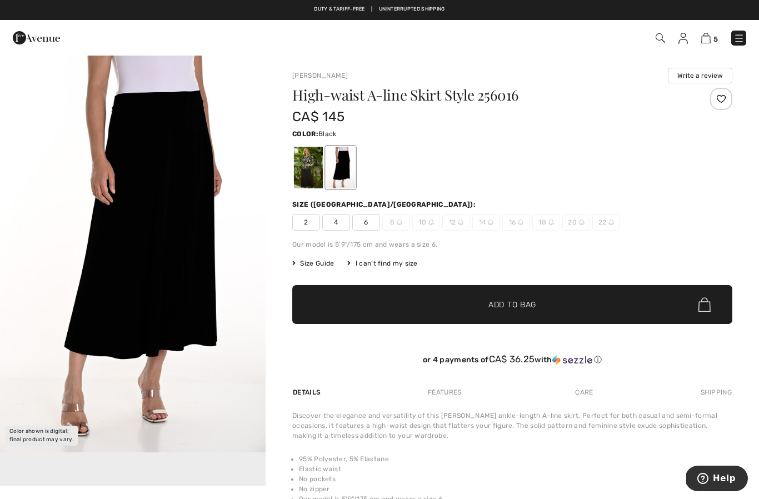
click at [314, 173] on div at bounding box center [308, 168] width 29 height 42
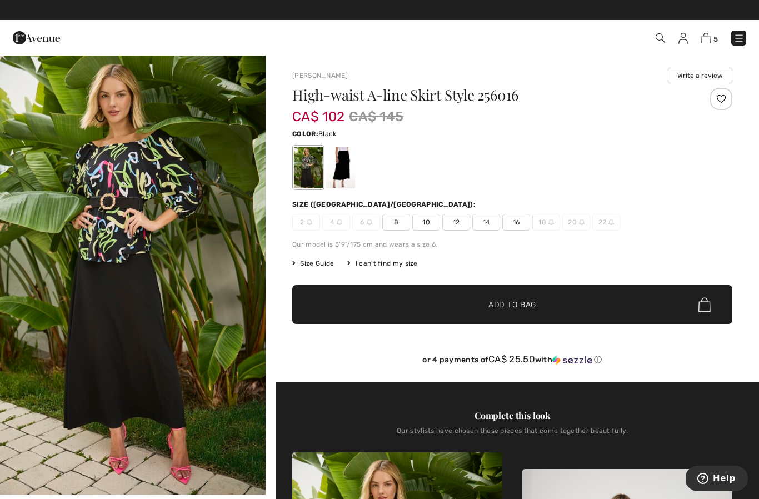
click at [453, 217] on span "12" at bounding box center [457, 222] width 28 height 17
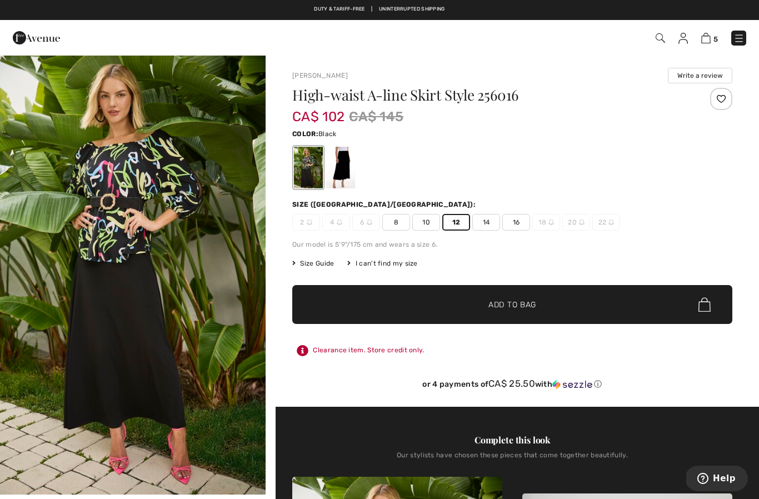
click at [515, 307] on span "Add to Bag" at bounding box center [513, 305] width 48 height 12
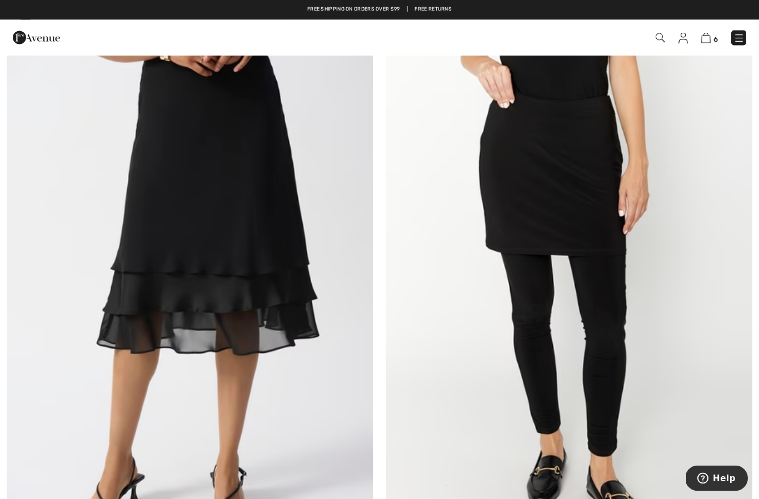
scroll to position [1897, 0]
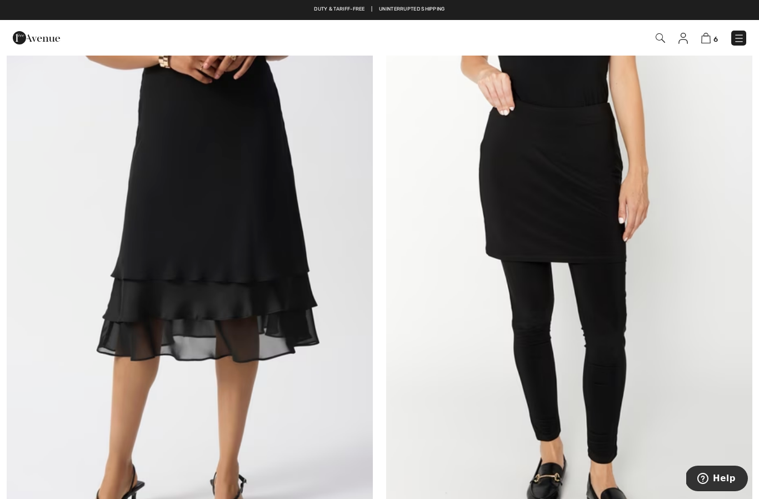
click at [710, 37] on img at bounding box center [706, 38] width 9 height 11
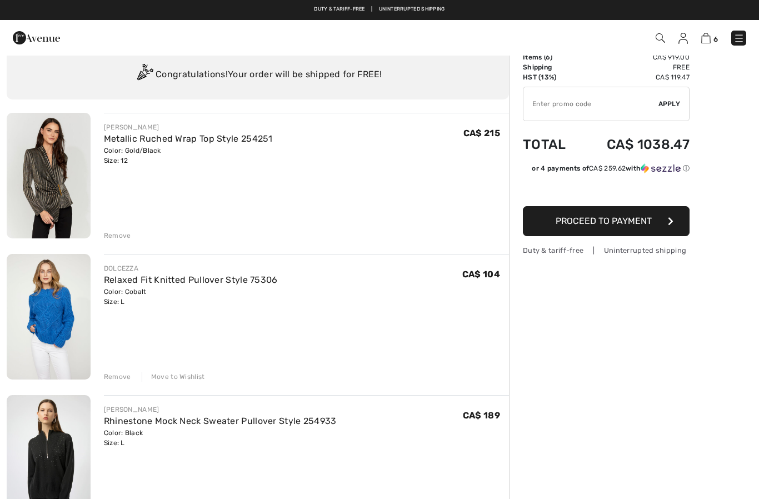
scroll to position [27, 0]
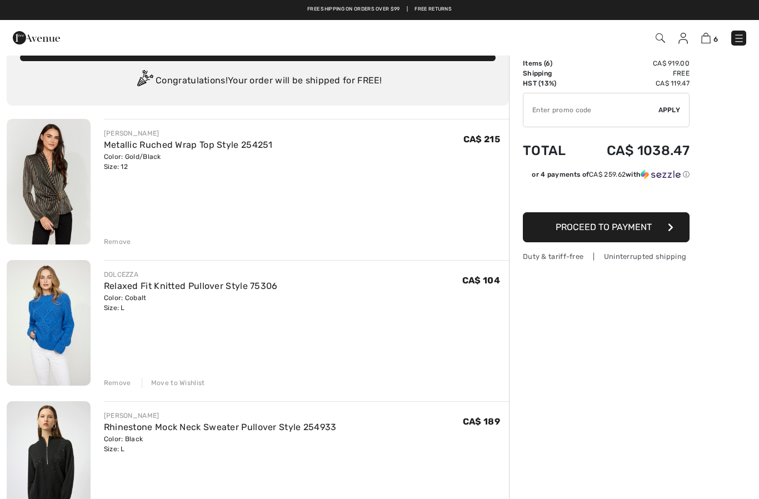
click at [178, 386] on div "Move to Wishlist" at bounding box center [173, 383] width 63 height 10
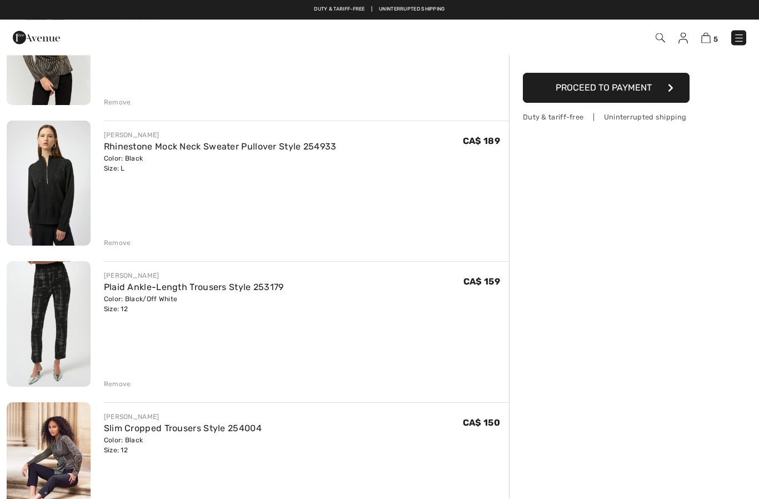
scroll to position [166, 0]
click at [116, 387] on div "Remove" at bounding box center [117, 384] width 27 height 10
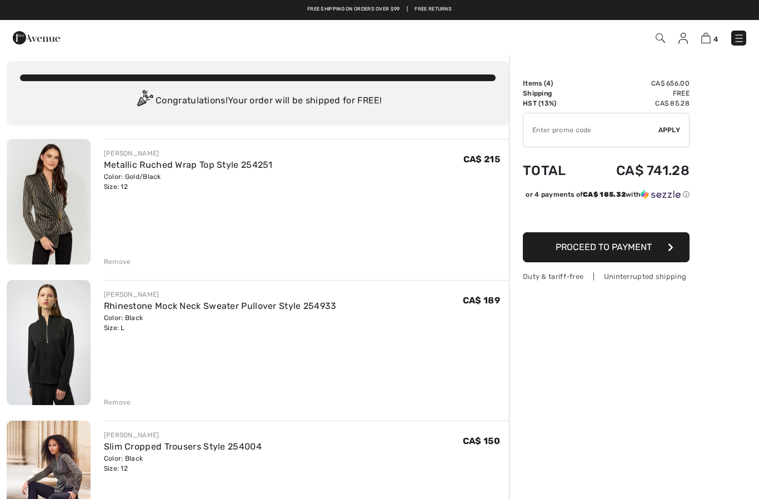
scroll to position [6, 0]
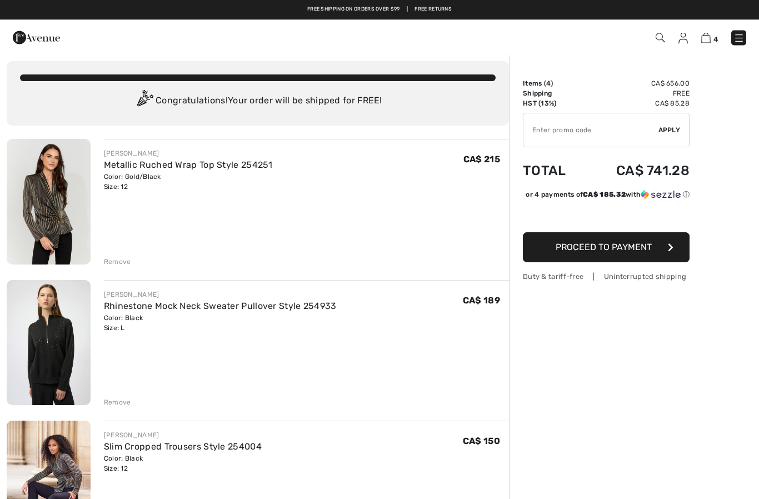
click at [243, 305] on link "Rhinestone Mock Neck Sweater Pullover Style 254933" at bounding box center [220, 306] width 233 height 11
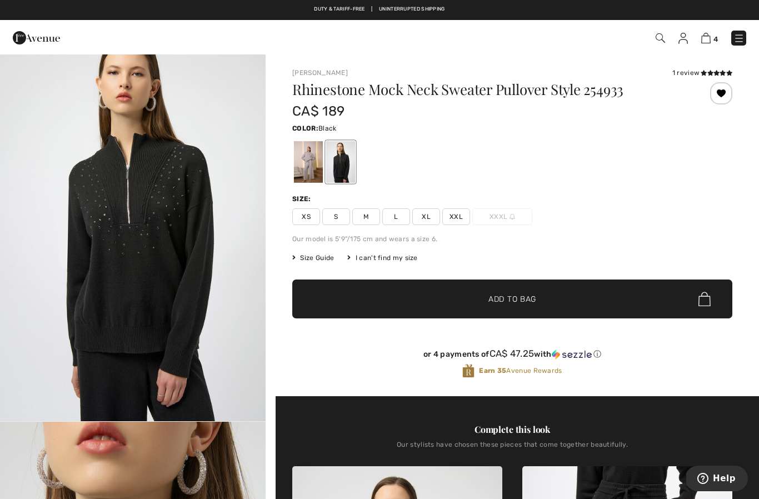
scroll to position [31, 0]
click at [309, 162] on div at bounding box center [308, 162] width 29 height 42
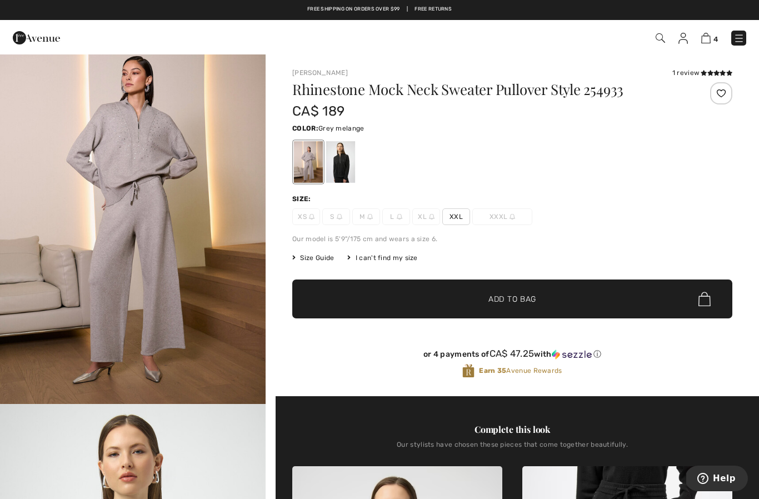
scroll to position [0, 0]
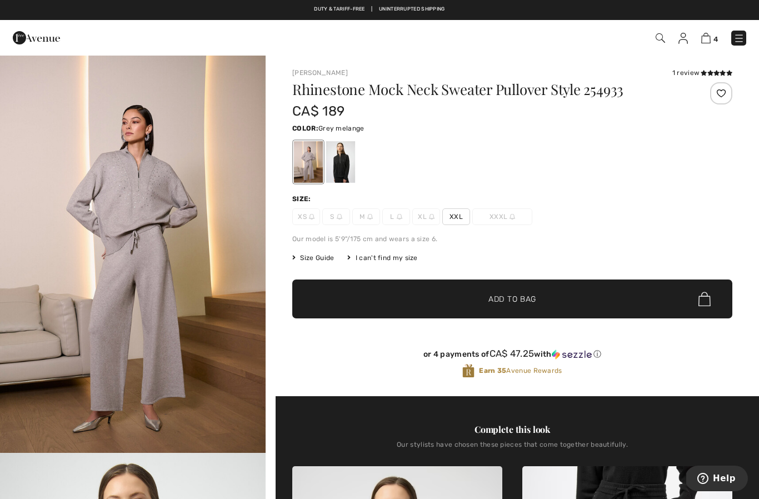
click at [709, 37] on img at bounding box center [706, 38] width 9 height 11
